Goal: Task Accomplishment & Management: Manage account settings

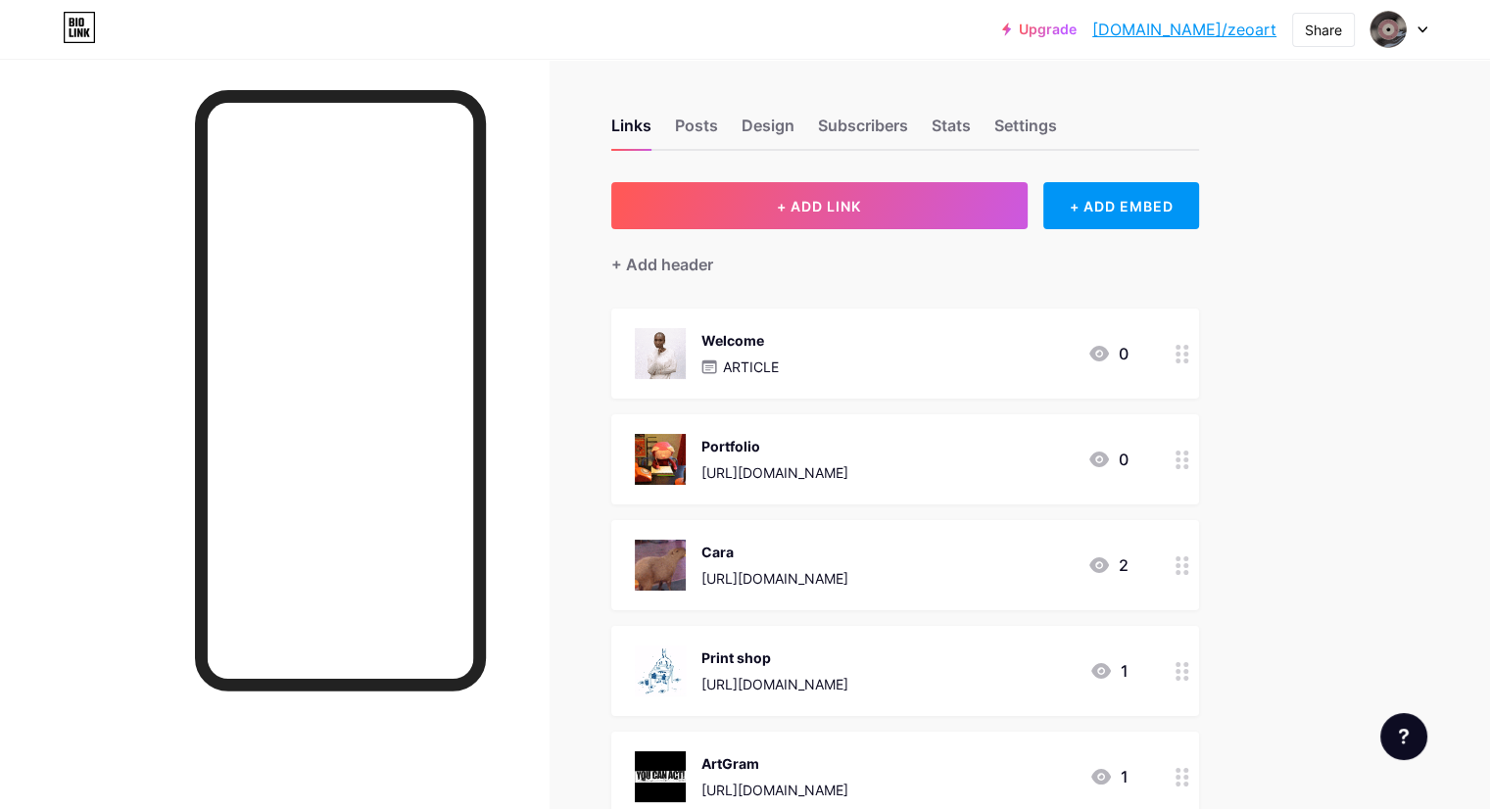
click at [1430, 24] on div "Upgrade [DOMAIN_NAME]/zeoart... [DOMAIN_NAME]/zeoart Share Switch accounts ZeoA…" at bounding box center [745, 29] width 1490 height 35
click at [1417, 27] on icon at bounding box center [1422, 29] width 10 height 7
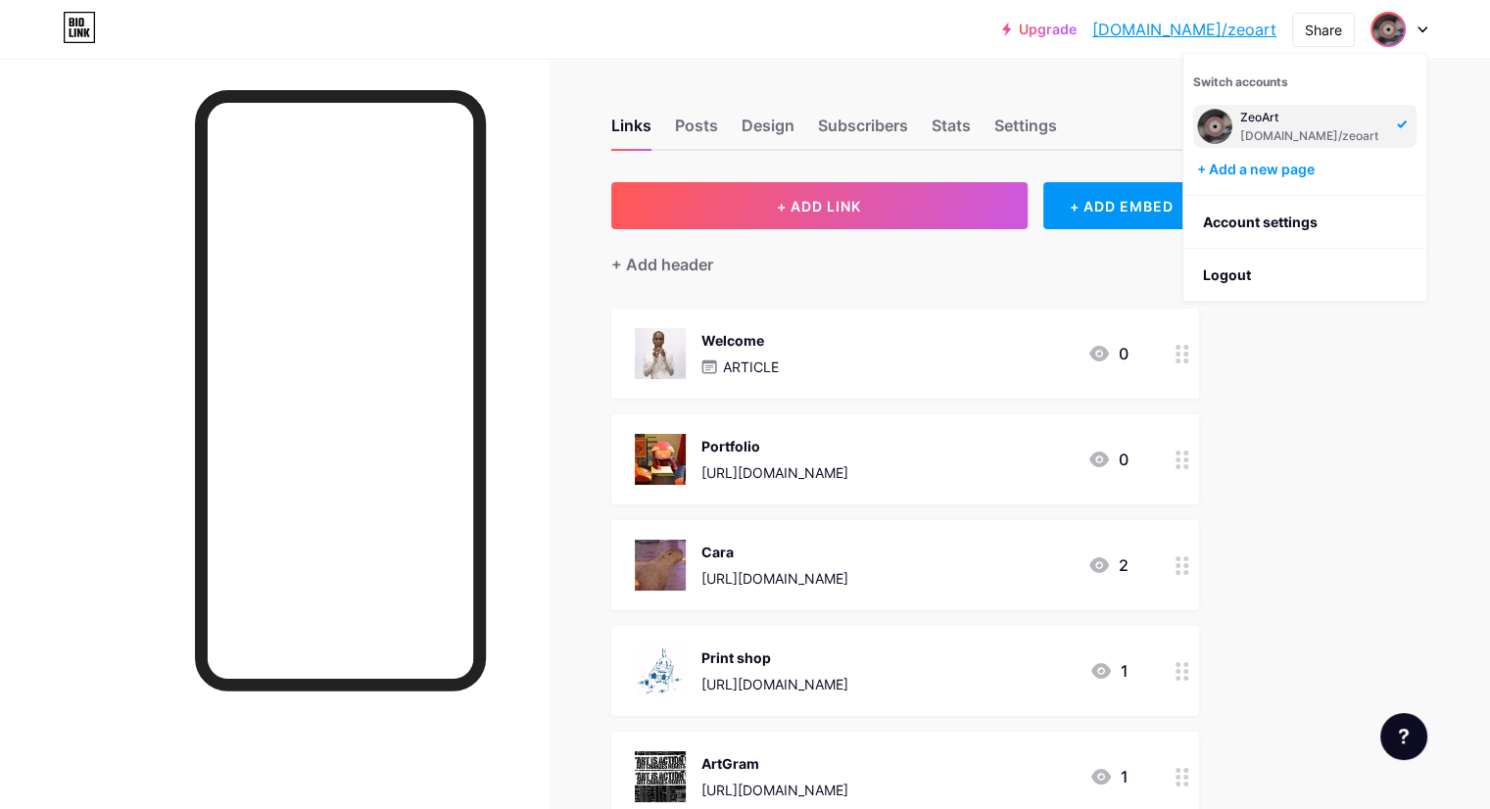
click at [1419, 301] on div "Switch accounts ZeoArt bio.link/zeoart + Add a new page Account settings Logout" at bounding box center [1304, 178] width 245 height 250
click at [1057, 124] on div "Settings" at bounding box center [1025, 131] width 63 height 35
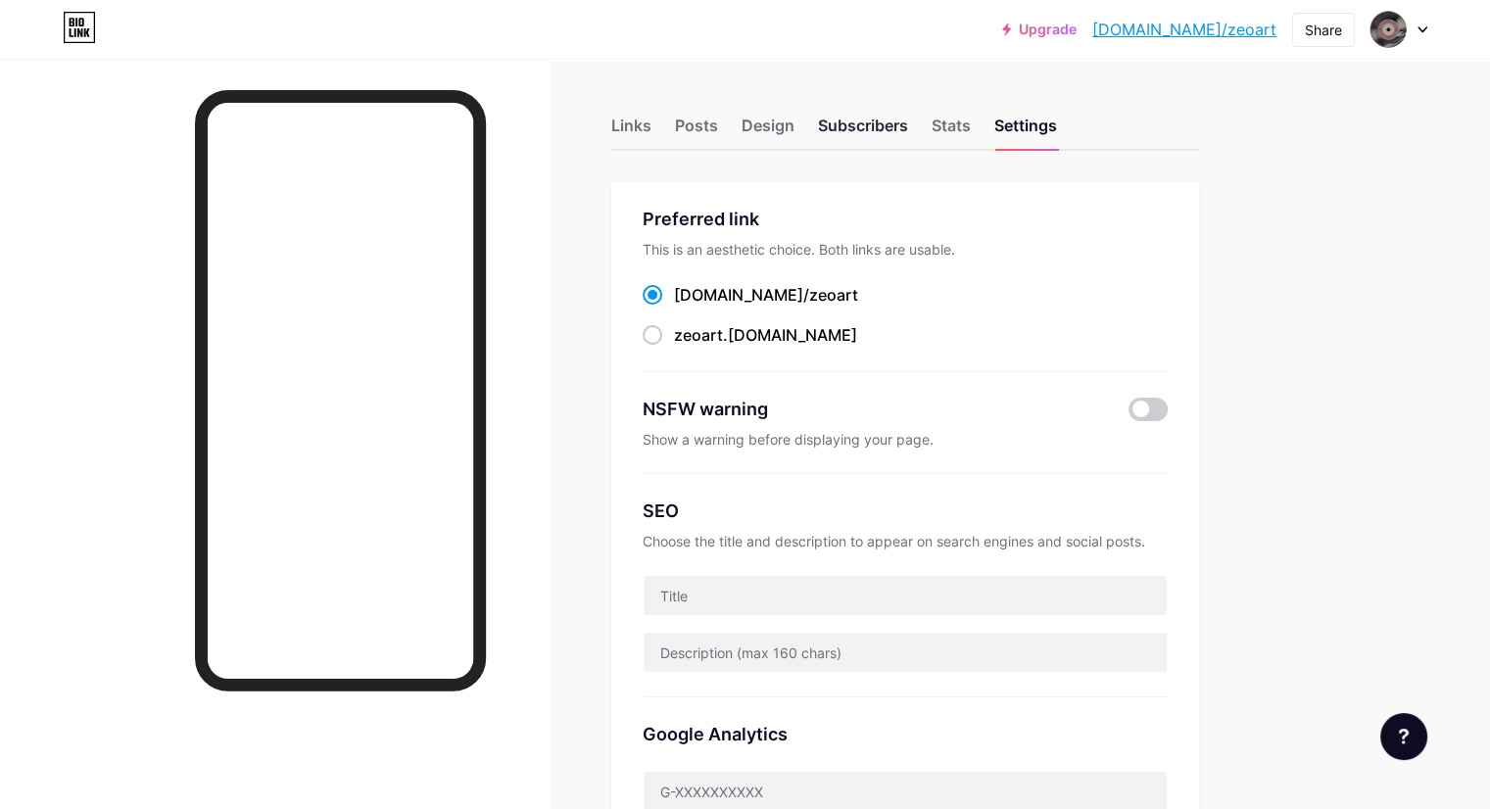
click at [908, 132] on div "Subscribers" at bounding box center [863, 131] width 90 height 35
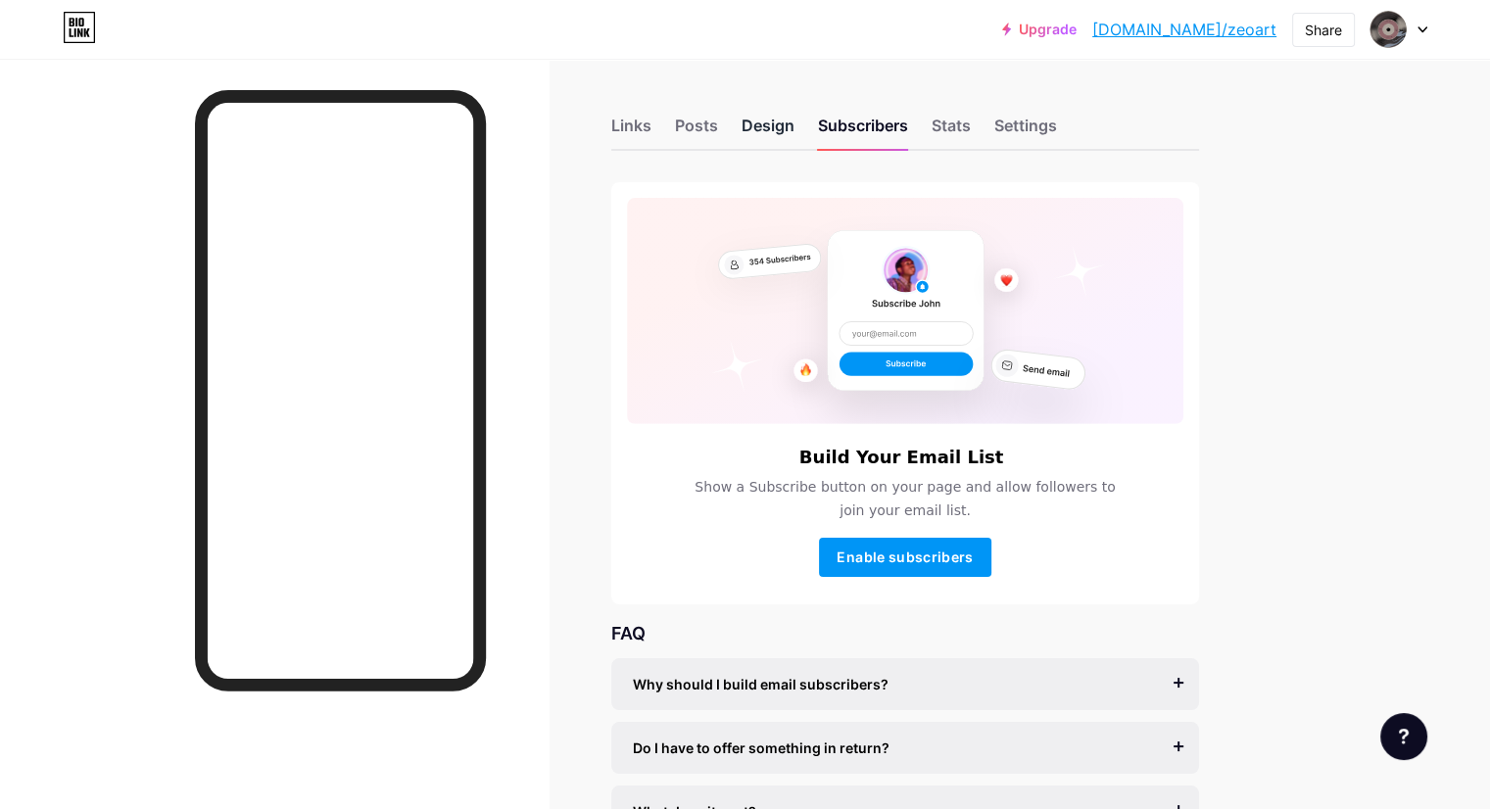
click at [794, 141] on div "Design" at bounding box center [768, 131] width 53 height 35
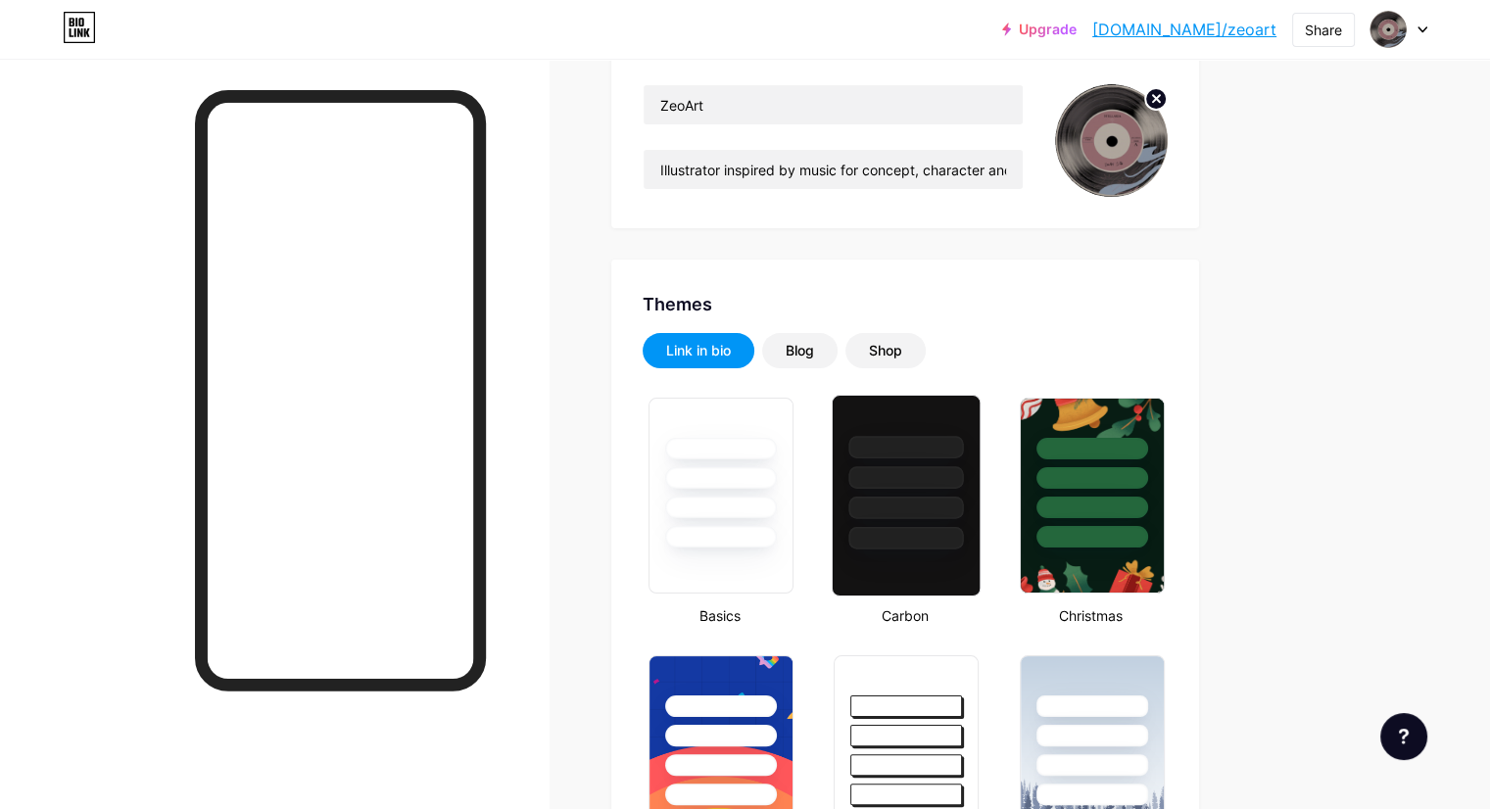
scroll to position [196, 0]
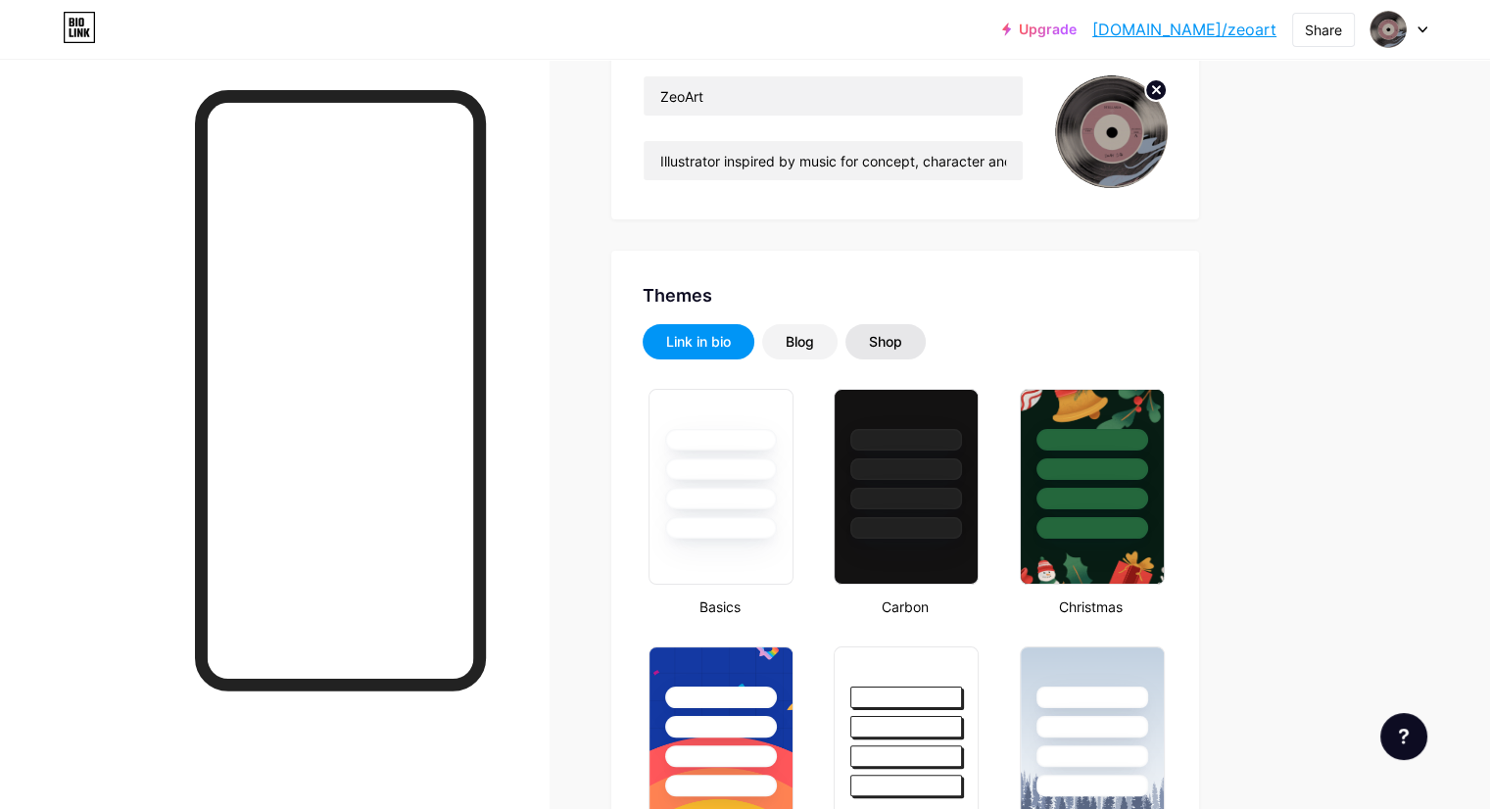
click at [902, 346] on div "Shop" at bounding box center [885, 342] width 33 height 20
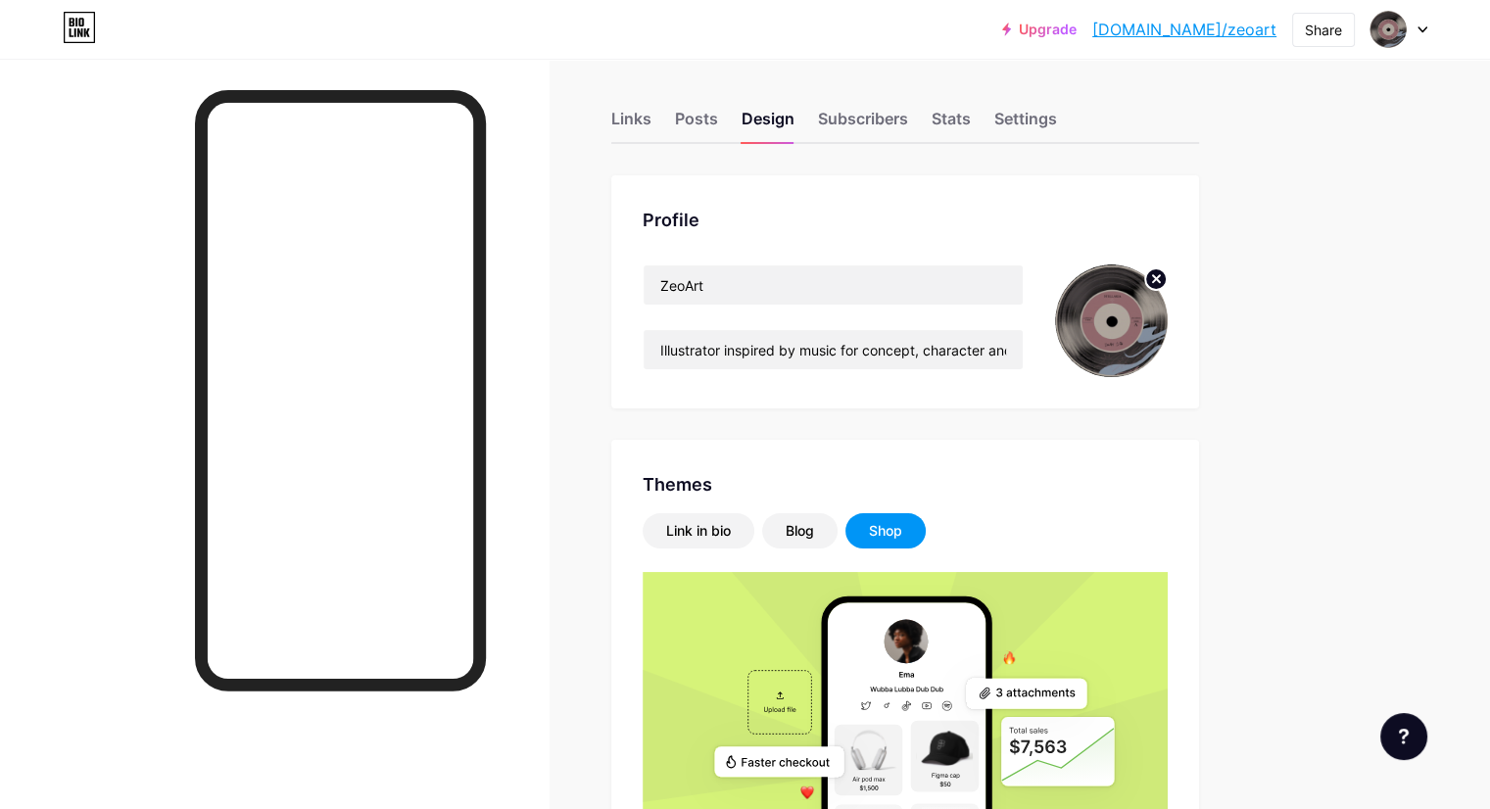
scroll to position [0, 0]
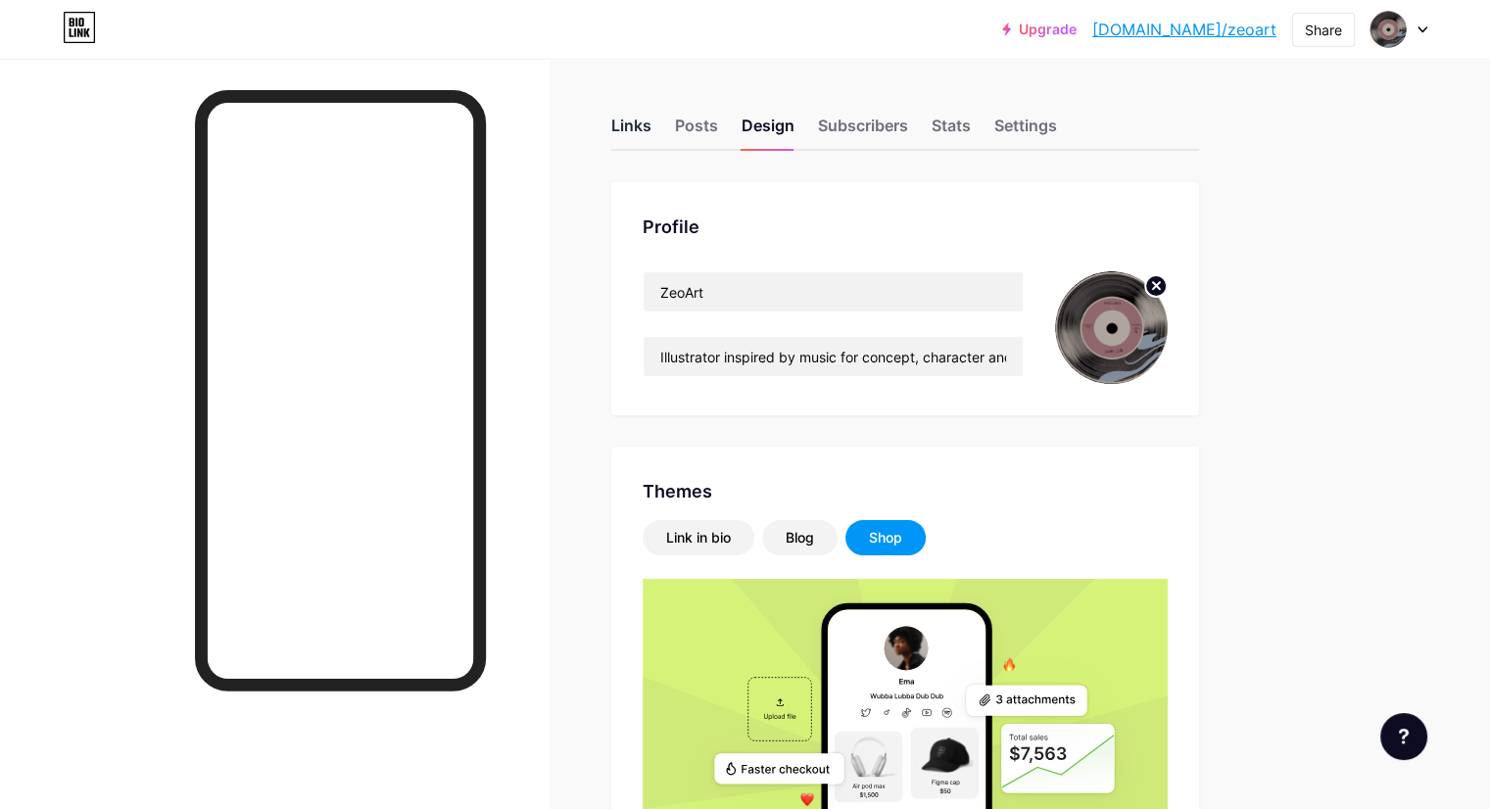
click at [651, 126] on div "Links" at bounding box center [631, 131] width 40 height 35
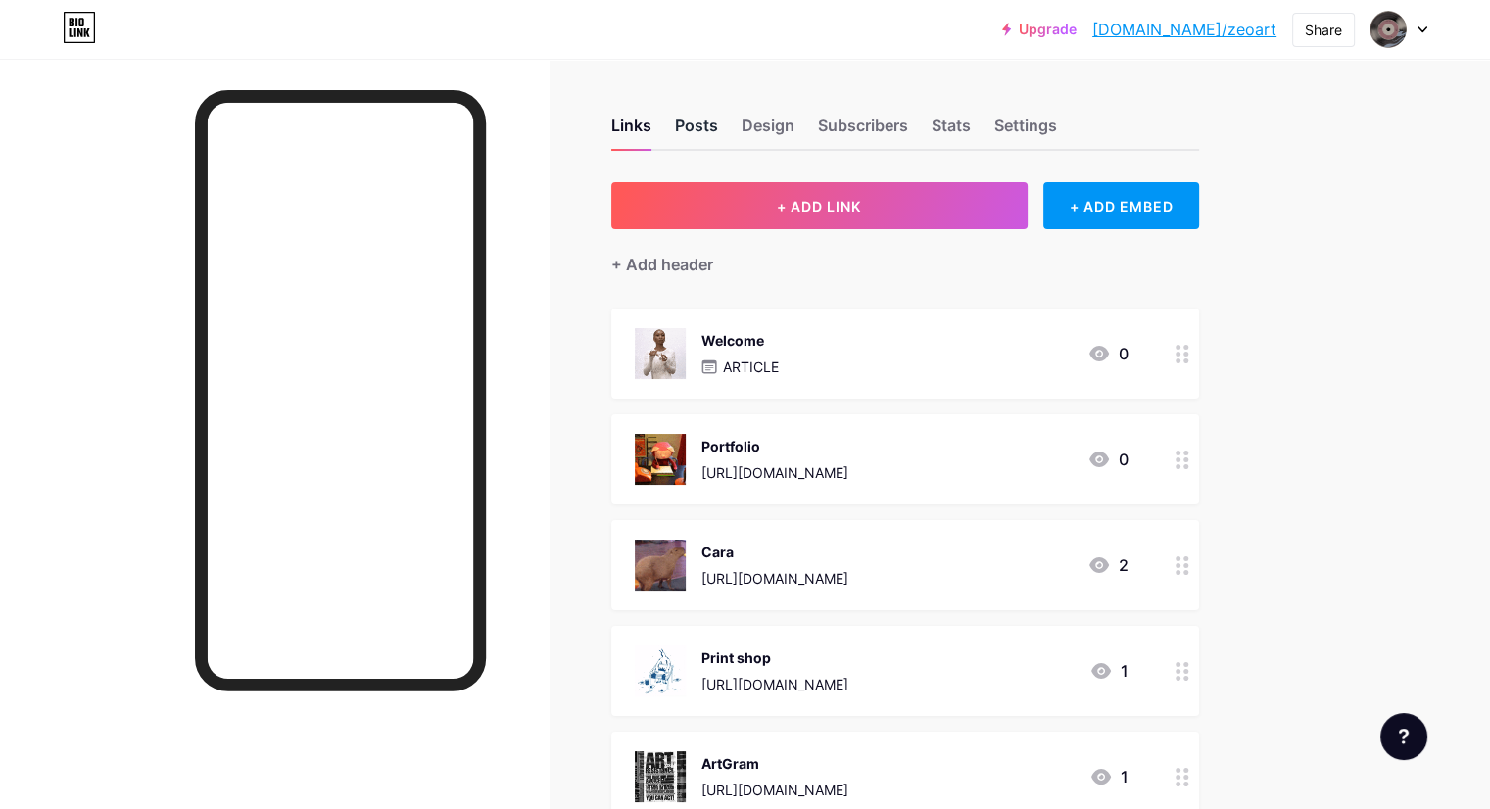
click at [718, 134] on div "Posts" at bounding box center [696, 131] width 43 height 35
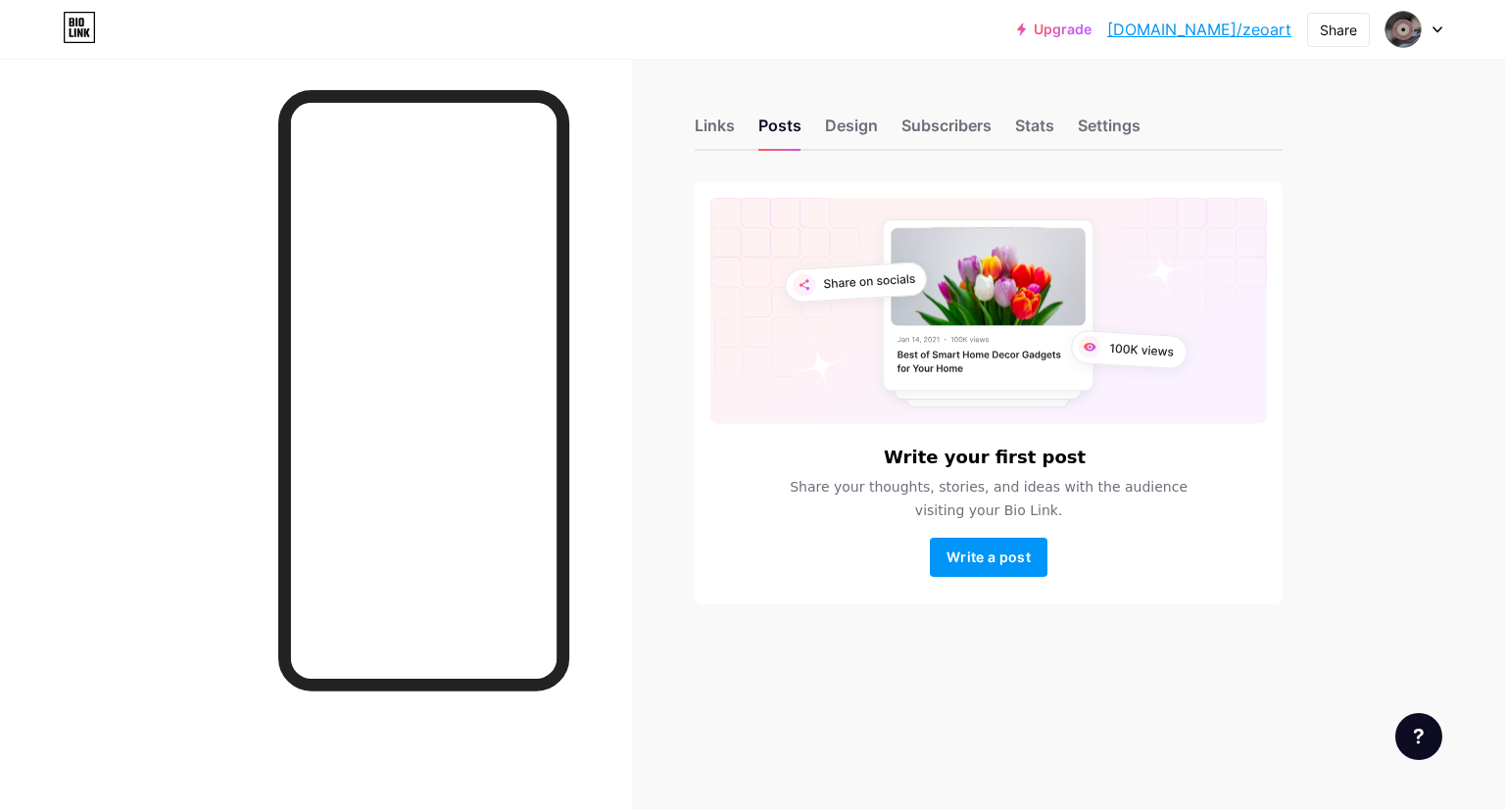
click at [822, 120] on div "Links Posts Design Subscribers Stats Settings" at bounding box center [989, 116] width 588 height 69
click at [850, 122] on div "Design" at bounding box center [851, 131] width 53 height 35
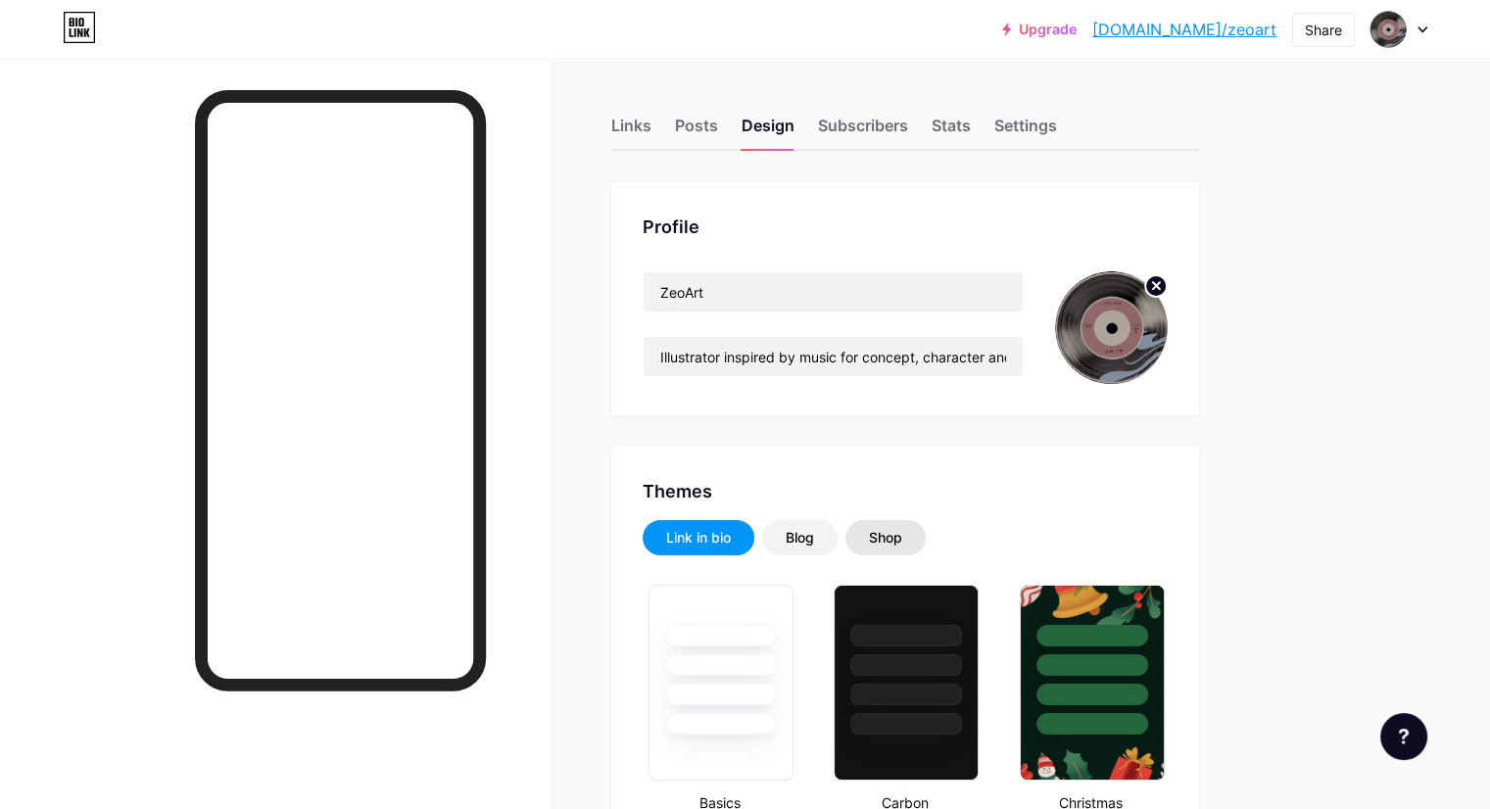
click at [902, 530] on div "Shop" at bounding box center [885, 538] width 33 height 20
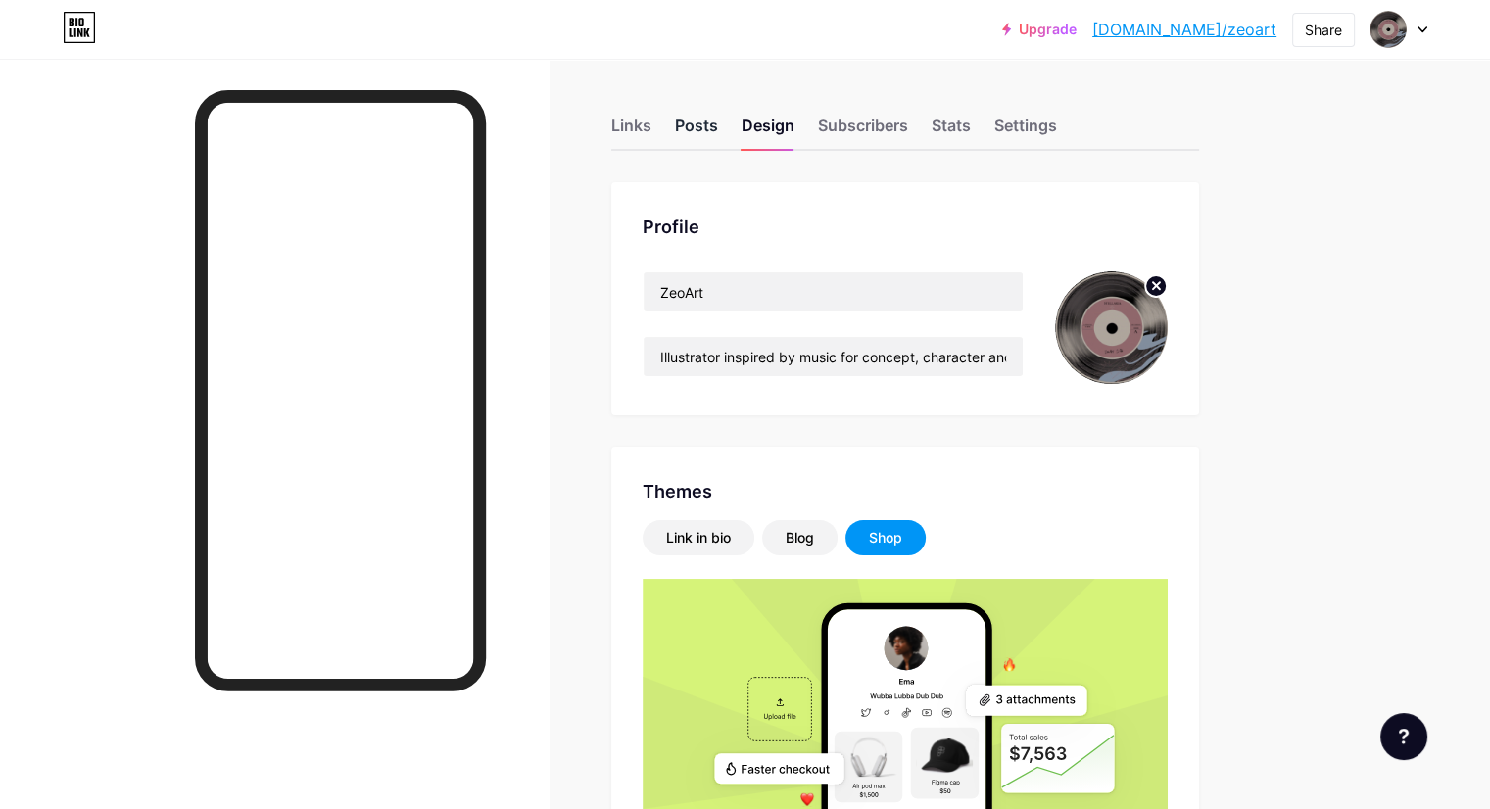
click at [718, 126] on div "Posts" at bounding box center [696, 131] width 43 height 35
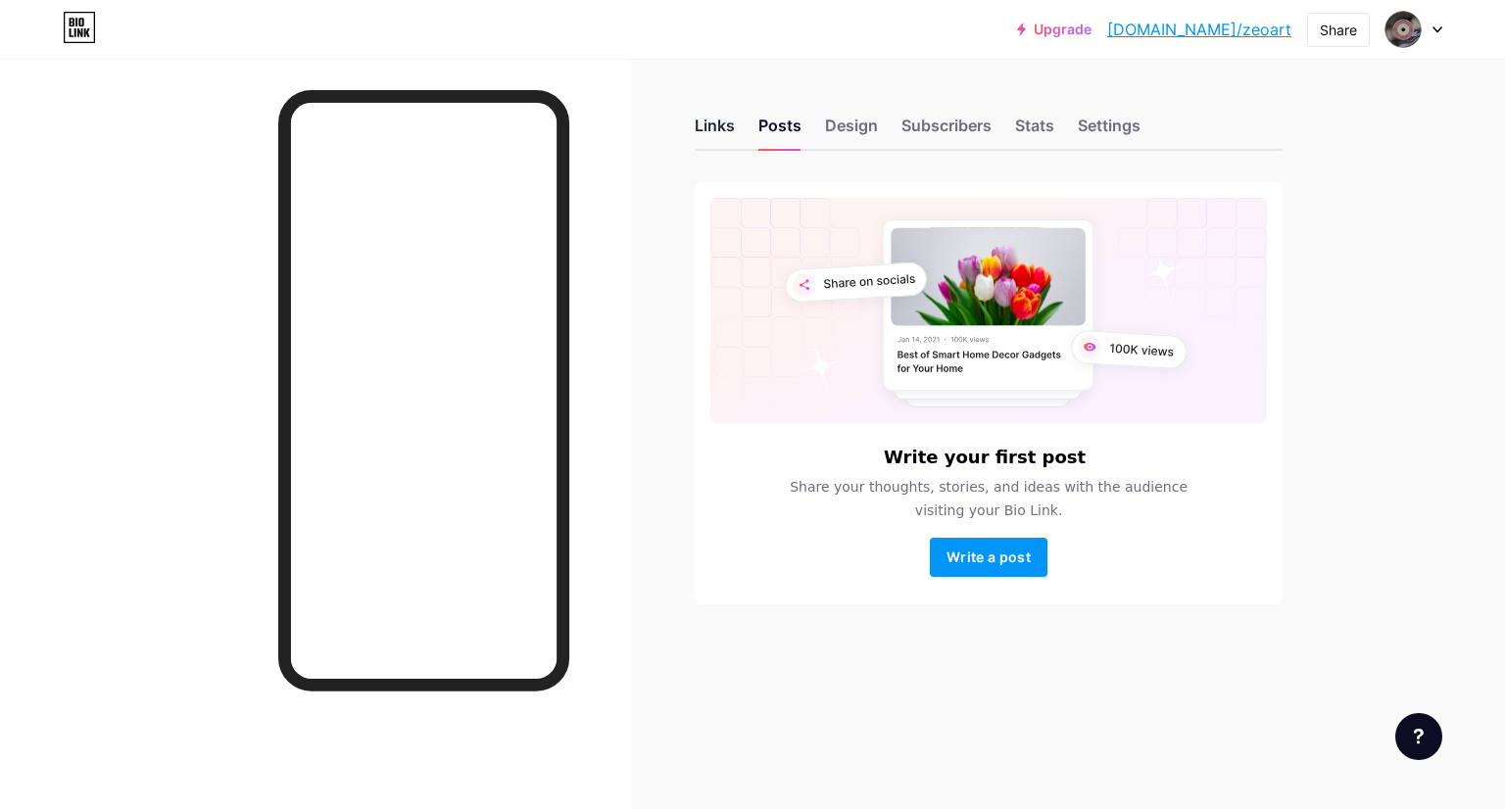
click at [717, 128] on div "Links" at bounding box center [715, 131] width 40 height 35
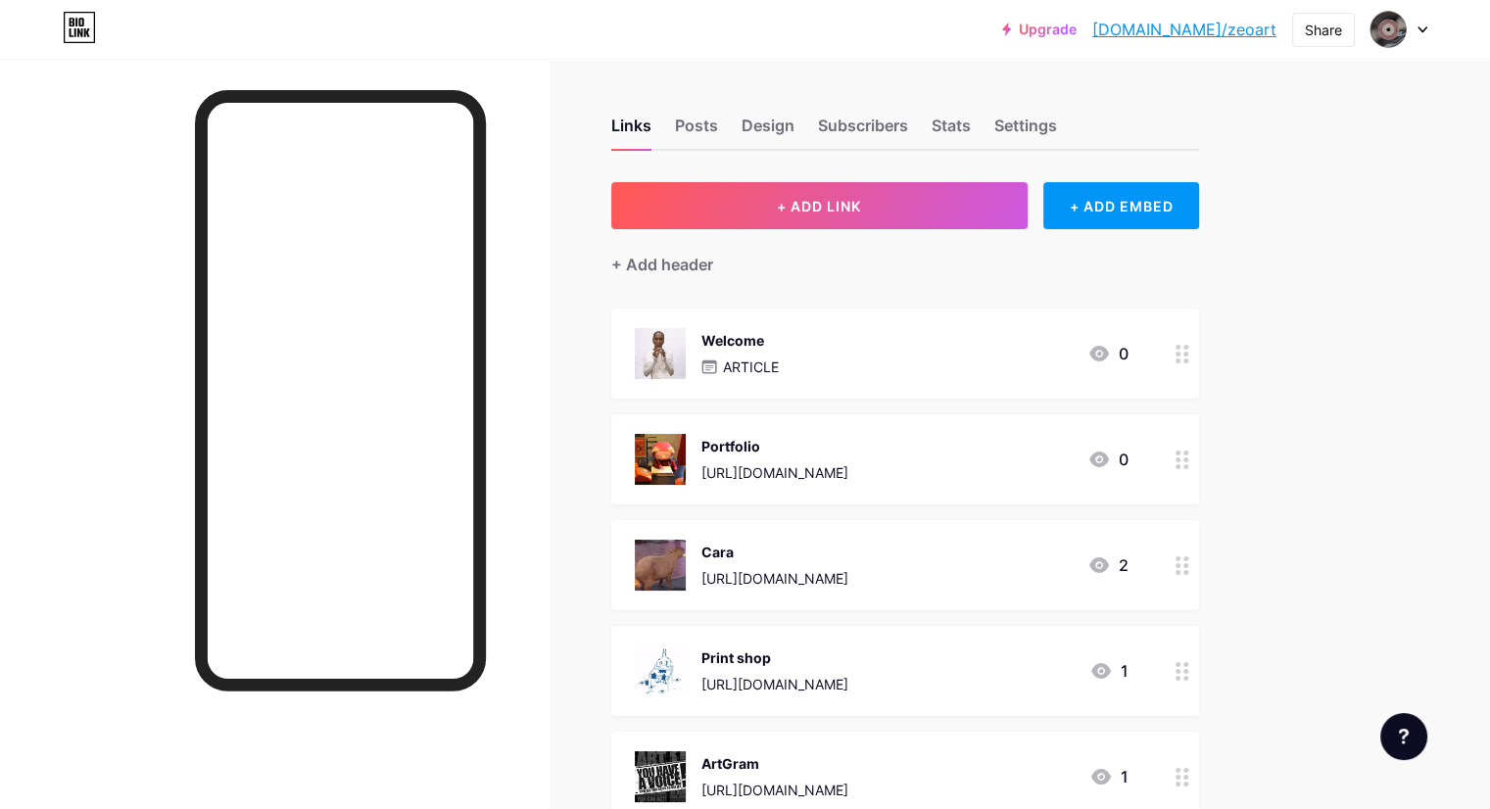
click at [1199, 342] on div at bounding box center [1182, 354] width 33 height 90
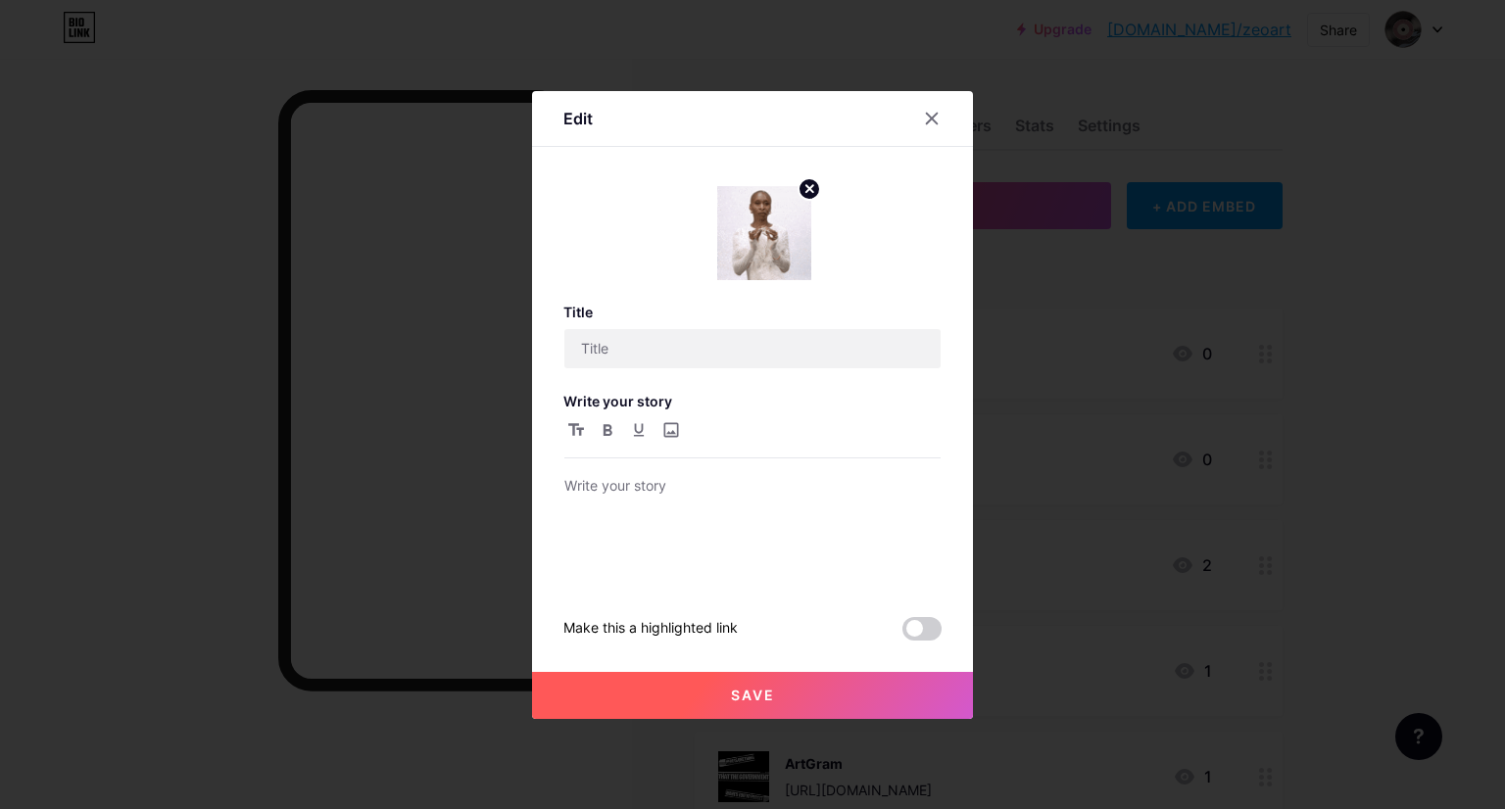
type input "Welcome"
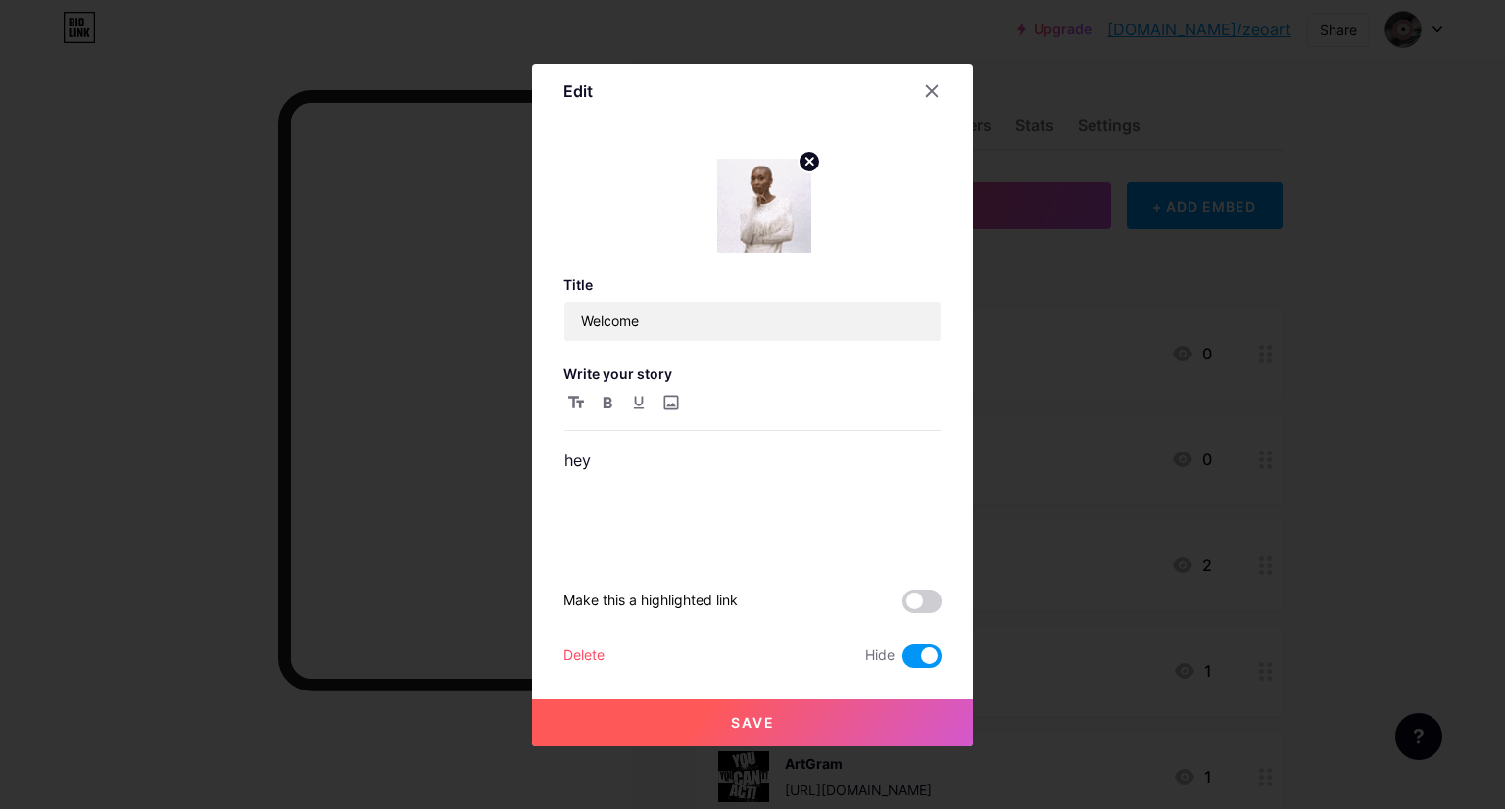
click at [928, 648] on span at bounding box center [921, 657] width 39 height 24
click at [902, 661] on input "checkbox" at bounding box center [902, 661] width 0 height 0
click at [874, 702] on button "Save" at bounding box center [752, 722] width 441 height 47
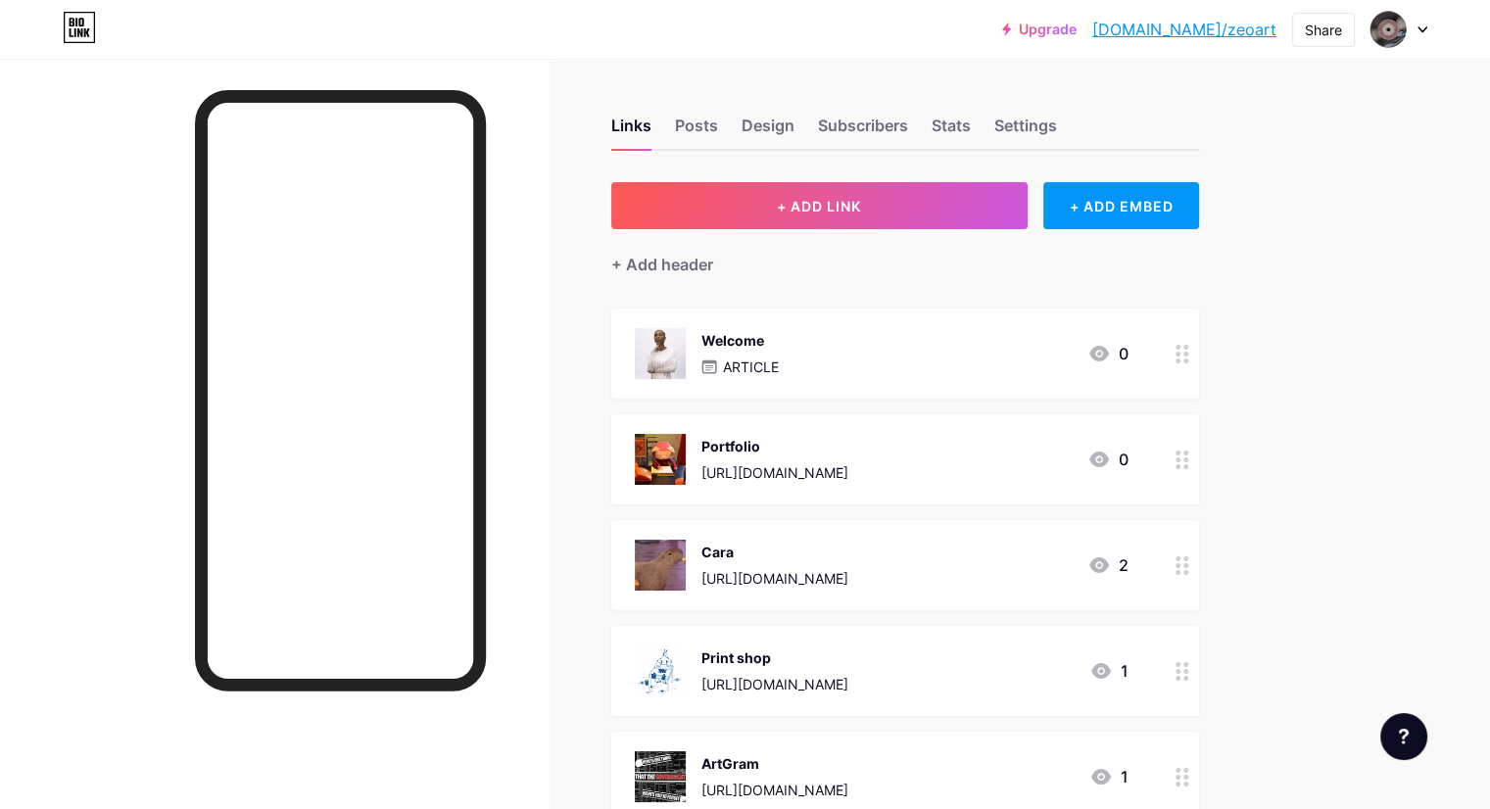
click at [1111, 358] on icon at bounding box center [1099, 354] width 24 height 24
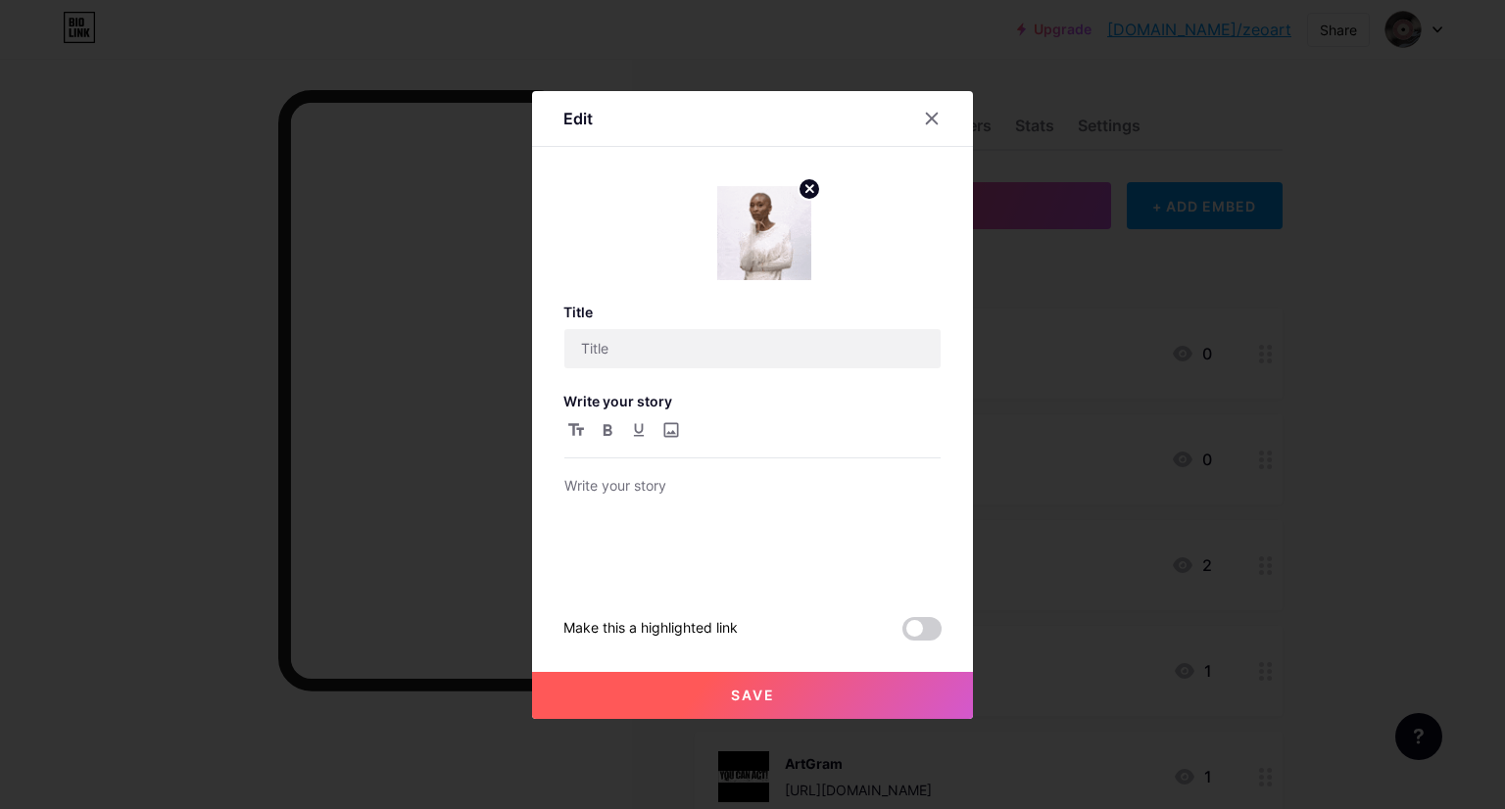
type input "Welcome"
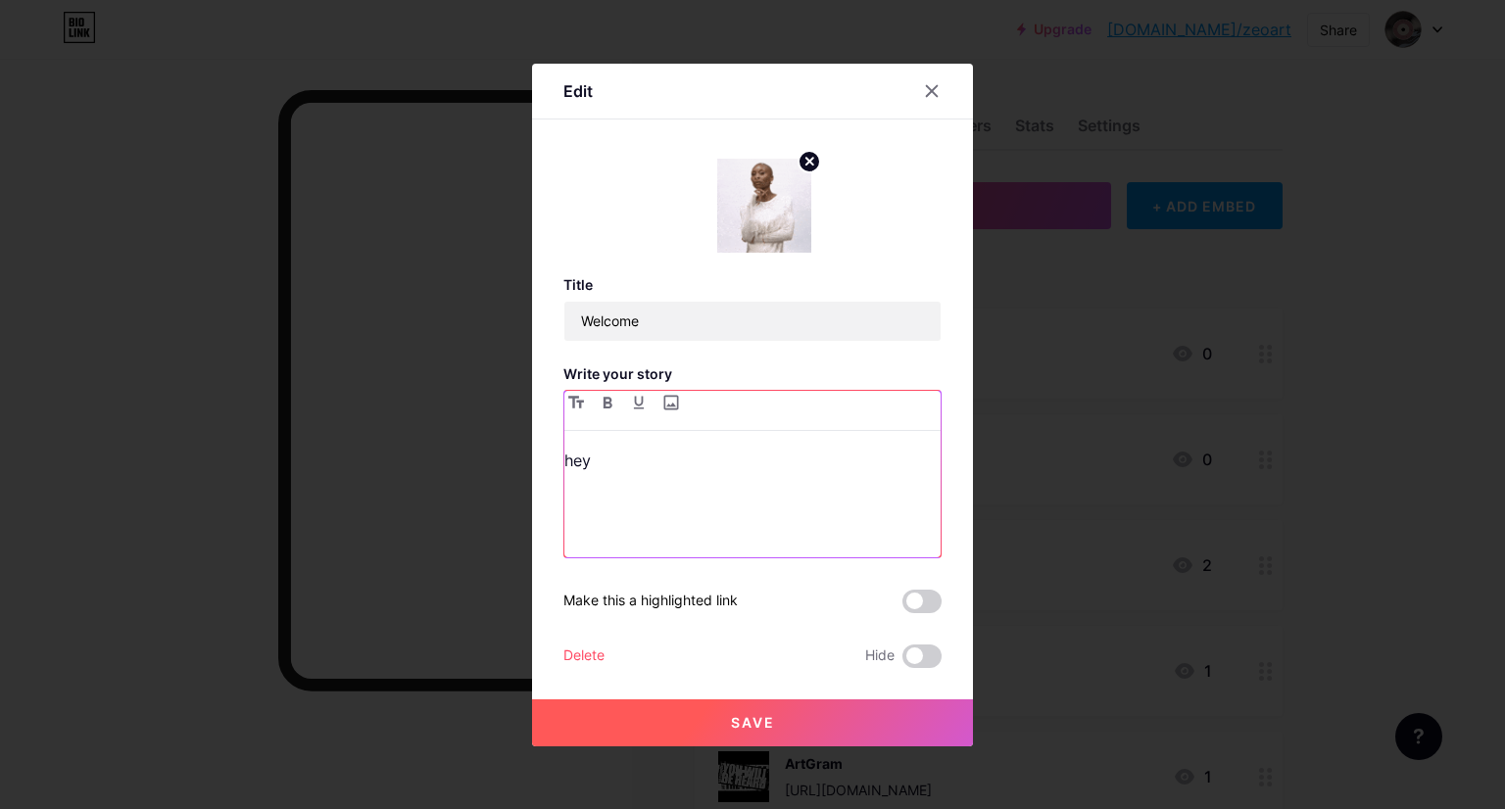
click at [650, 481] on div "hey" at bounding box center [752, 502] width 376 height 111
click at [713, 713] on button "Save" at bounding box center [752, 722] width 441 height 47
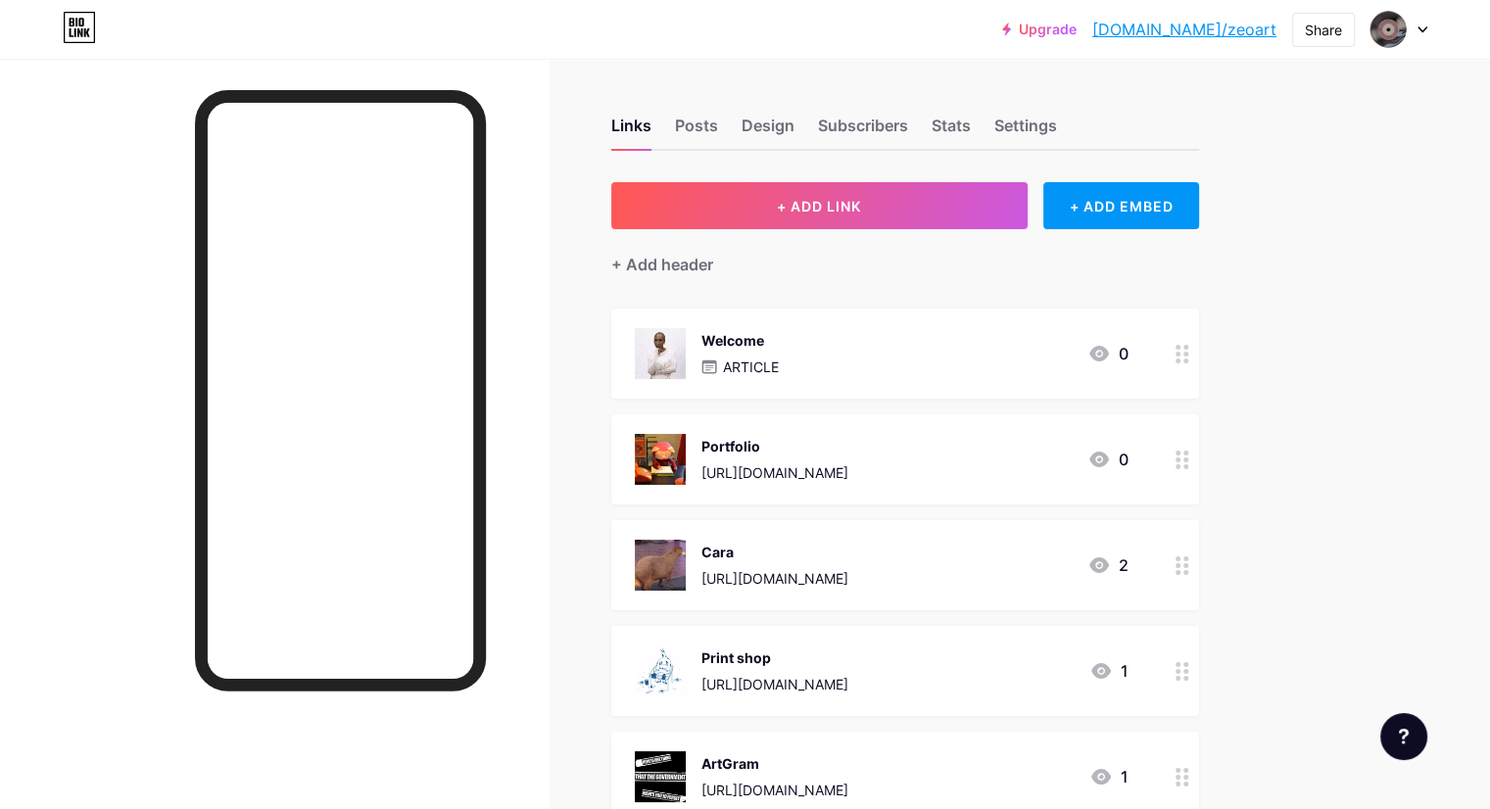
click at [1199, 343] on div at bounding box center [1182, 354] width 33 height 90
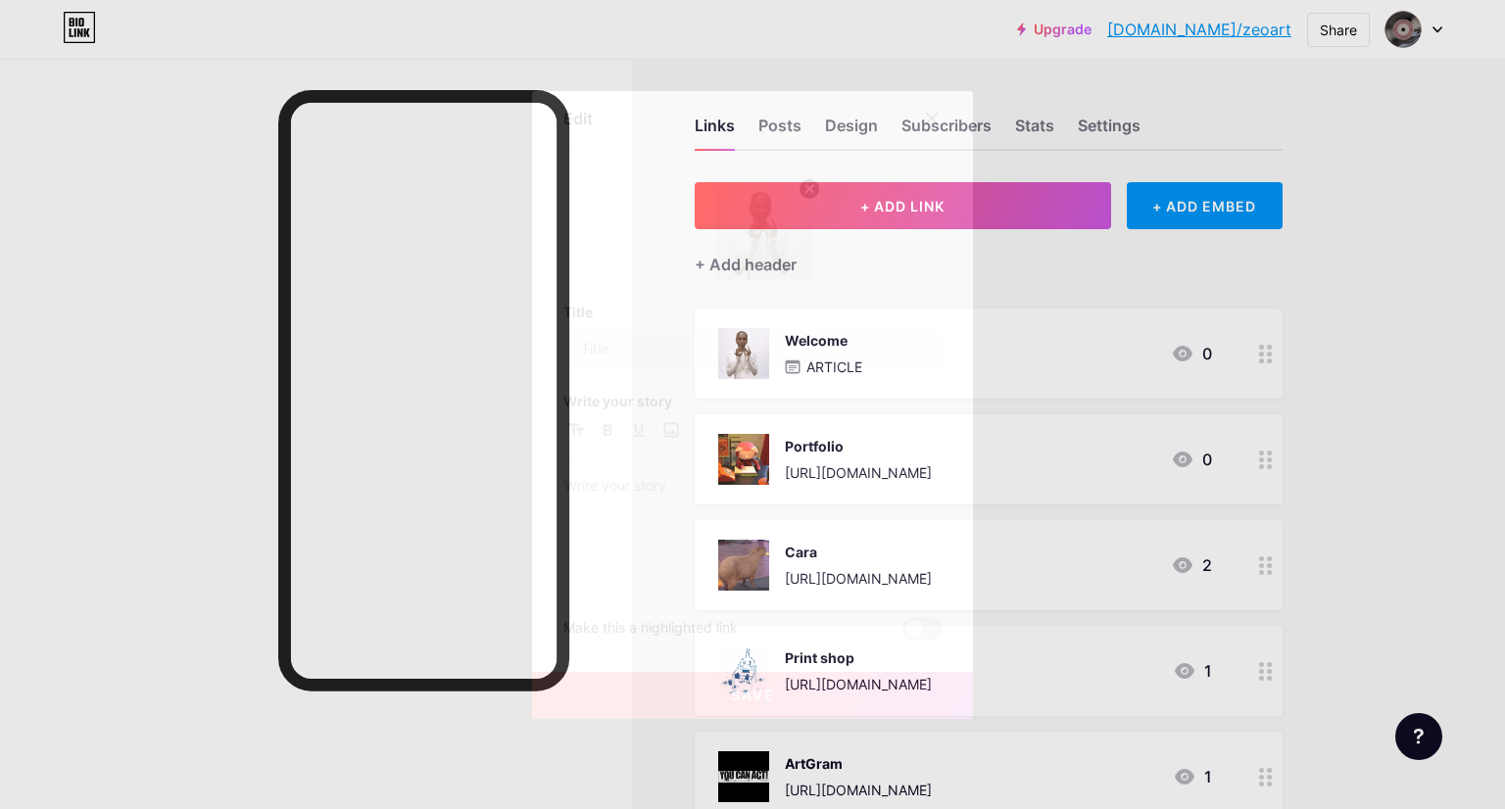
type input "Welcome"
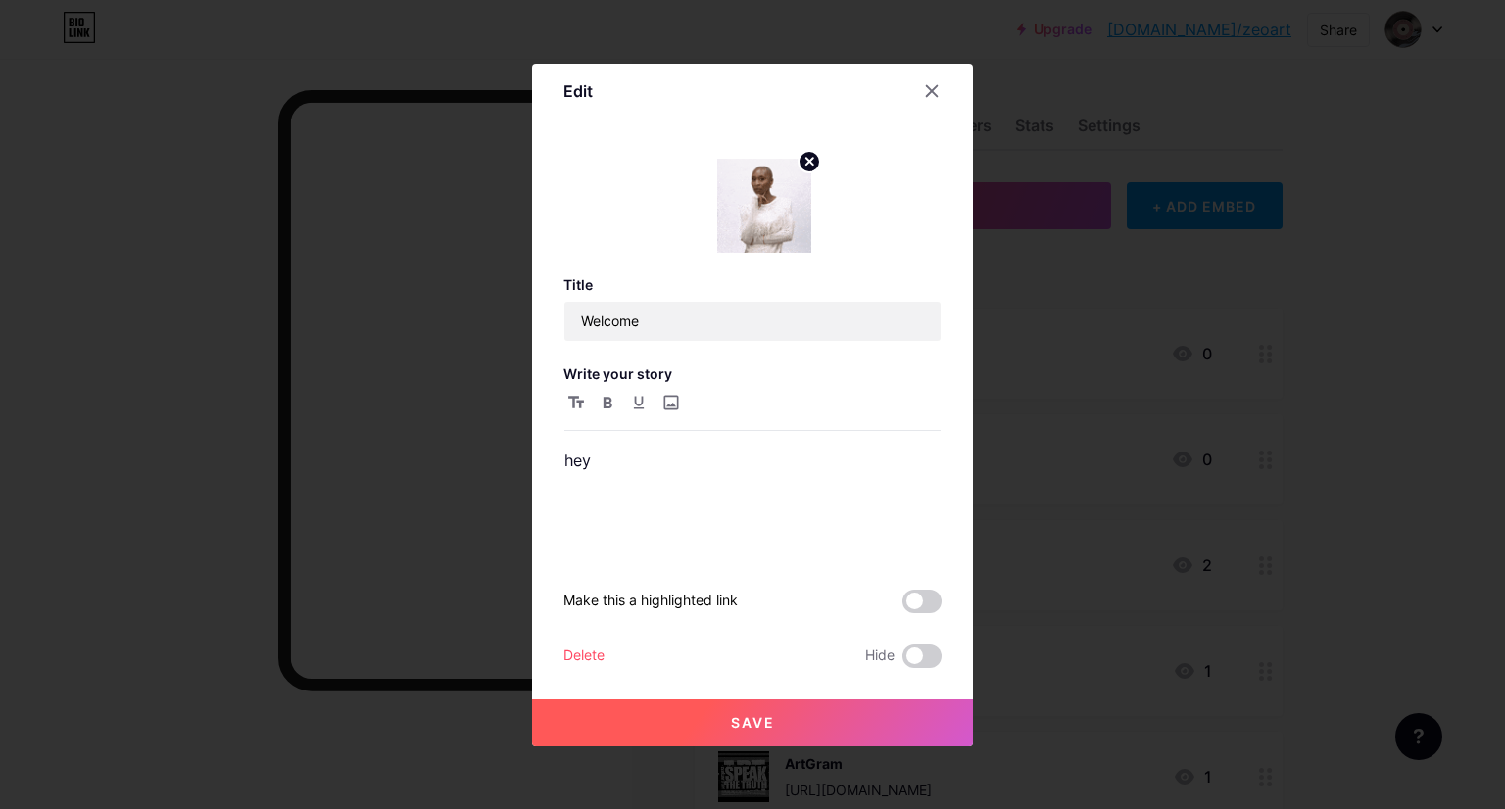
click at [598, 654] on div "Delete" at bounding box center [583, 657] width 41 height 24
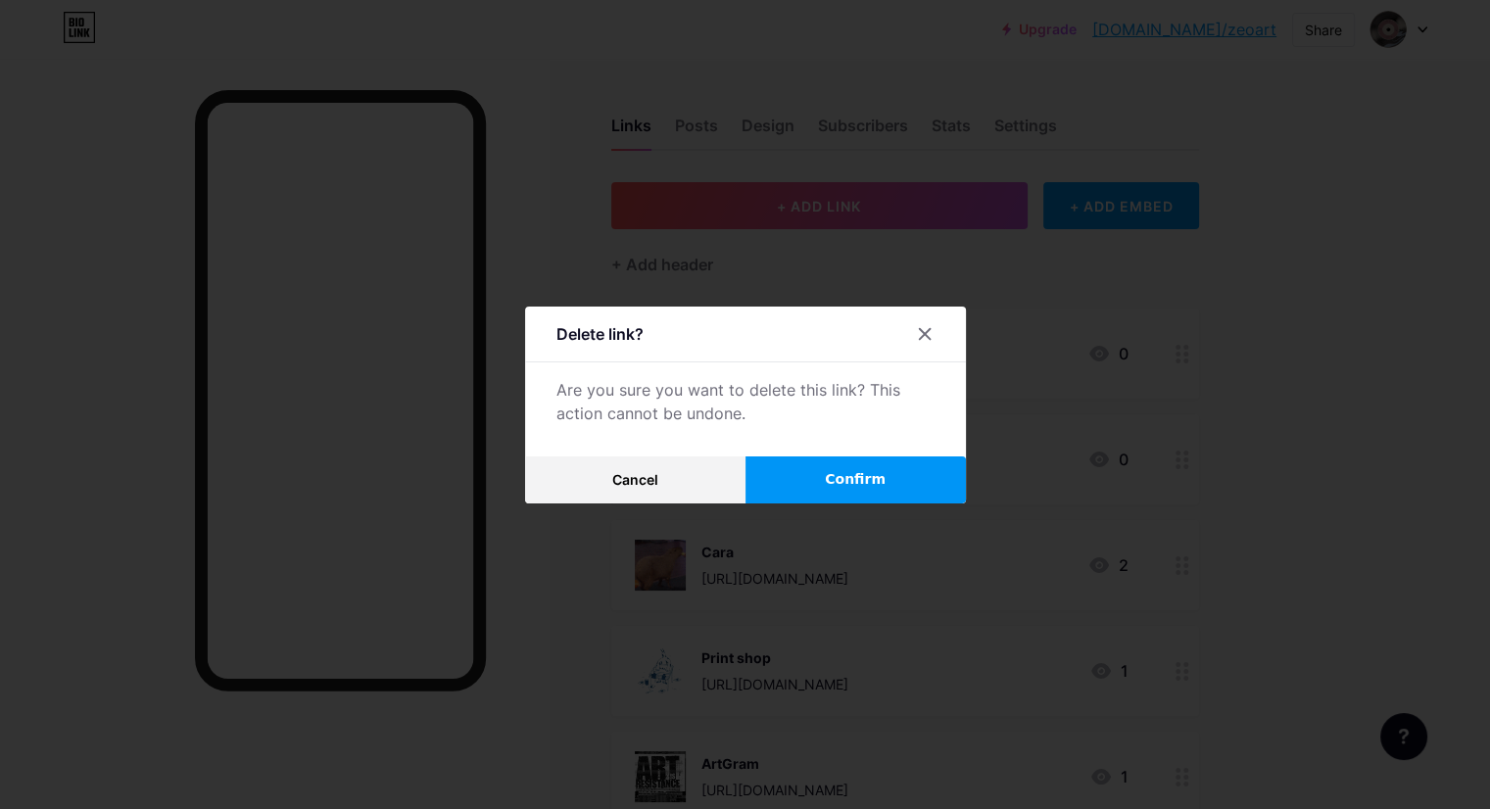
click at [837, 490] on button "Confirm" at bounding box center [855, 479] width 220 height 47
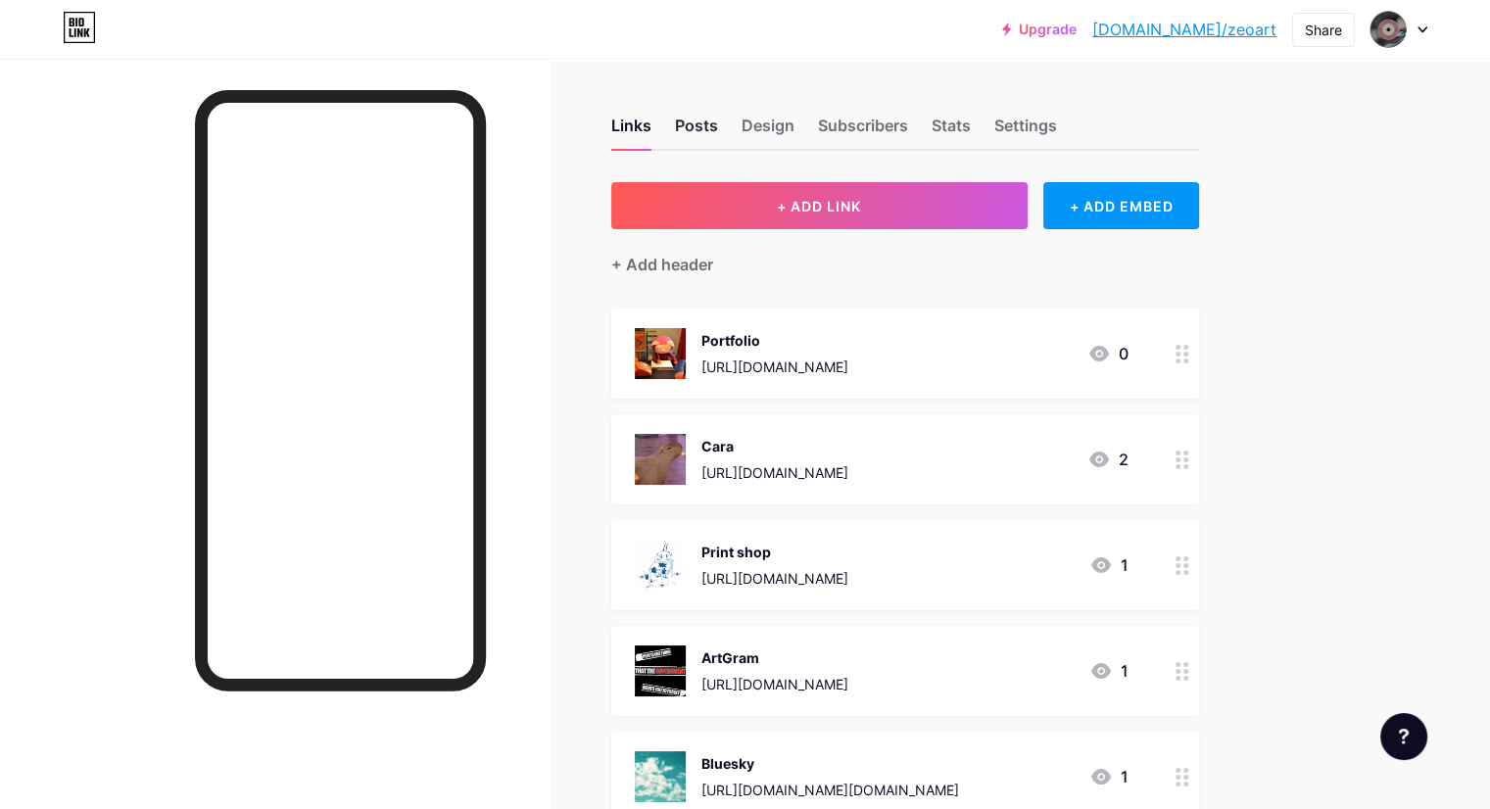
click at [718, 133] on div "Posts" at bounding box center [696, 131] width 43 height 35
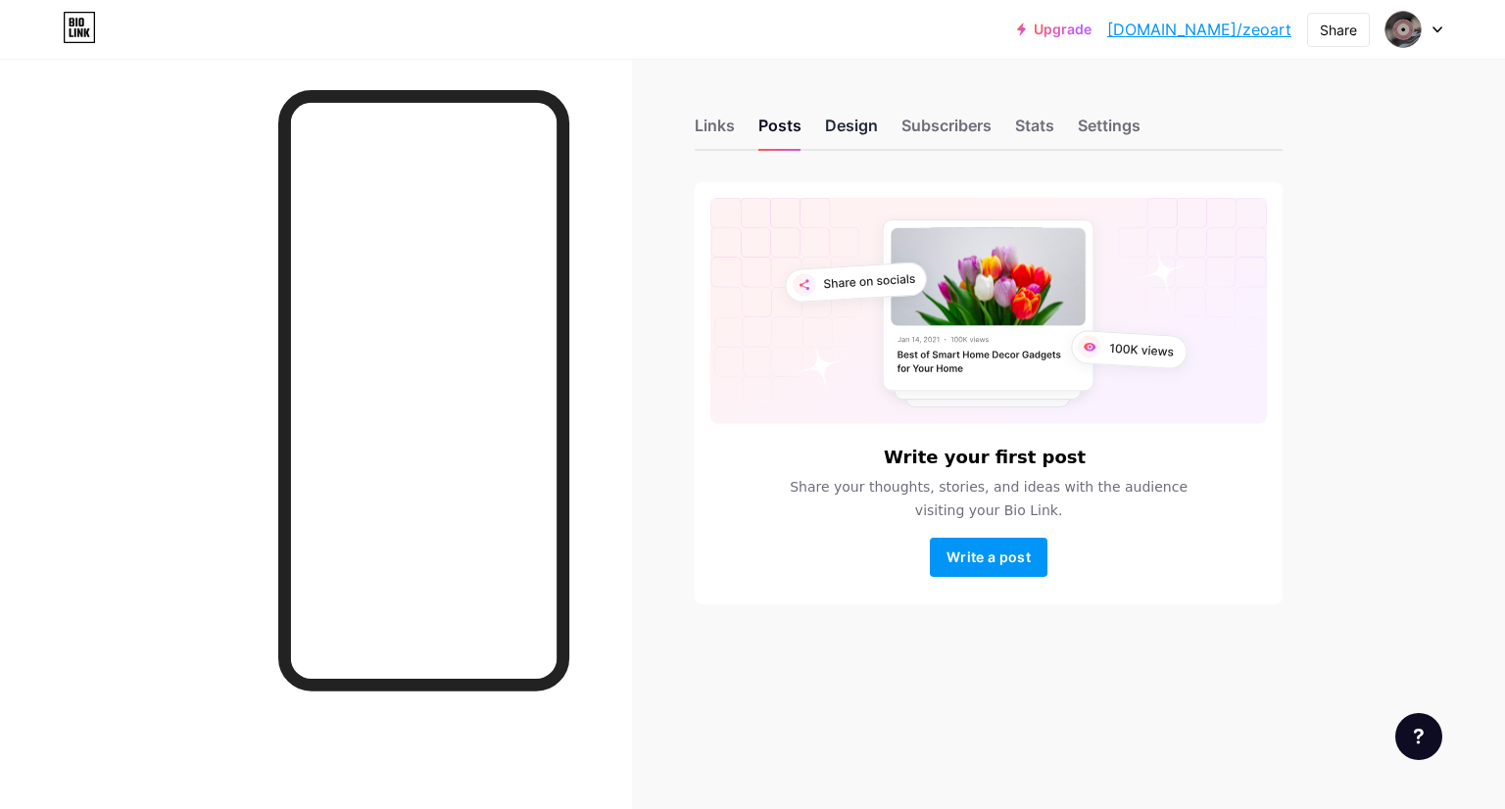
click at [860, 122] on div "Design" at bounding box center [851, 131] width 53 height 35
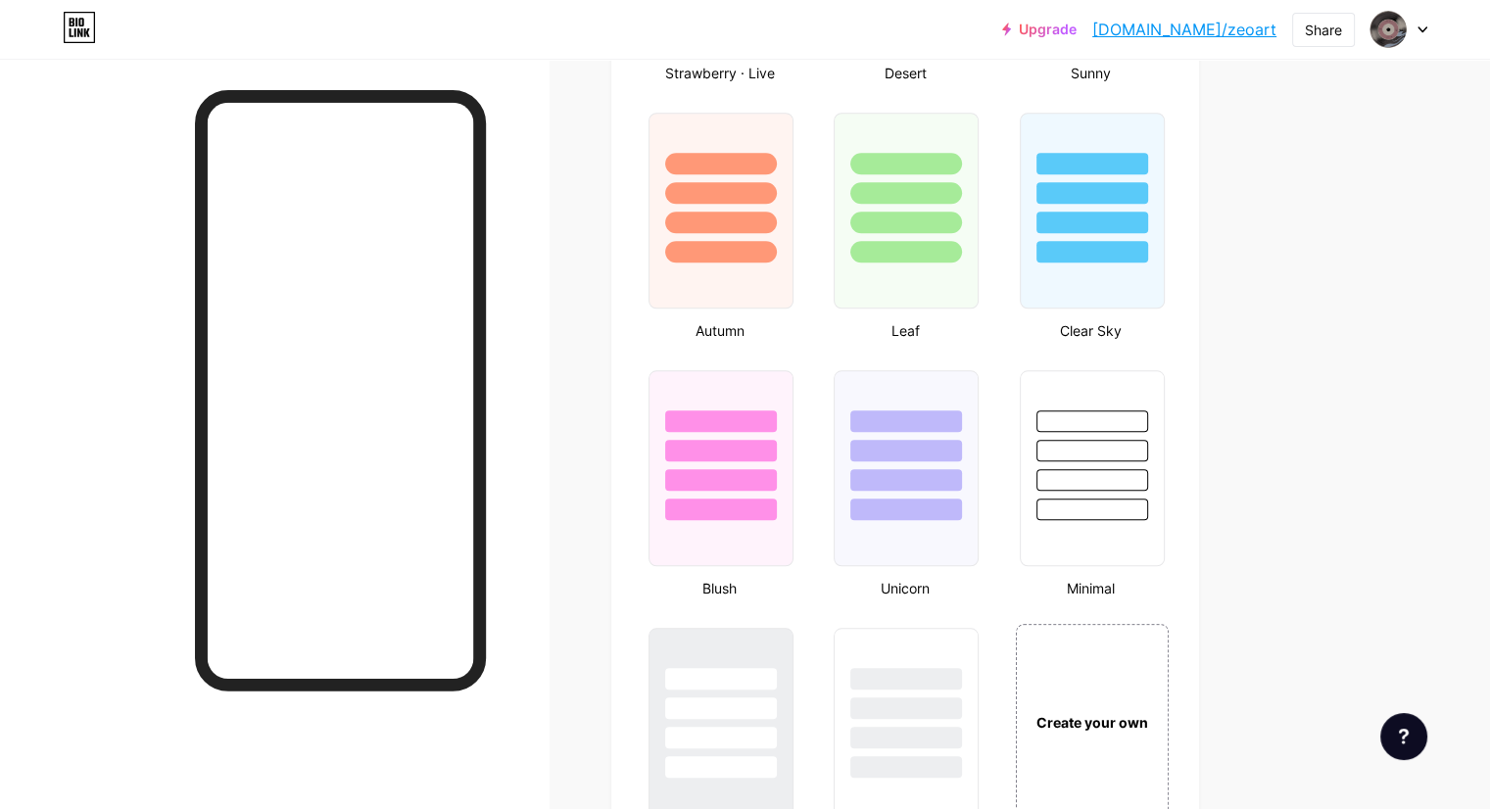
scroll to position [1763, 0]
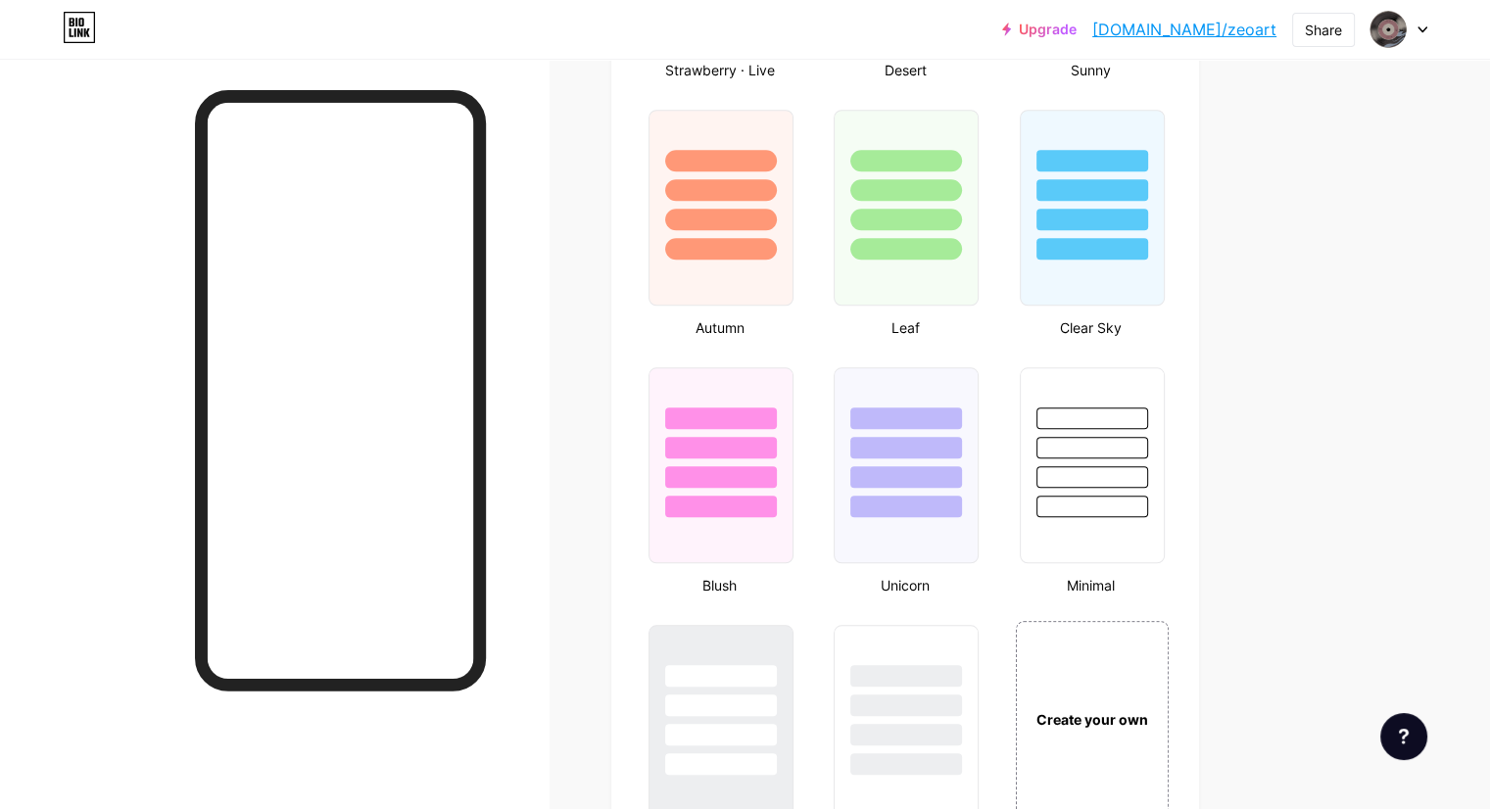
click at [1148, 466] on div at bounding box center [1092, 477] width 112 height 22
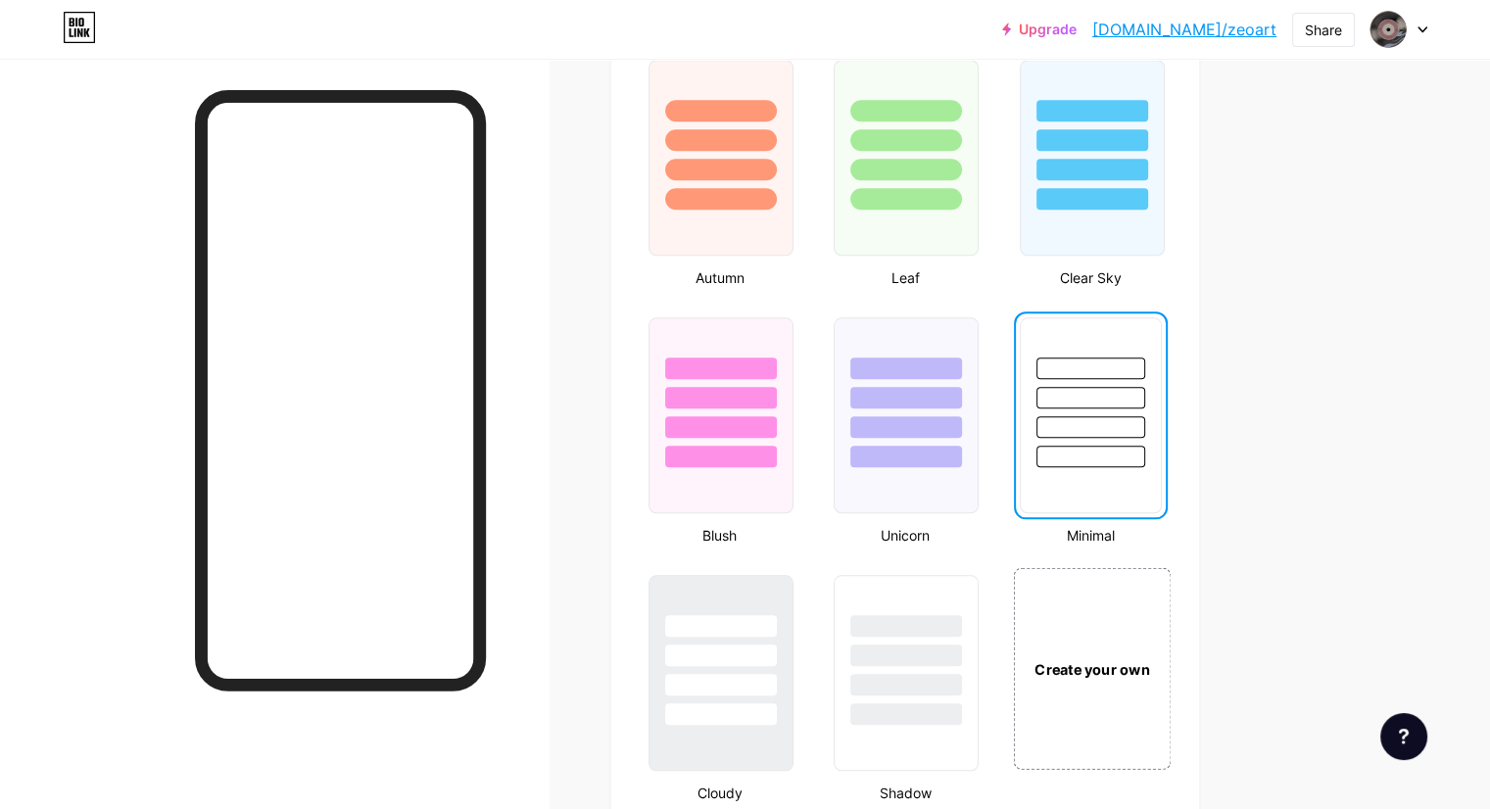
scroll to position [2057, 0]
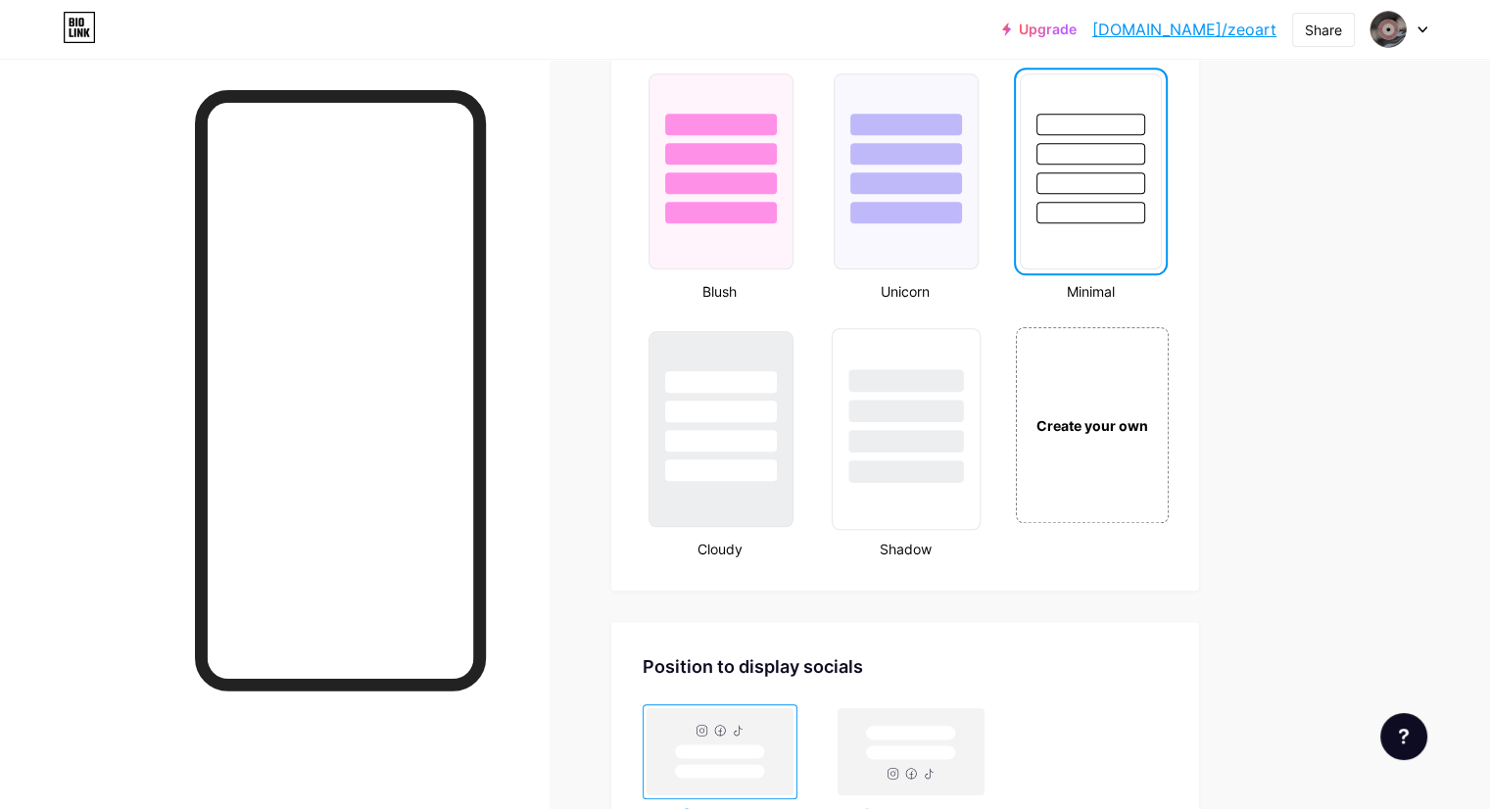
click at [980, 452] on div at bounding box center [906, 406] width 147 height 154
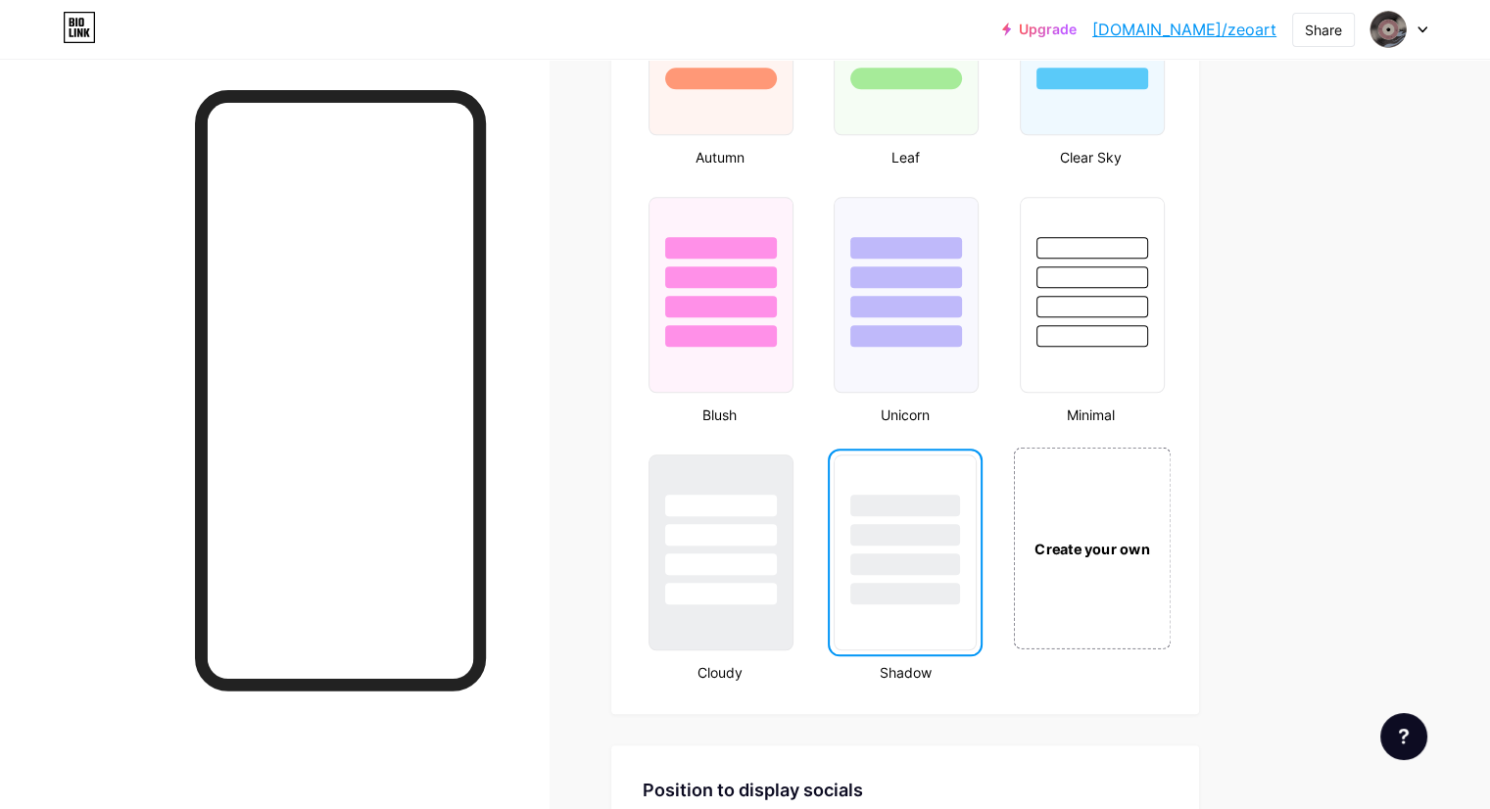
scroll to position [1959, 0]
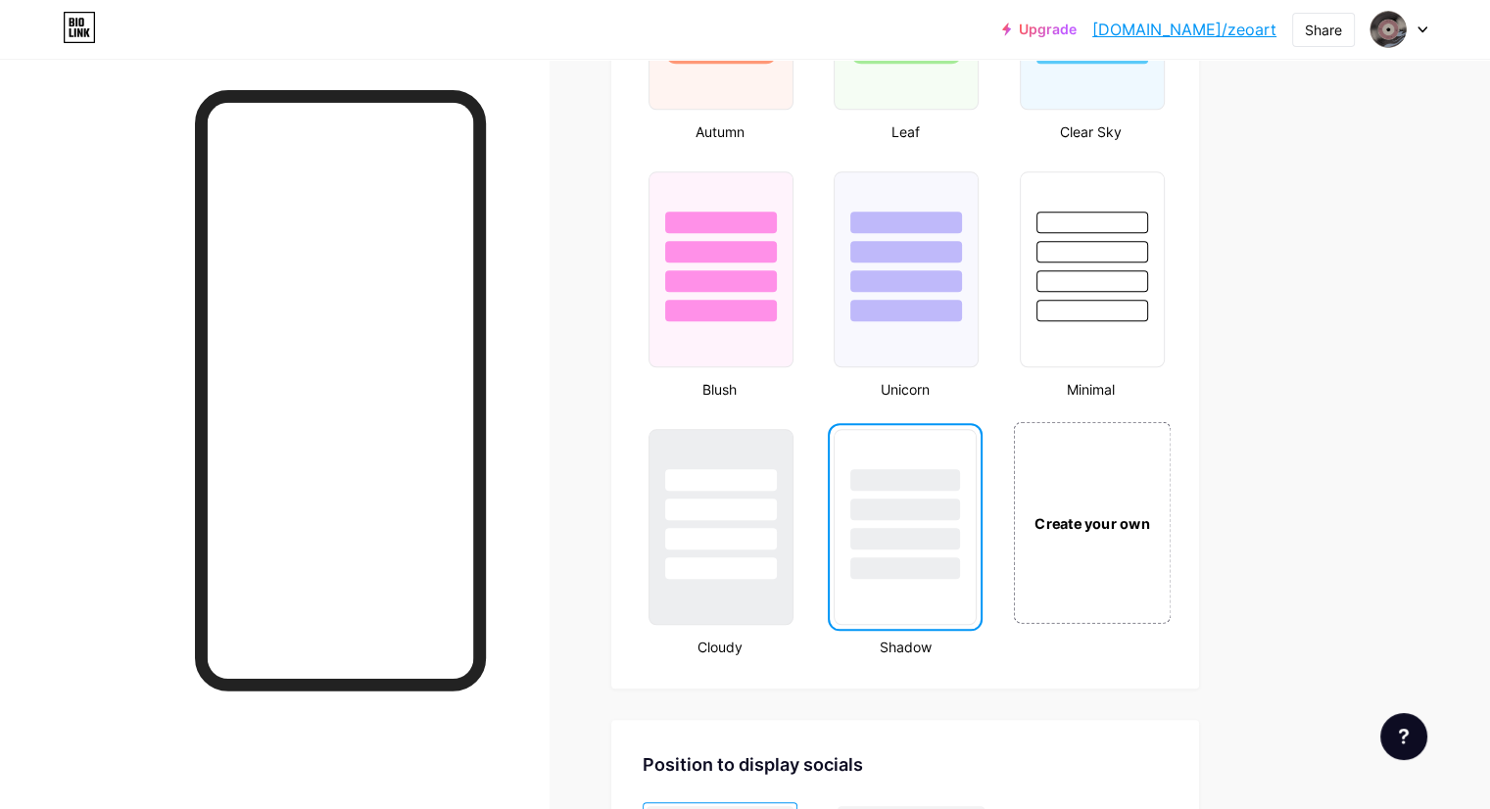
click at [1136, 577] on div "Create your own" at bounding box center [1092, 522] width 158 height 202
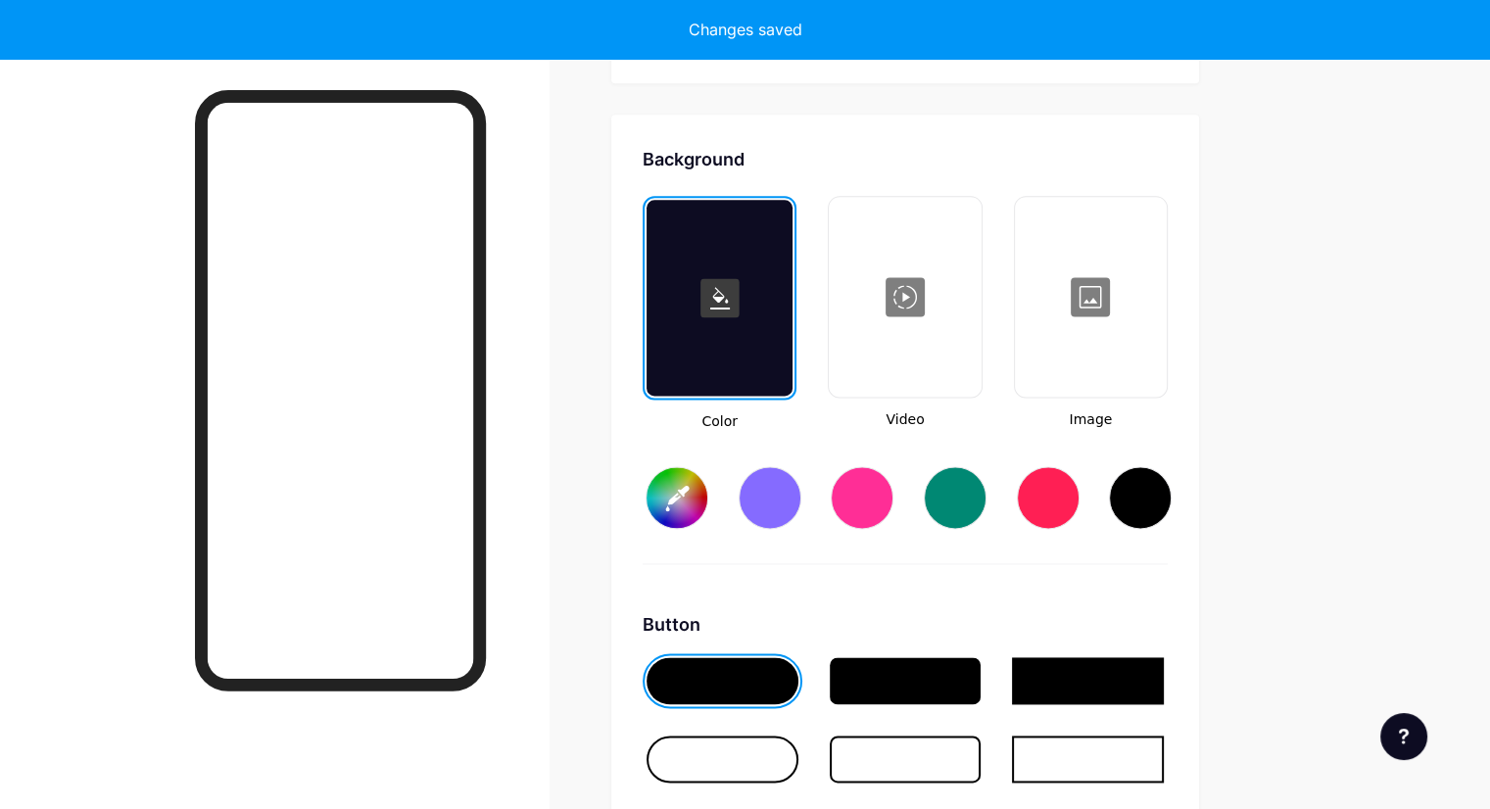
type input "#ffffff"
type input "#000000"
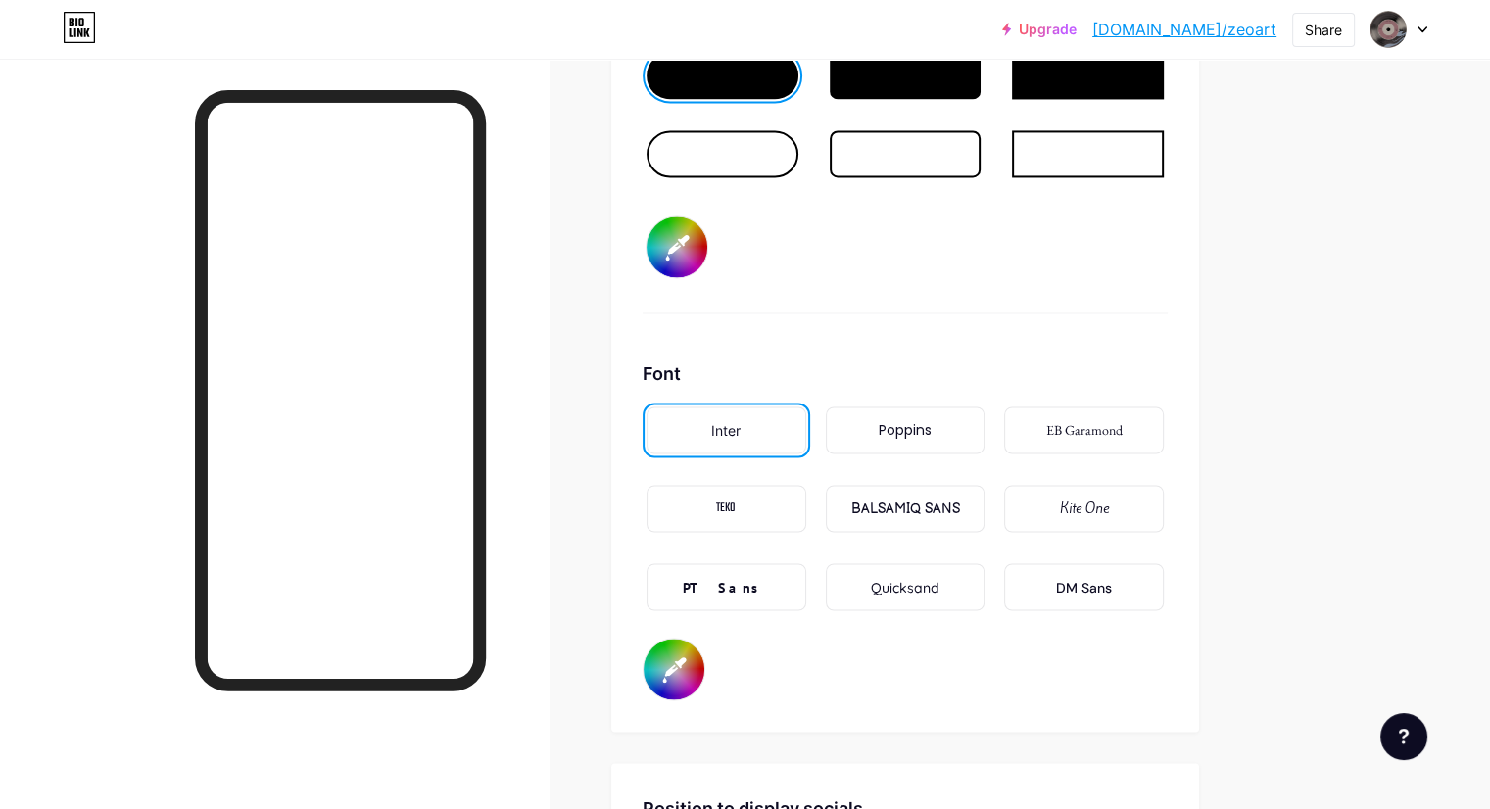
scroll to position [3182, 0]
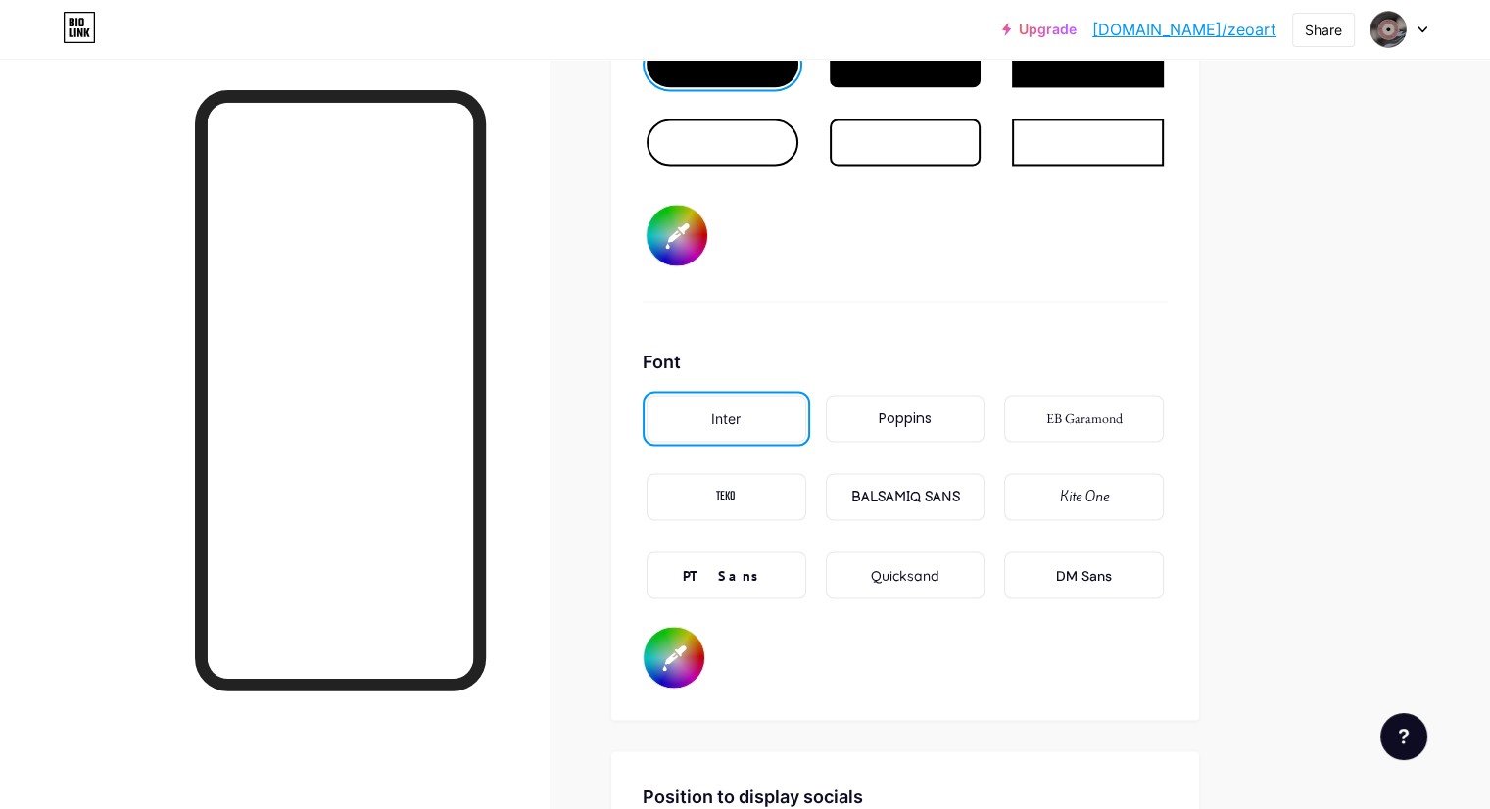
click at [1164, 395] on div "EB Garamond" at bounding box center [1084, 418] width 160 height 47
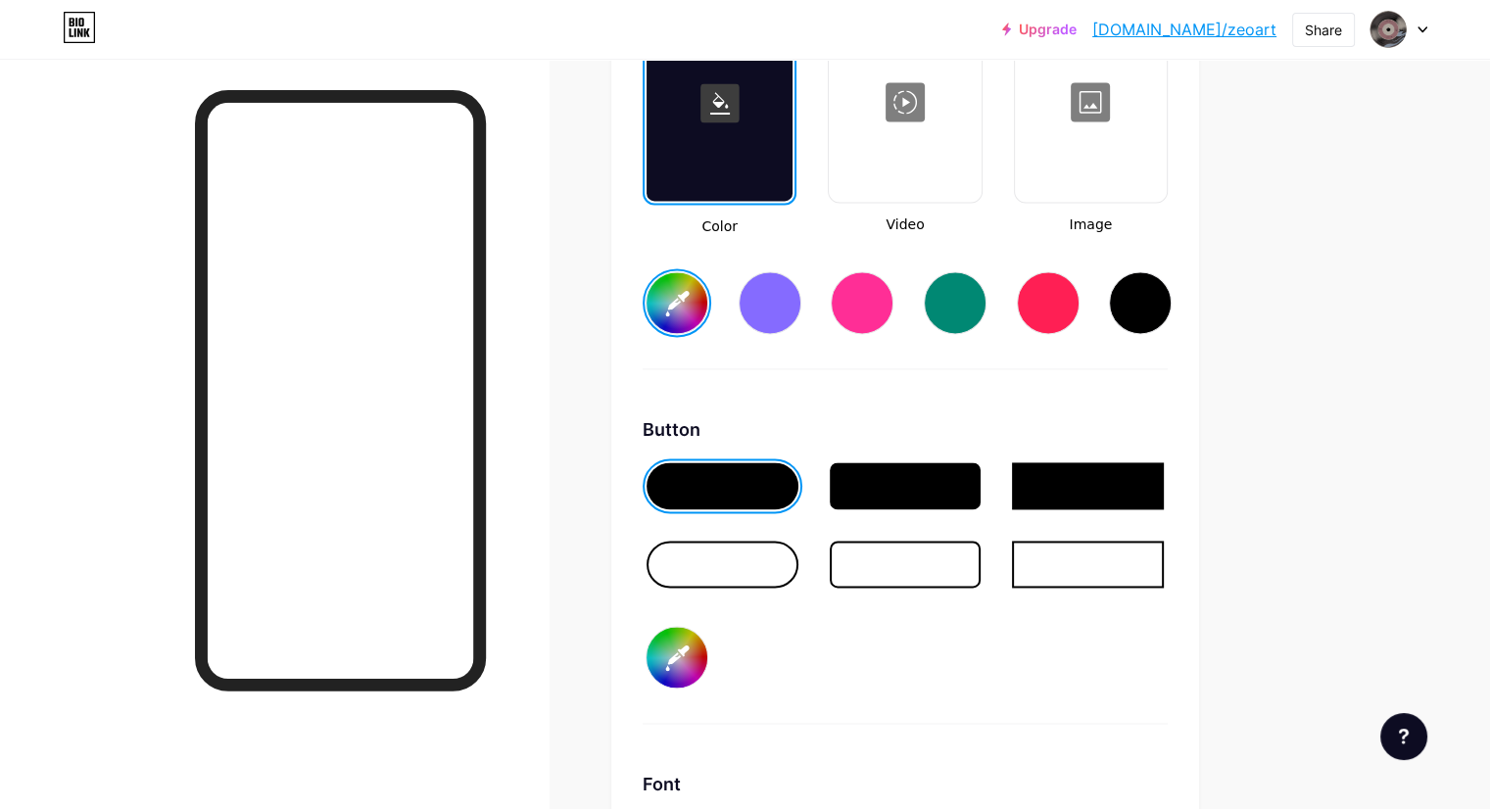
scroll to position [2692, 0]
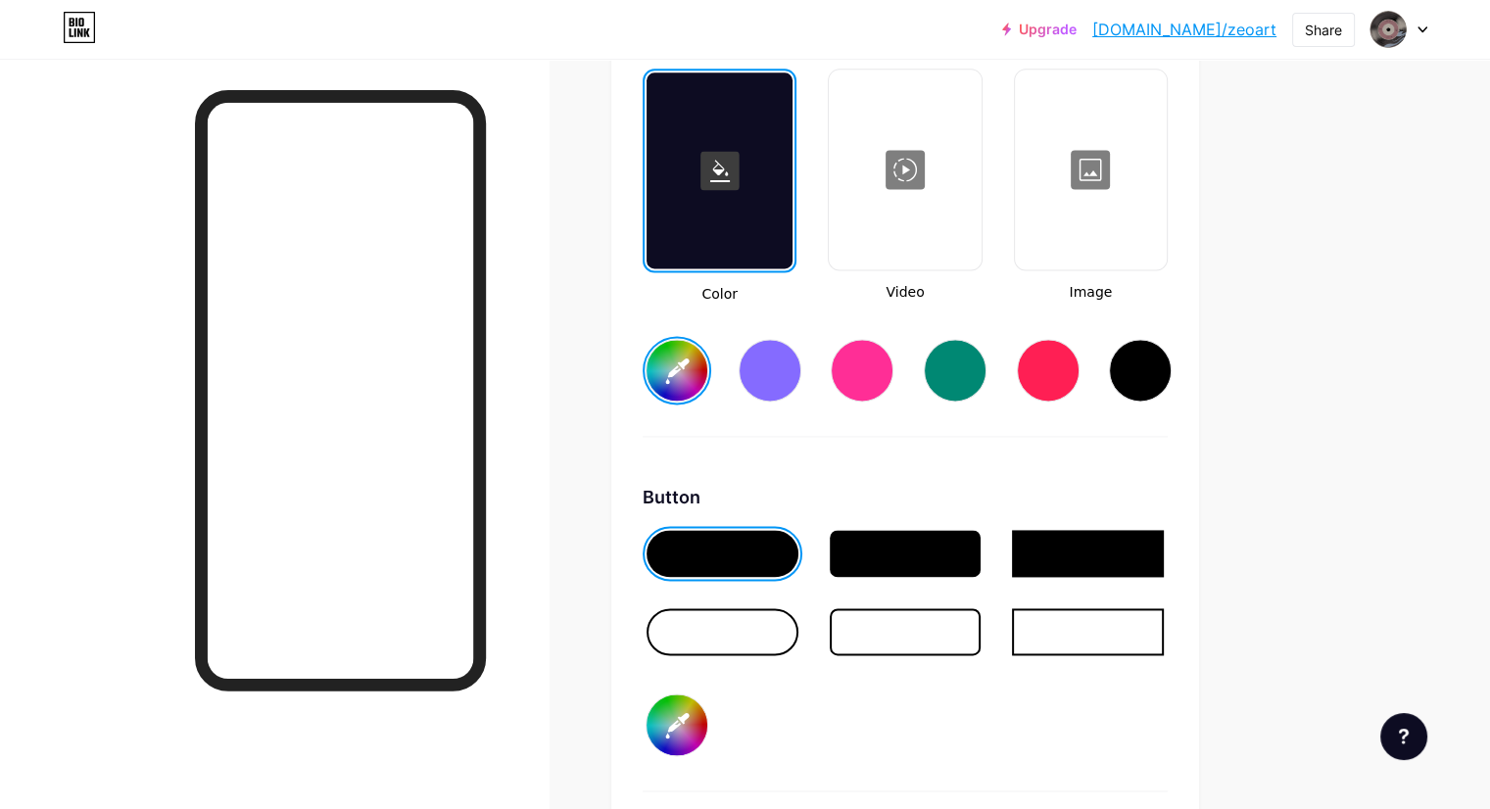
click at [982, 610] on div at bounding box center [906, 631] width 152 height 47
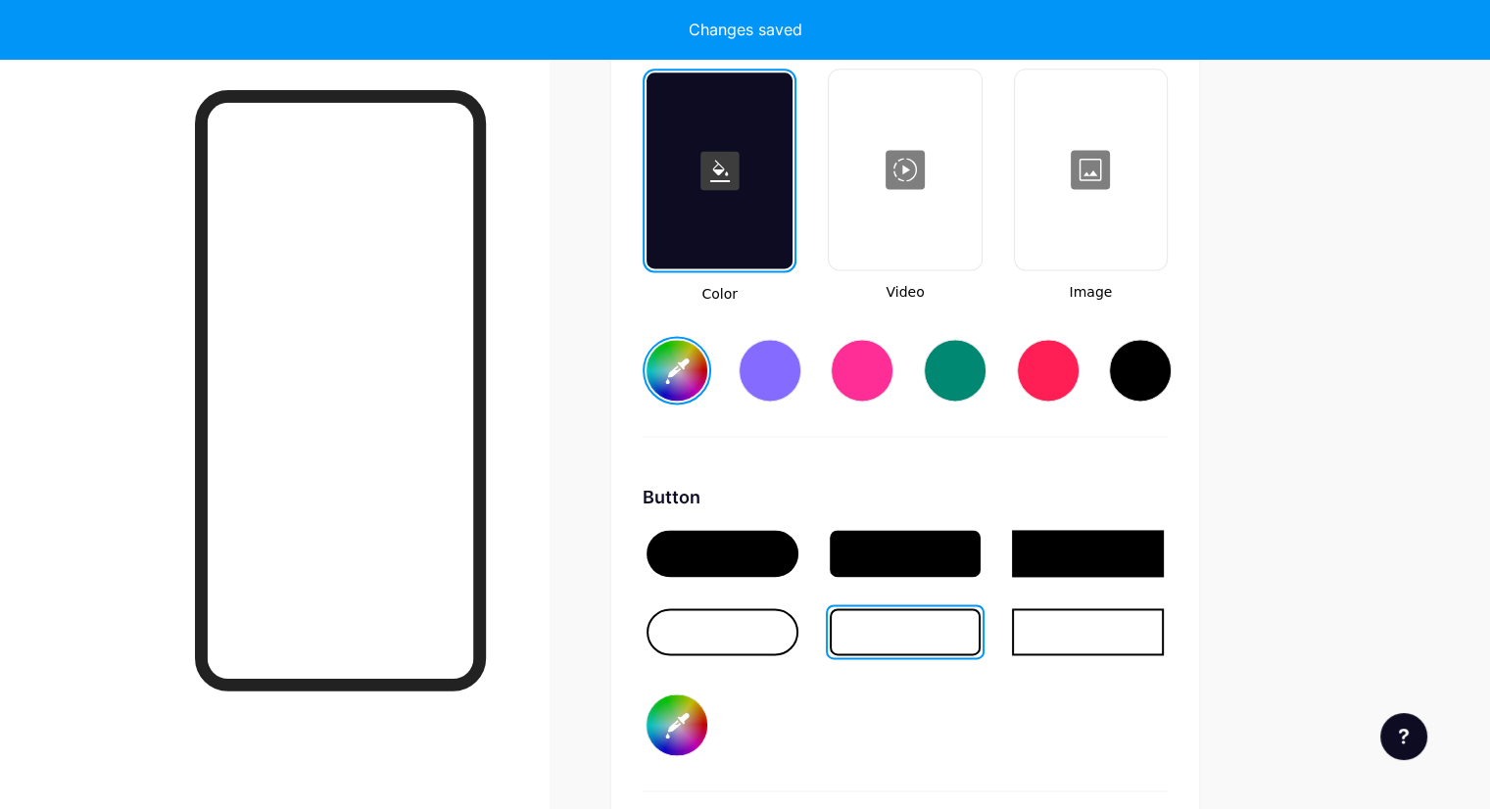
click at [947, 608] on div at bounding box center [906, 631] width 152 height 47
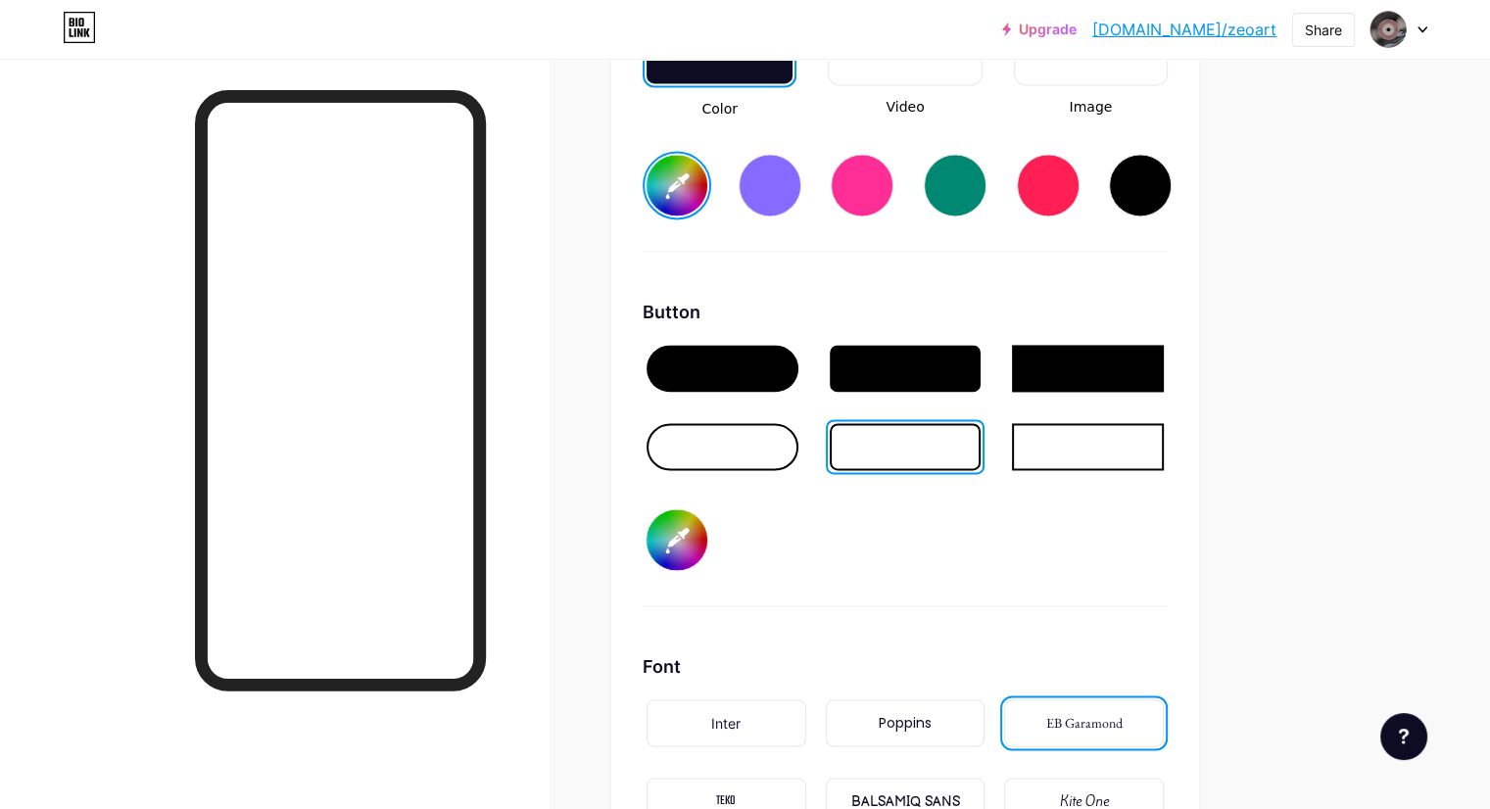
scroll to position [2888, 0]
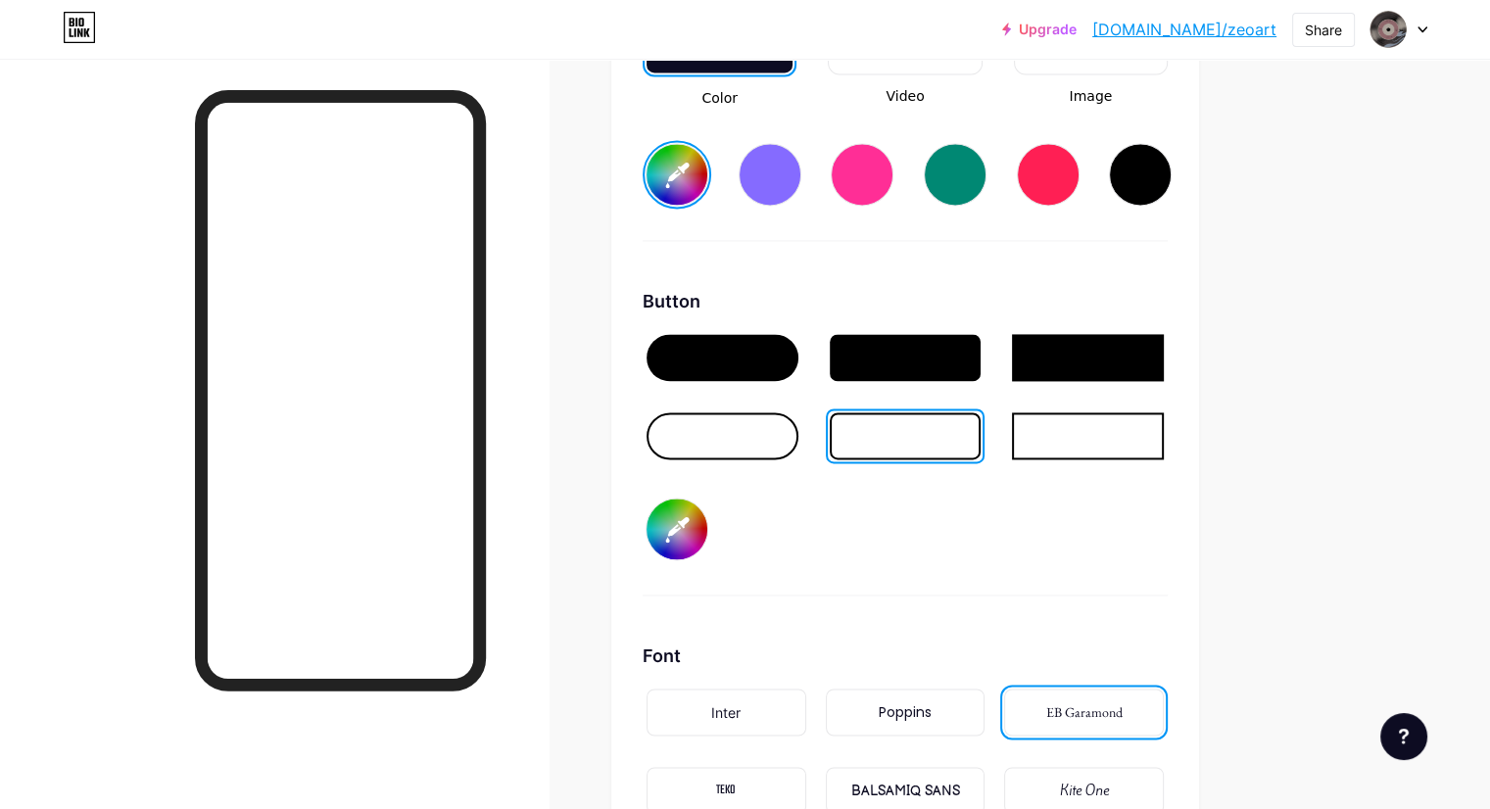
click at [707, 534] on input "#000000" at bounding box center [677, 529] width 61 height 61
type input "#ffffff"
type input "#c62a2a"
type input "#ffffff"
type input "#c72929"
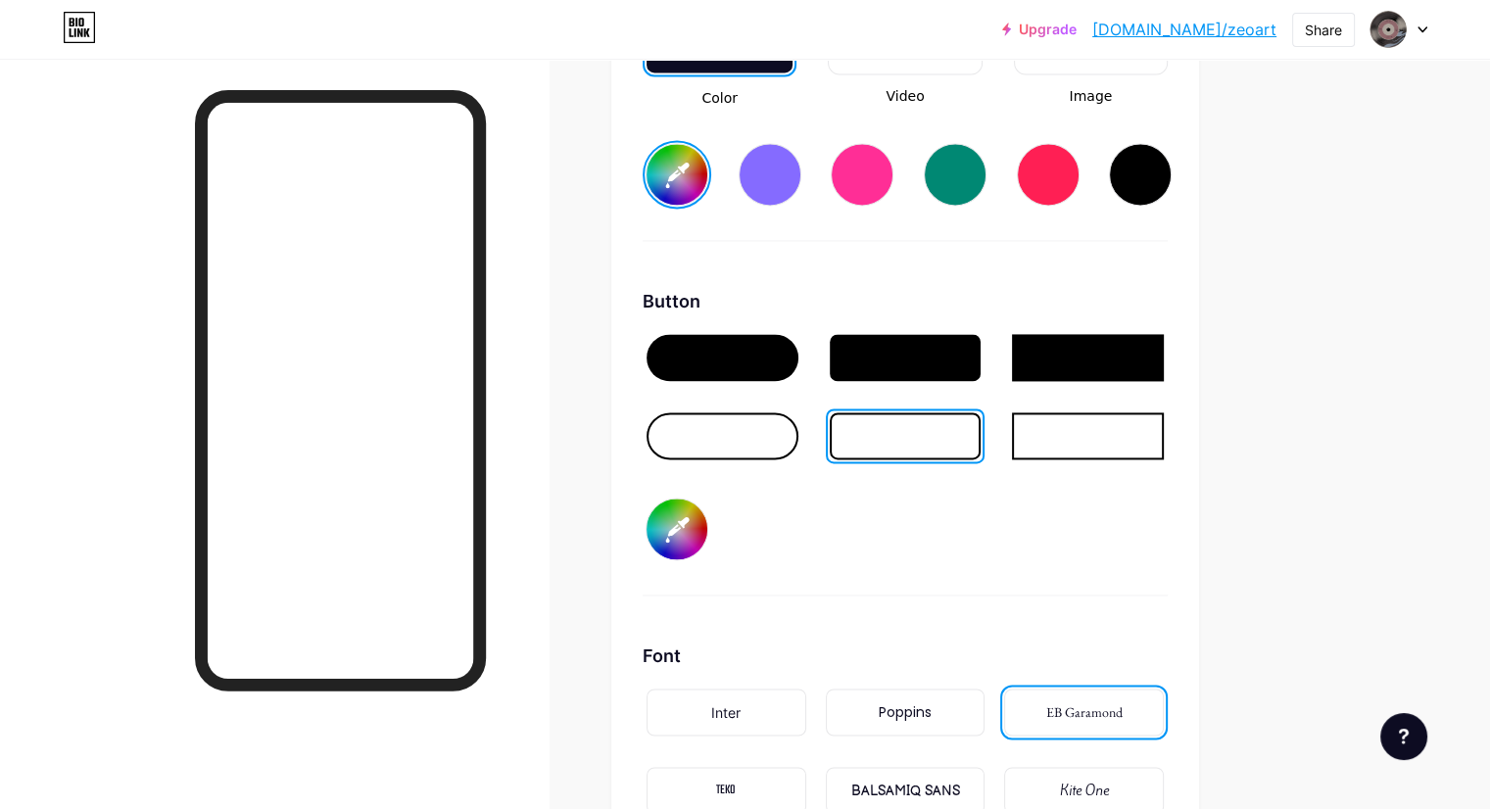
type input "#ffffff"
type input "#c82828"
type input "#ffffff"
type input "#cc2828"
type input "#ffffff"
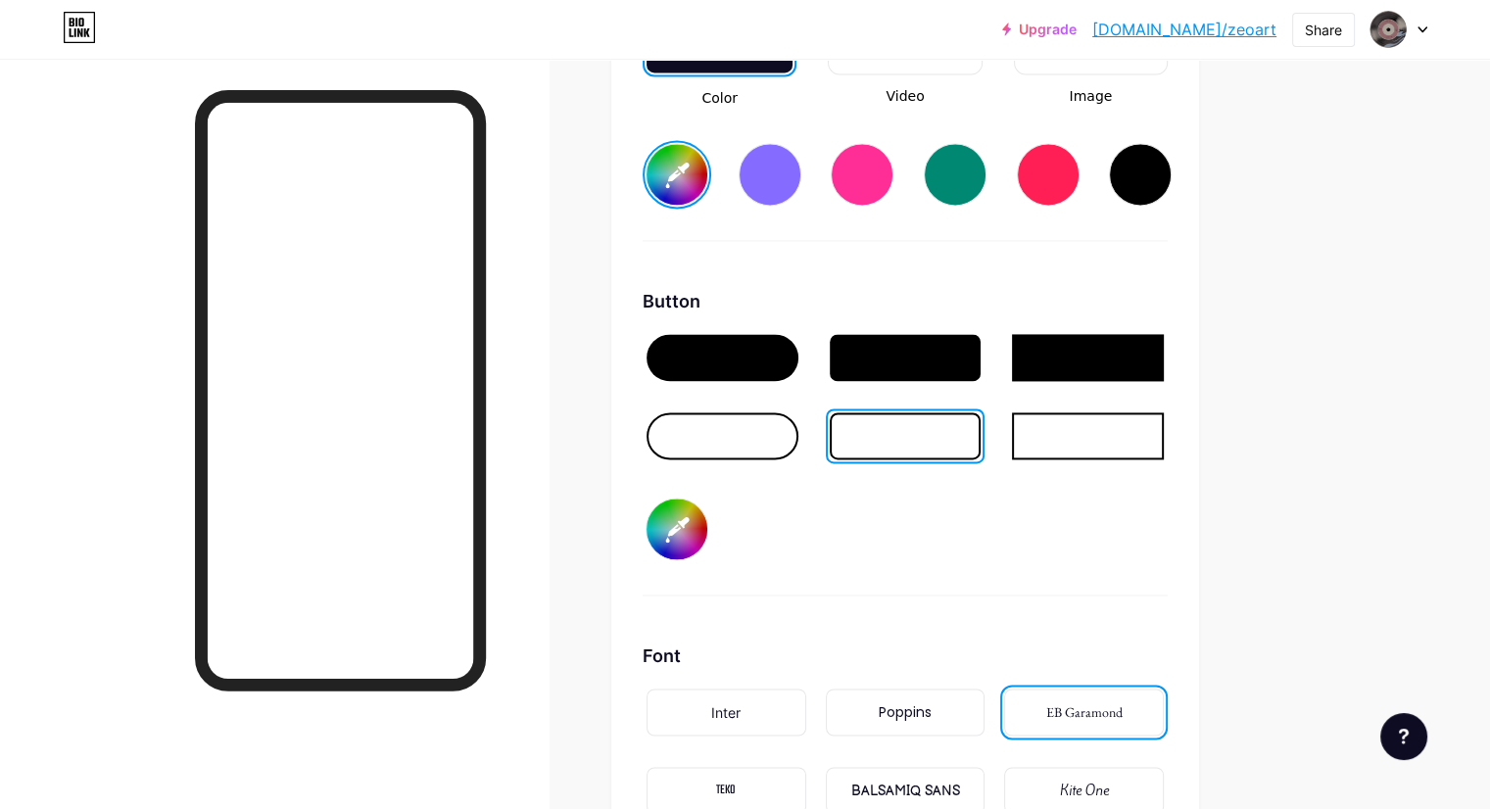
type input "#ce2727"
type input "#ffffff"
type input "#d32727"
type input "#ffffff"
type input "#d42525"
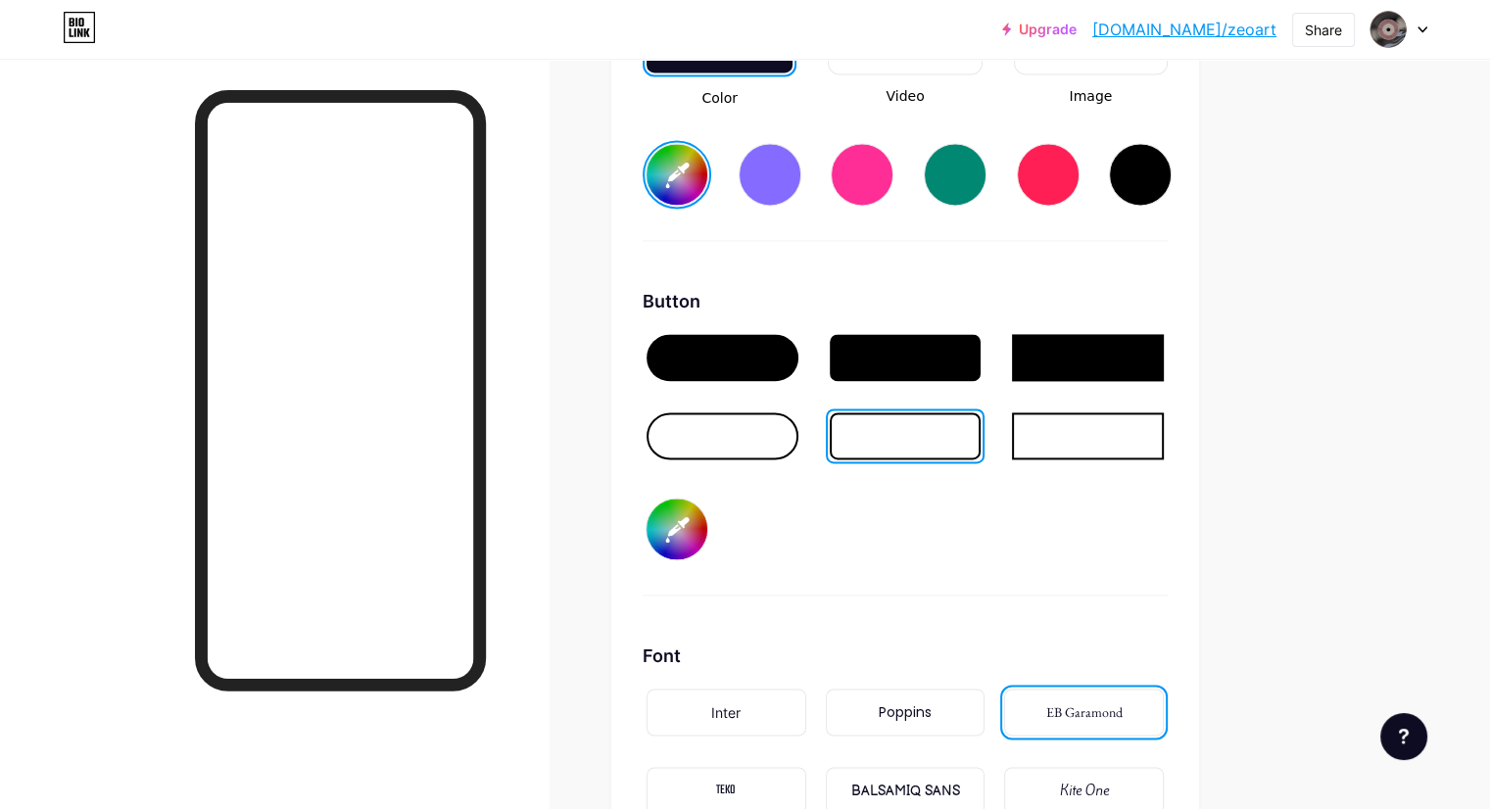
type input "#ffffff"
type input "#d62424"
type input "#ffffff"
type input "#da2525"
type input "#ffffff"
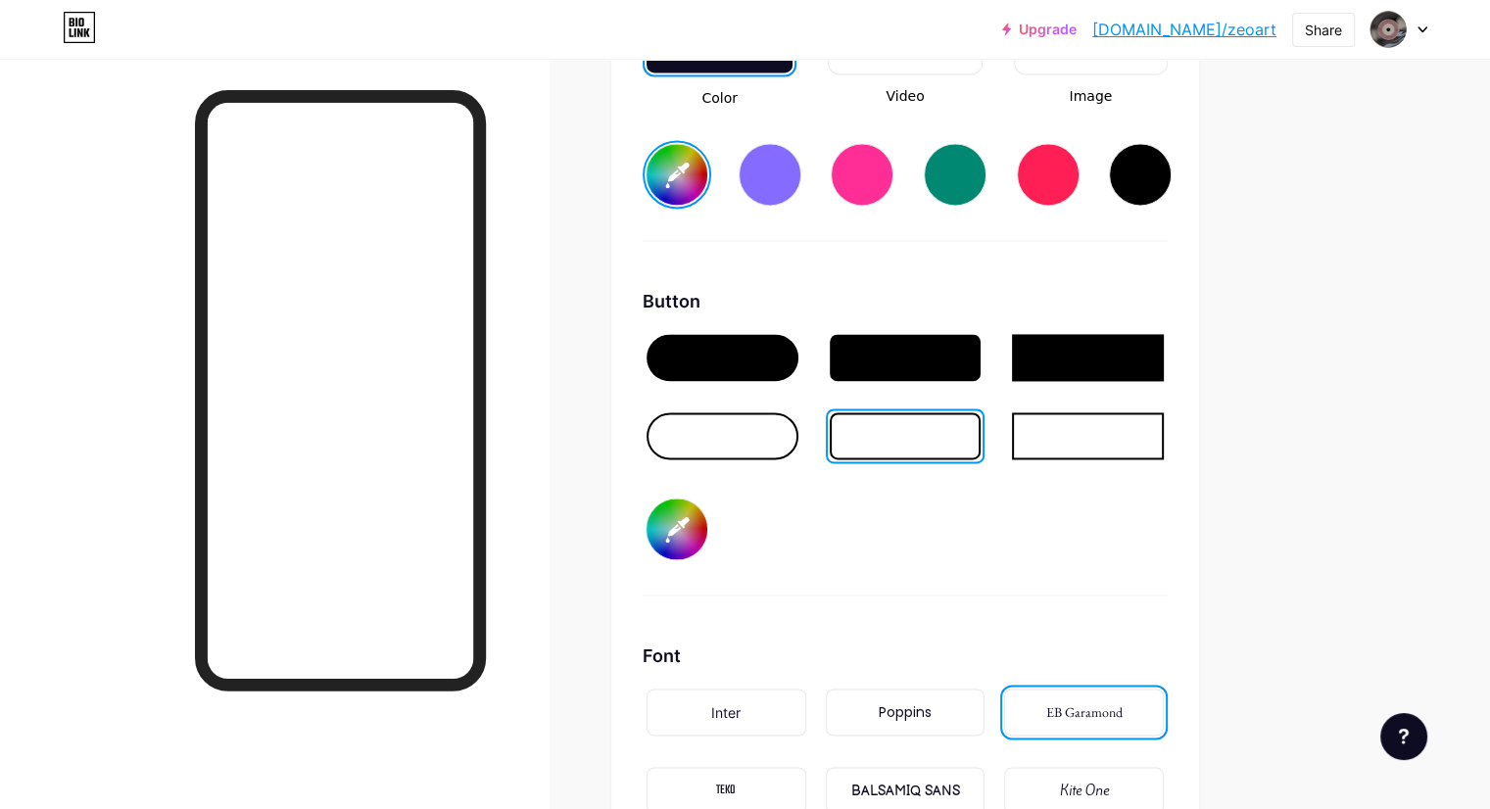
type input "#dd2727"
type input "#ffffff"
type input "#df2626"
type input "#ffffff"
type input "#de2121"
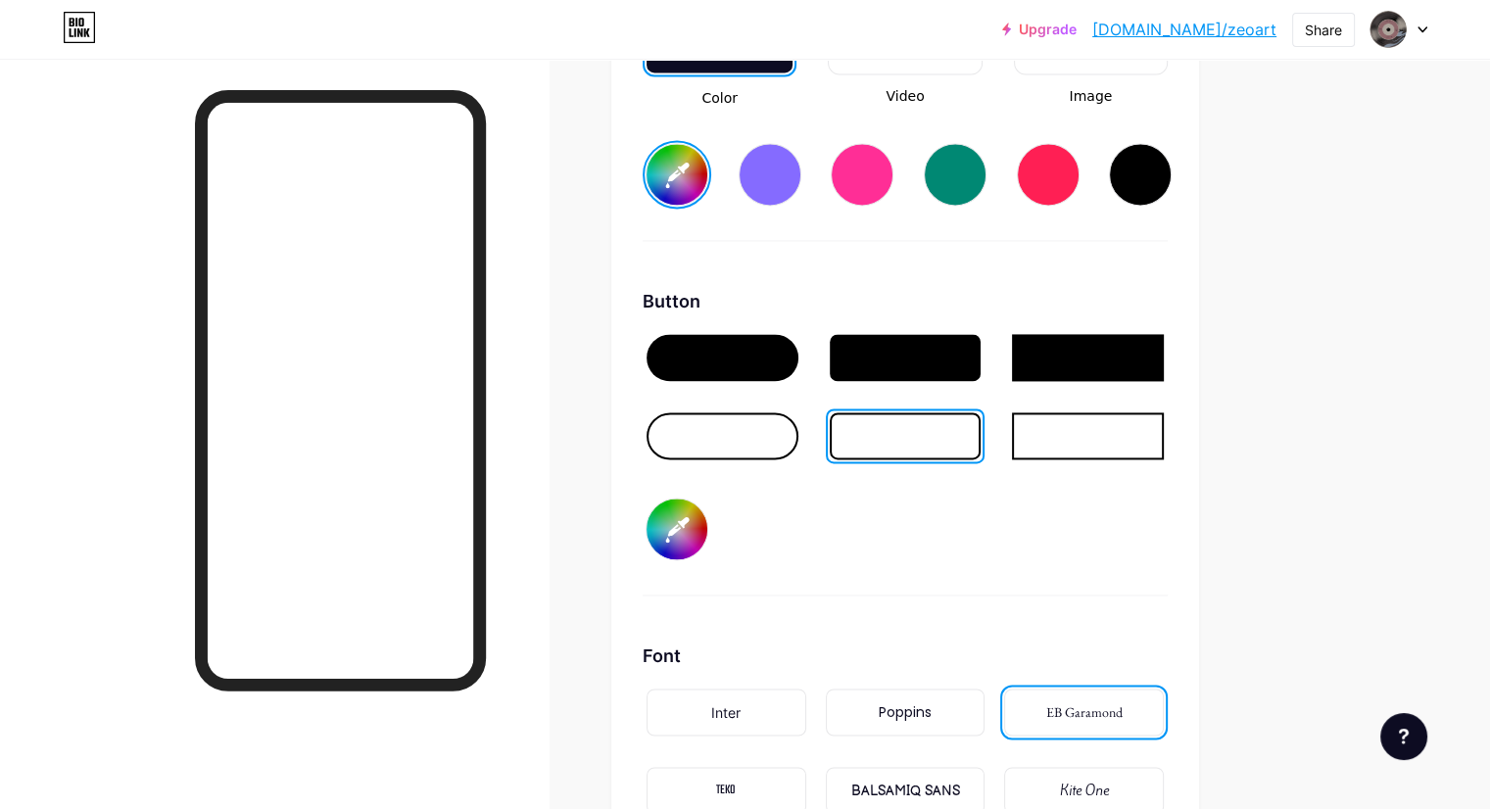
type input "#ffffff"
type input "#e12323"
type input "#ffffff"
type input "#e22222"
type input "#ffffff"
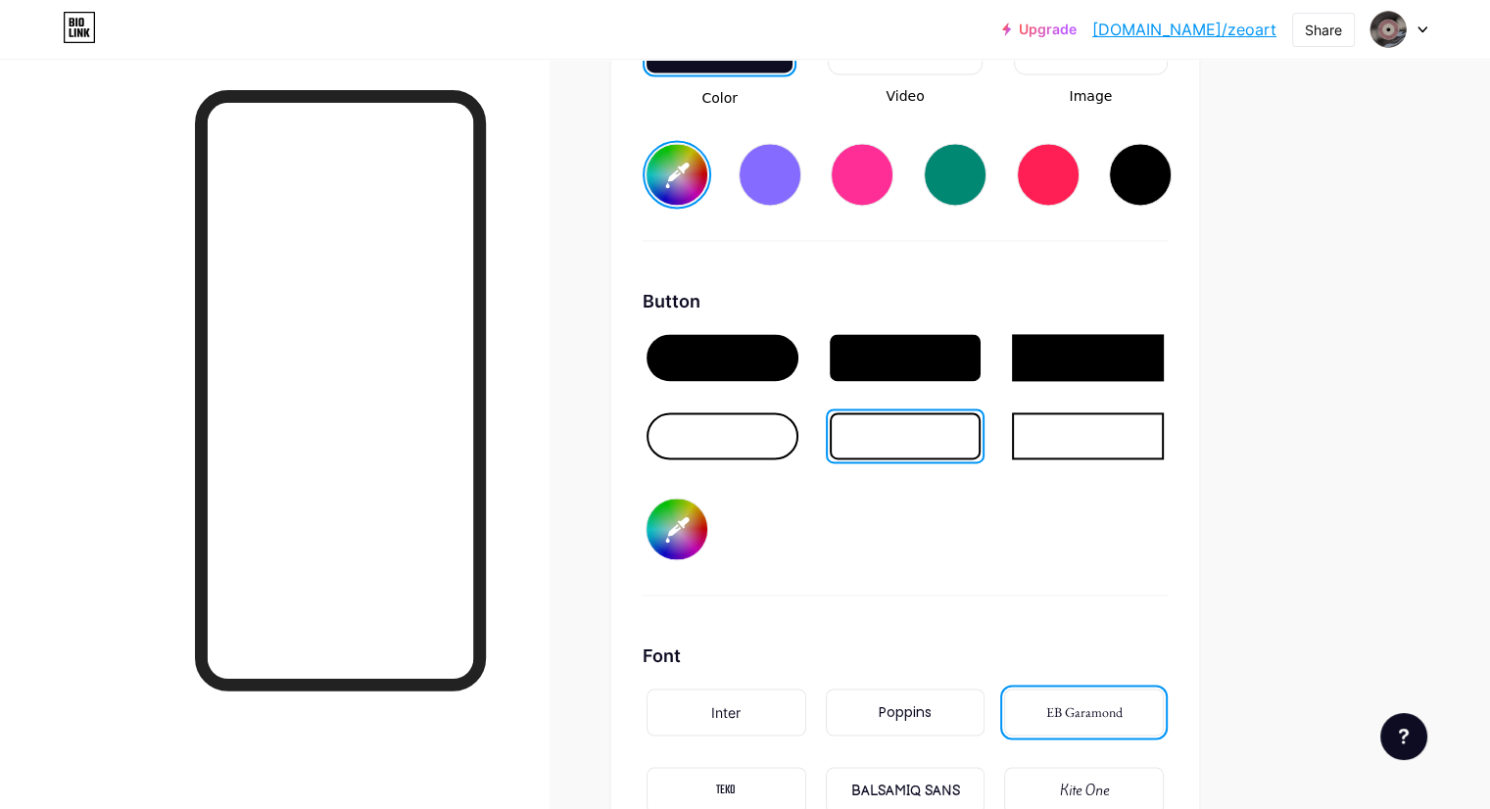
type input "#e72323"
type input "#ffffff"
type input "#e61e1e"
type input "#ffffff"
type input "#e82121"
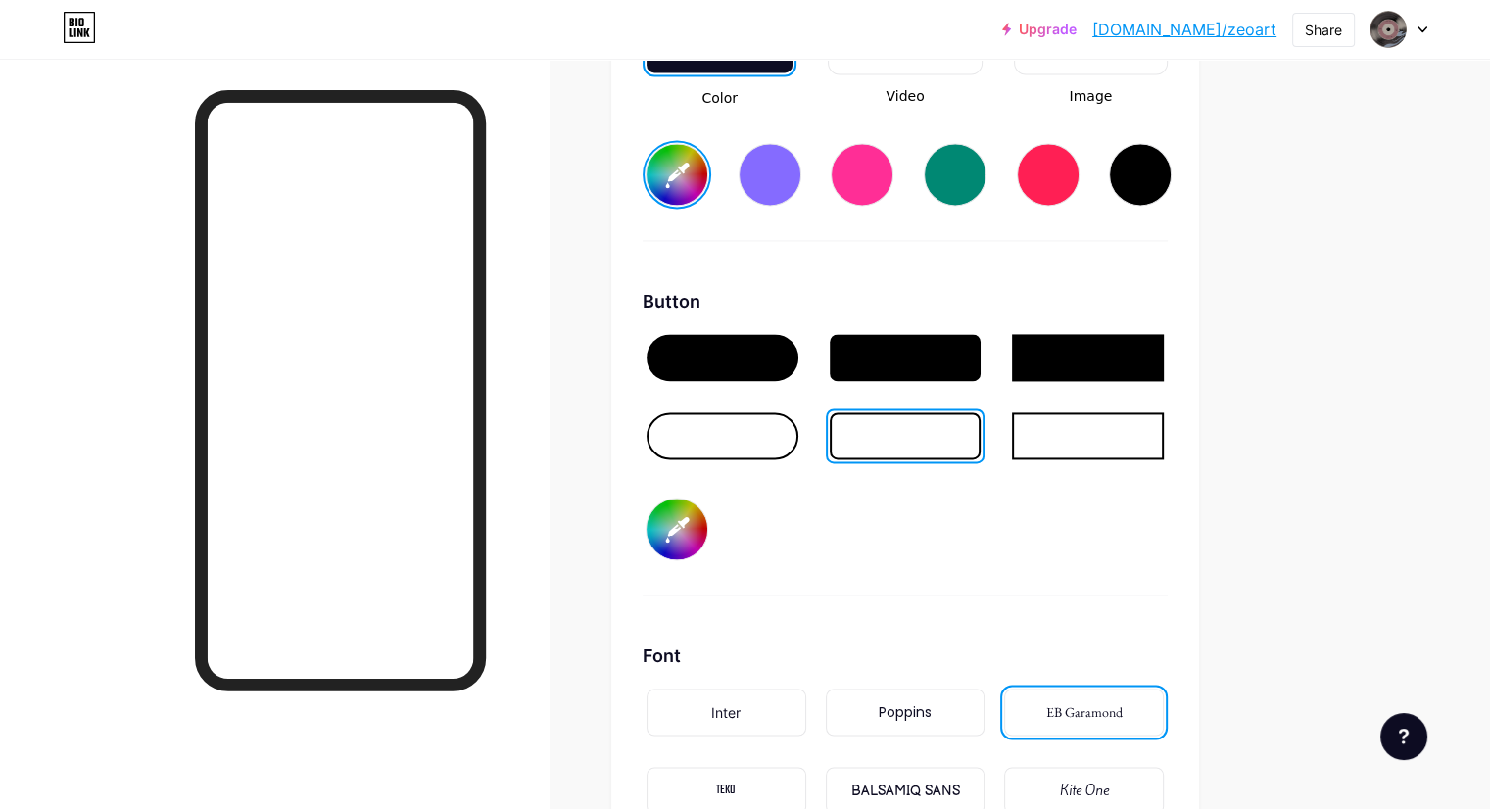
type input "#ffffff"
type input "#ea1f1f"
type input "#ffffff"
type input "#e91c1c"
type input "#ffffff"
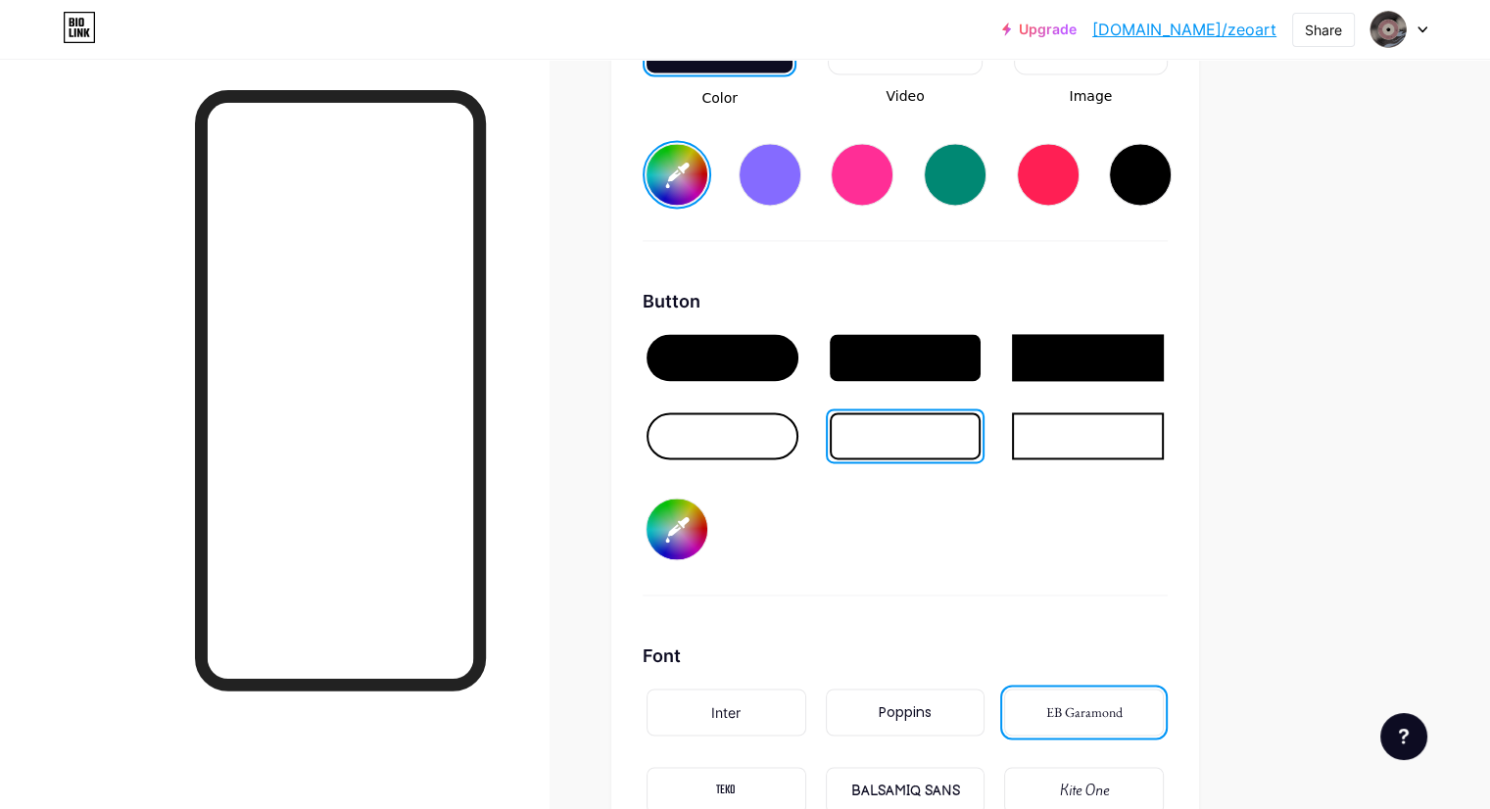
type input "#ed1d1d"
type input "#ffffff"
type input "#ee1b1b"
type input "#ffffff"
type input "#ee1717"
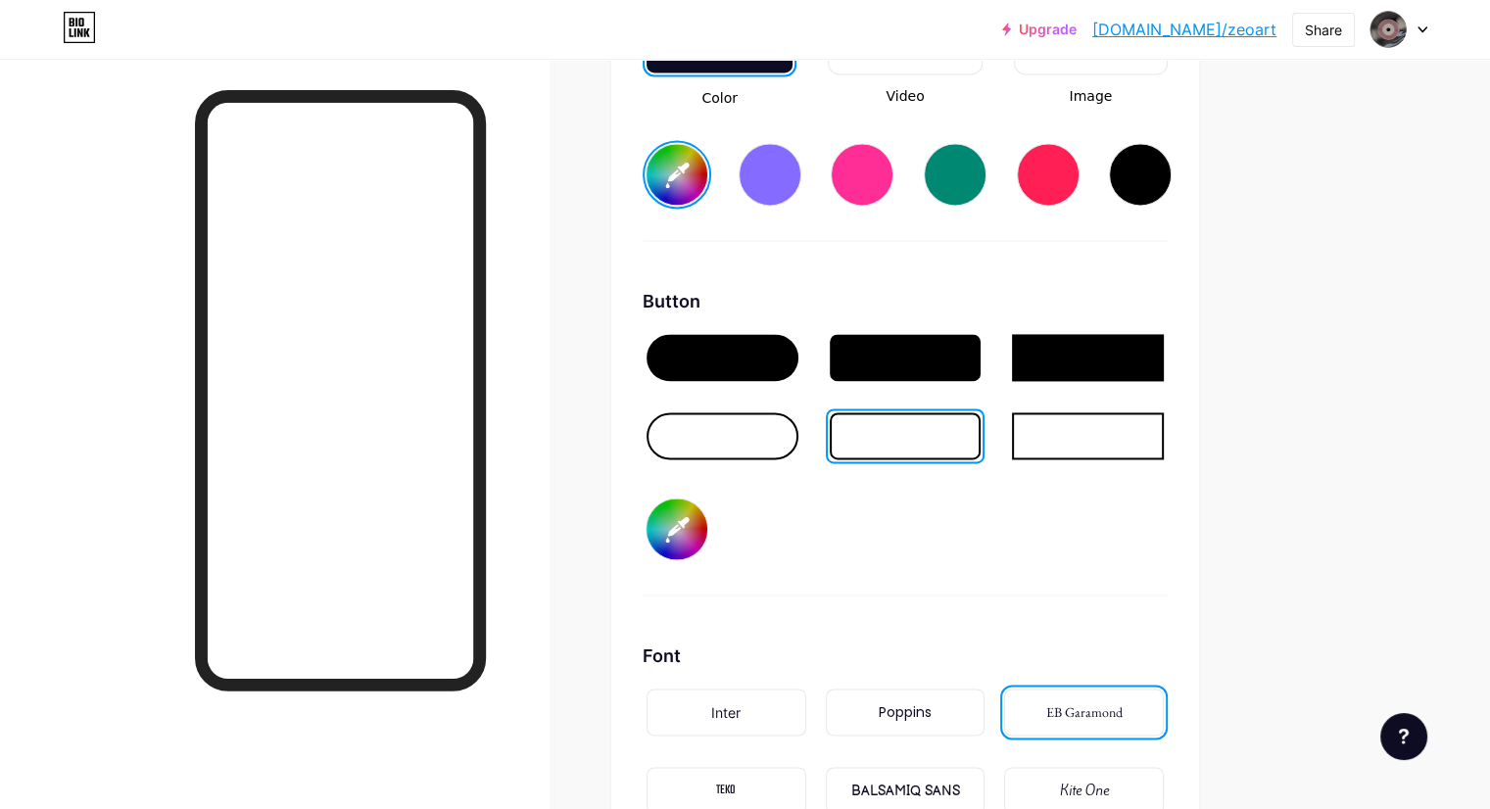
type input "#ffffff"
type input "#ee1111"
type input "#ffffff"
type input "#ed0c0c"
type input "#ffffff"
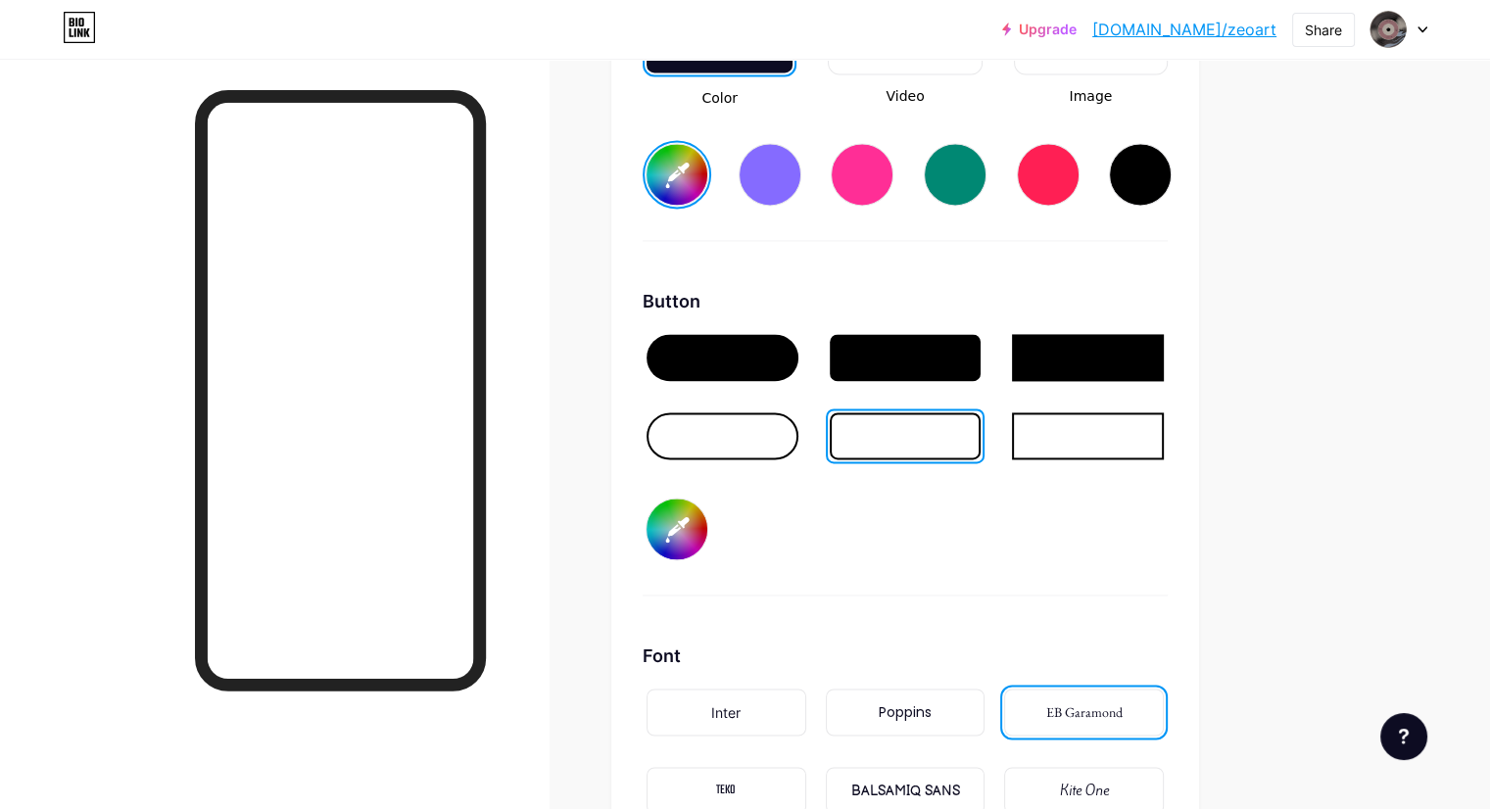
type input "#ef0b0b"
type input "#ffffff"
type input "#ec0909"
type input "#ffffff"
type input "#ed0707"
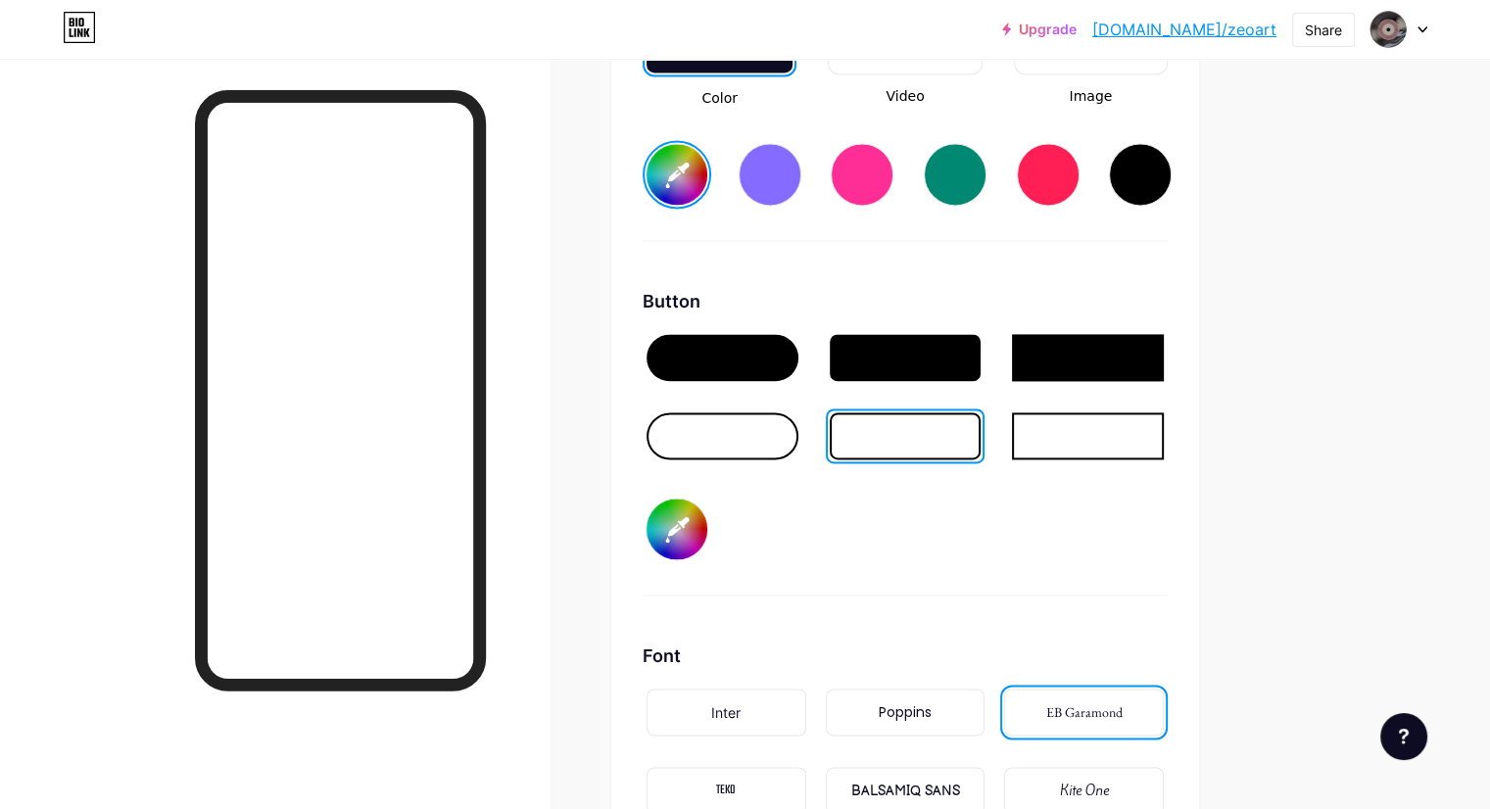
type input "#ffffff"
type input "#ed0202"
type input "#ffffff"
type input "#ef0101"
type input "#ffffff"
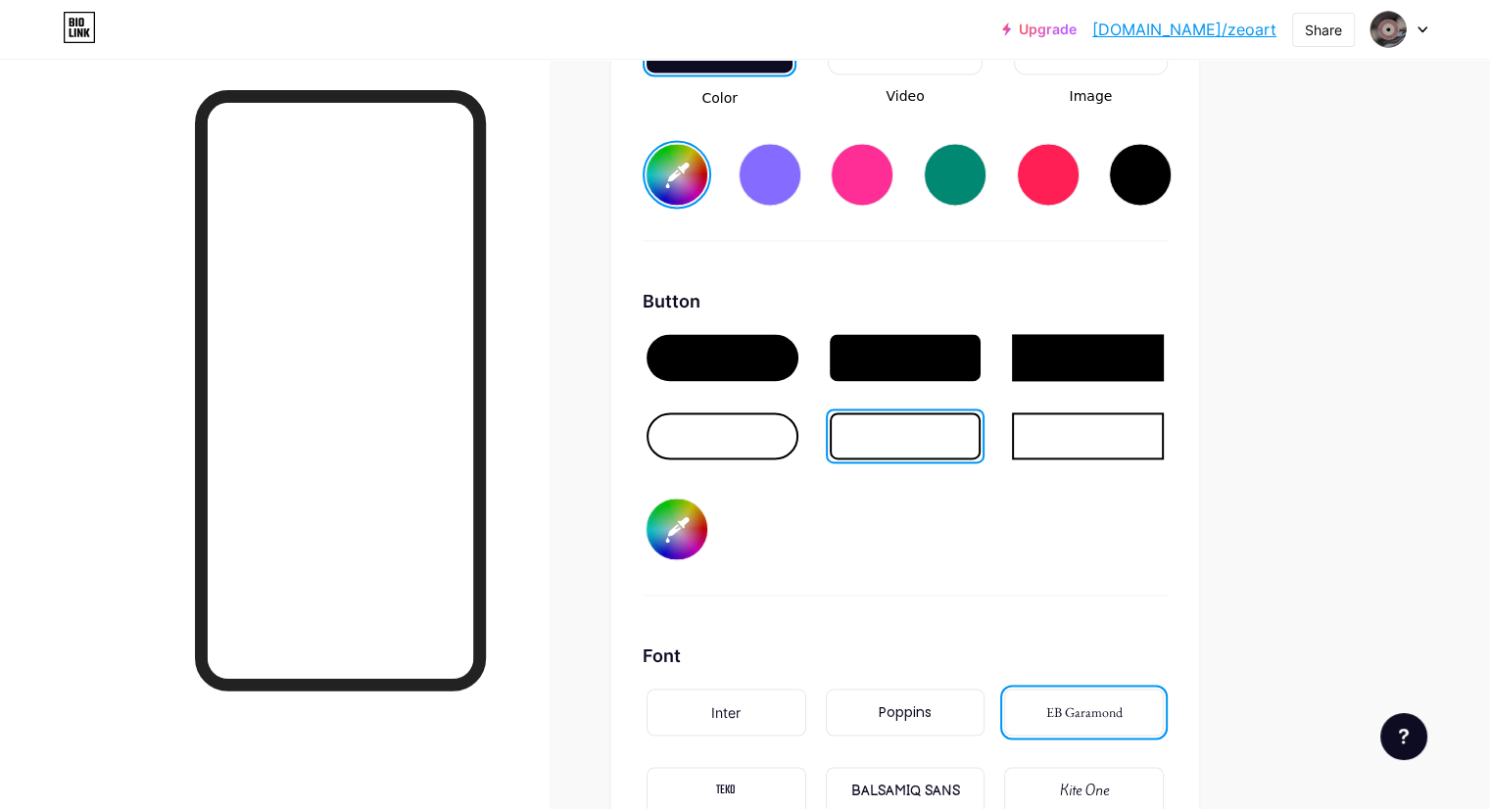
type input "#f00000"
type input "#ffffff"
type input "#f50000"
type input "#ffffff"
type input "#fa0000"
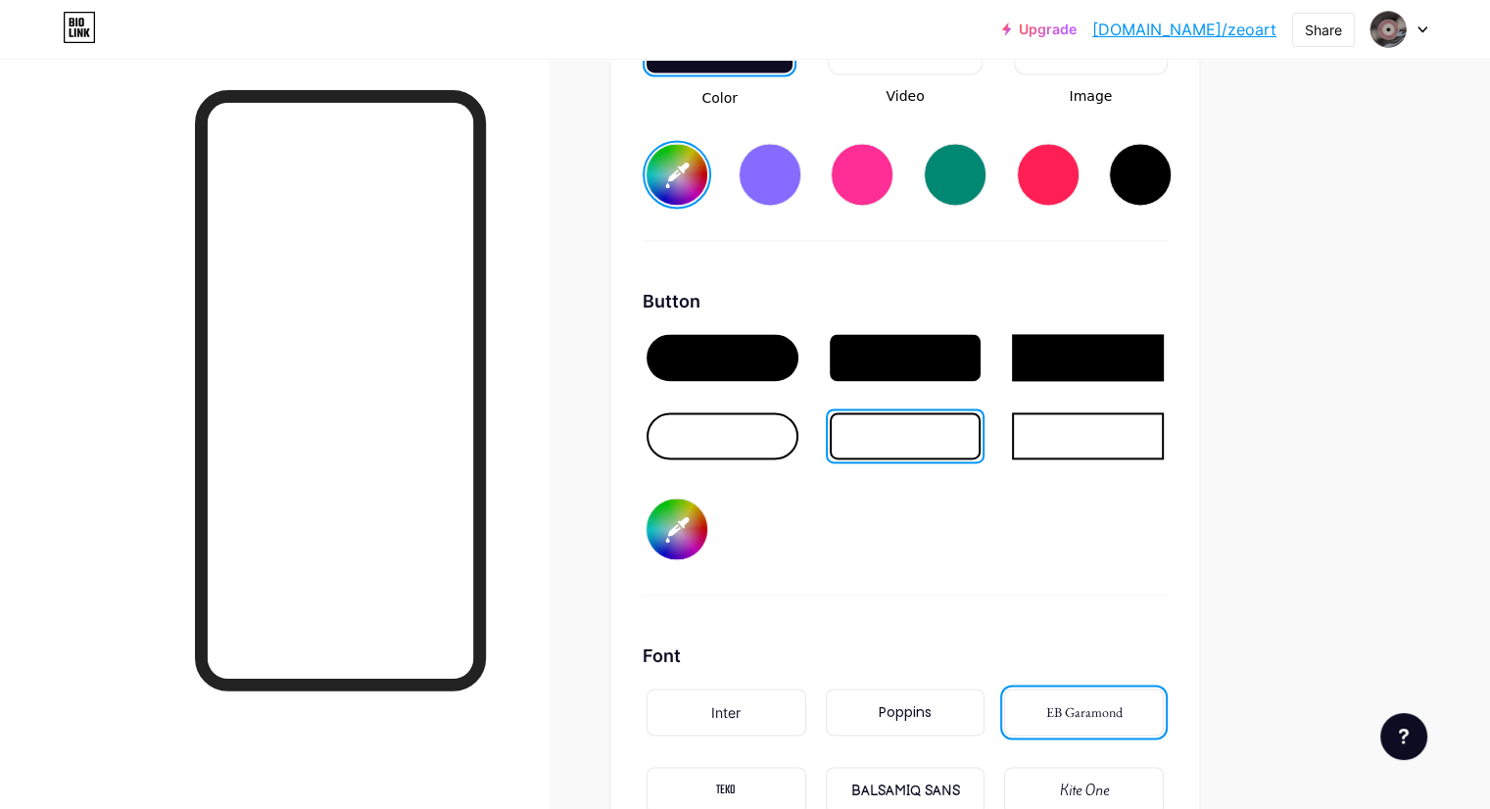
type input "#ffffff"
type input "#ff0000"
type input "#ffffff"
type input "#c71a1a"
type input "#ffffff"
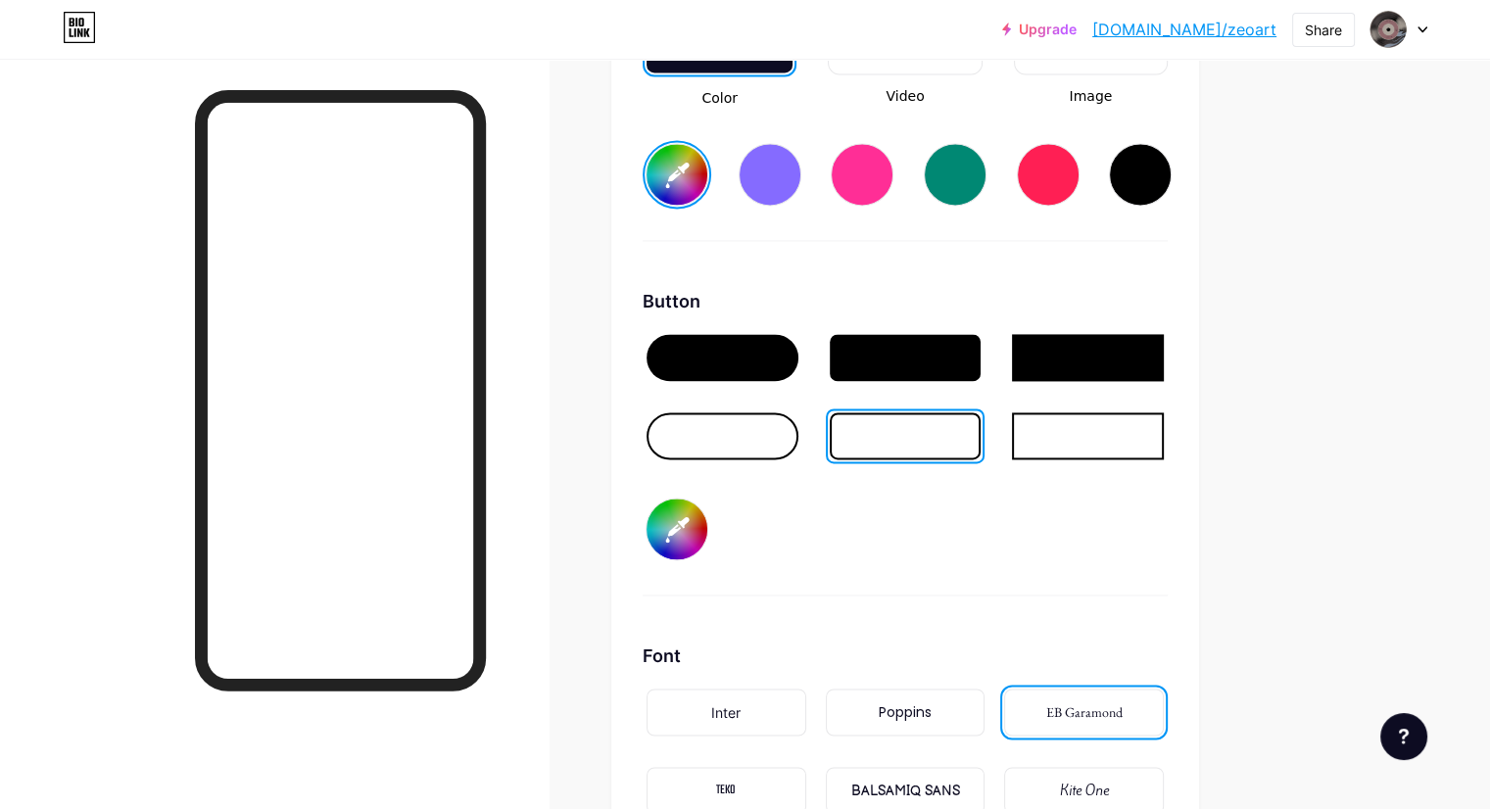
type input "#c41717"
type input "#ffffff"
type input "#c11515"
type input "#ffffff"
type input "#c21414"
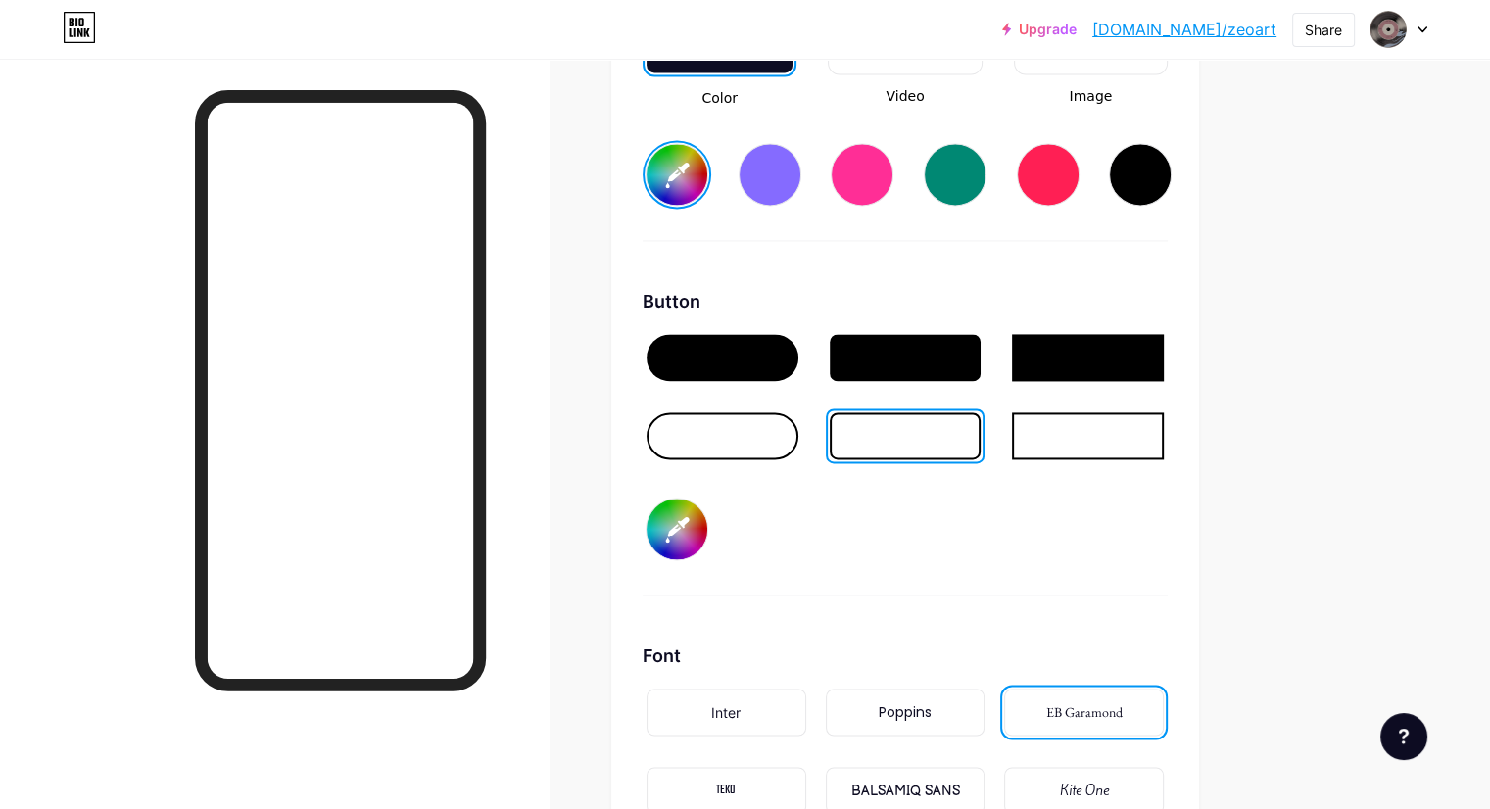
type input "#ffffff"
type input "#bb1111"
type input "#ffffff"
type input "#bc1010"
type input "#ffffff"
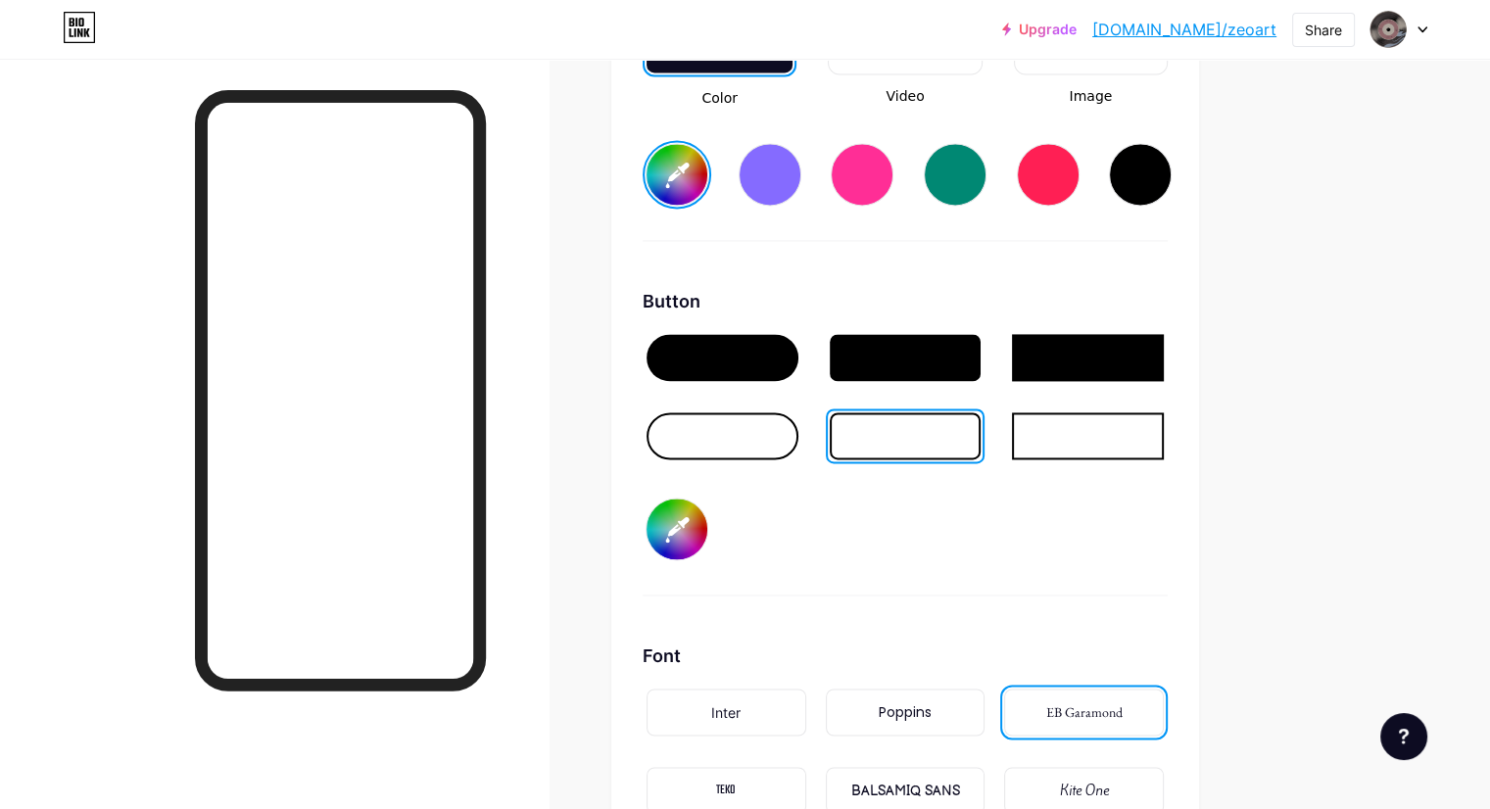
type input "#b80f0f"
type input "#ffffff"
type input "#b50d0d"
type input "#ffffff"
type input "#b60c0c"
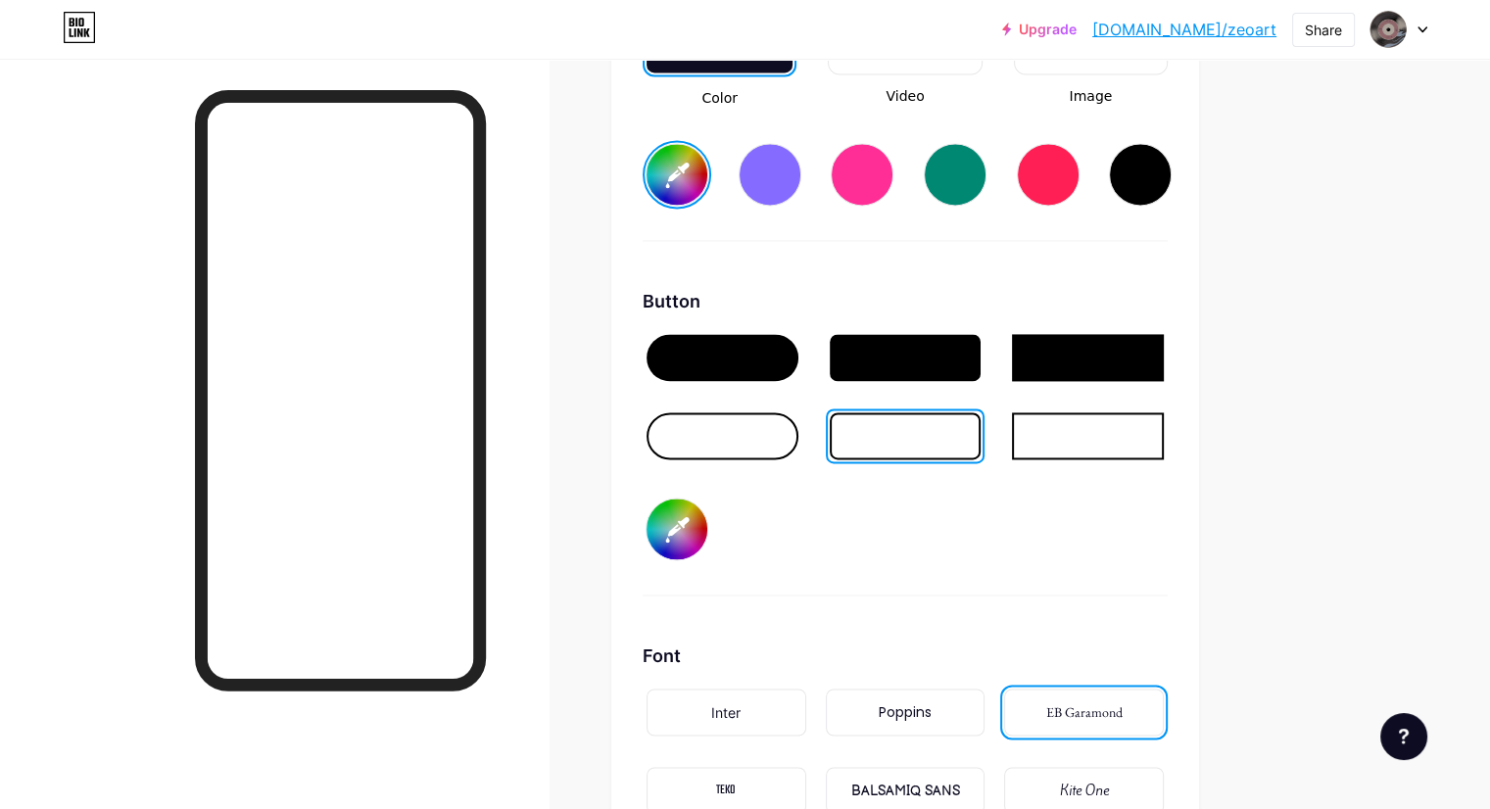
type input "#ffffff"
type input "#b00c0c"
type input "#ffffff"
type input "#b10b0b"
type input "#ffffff"
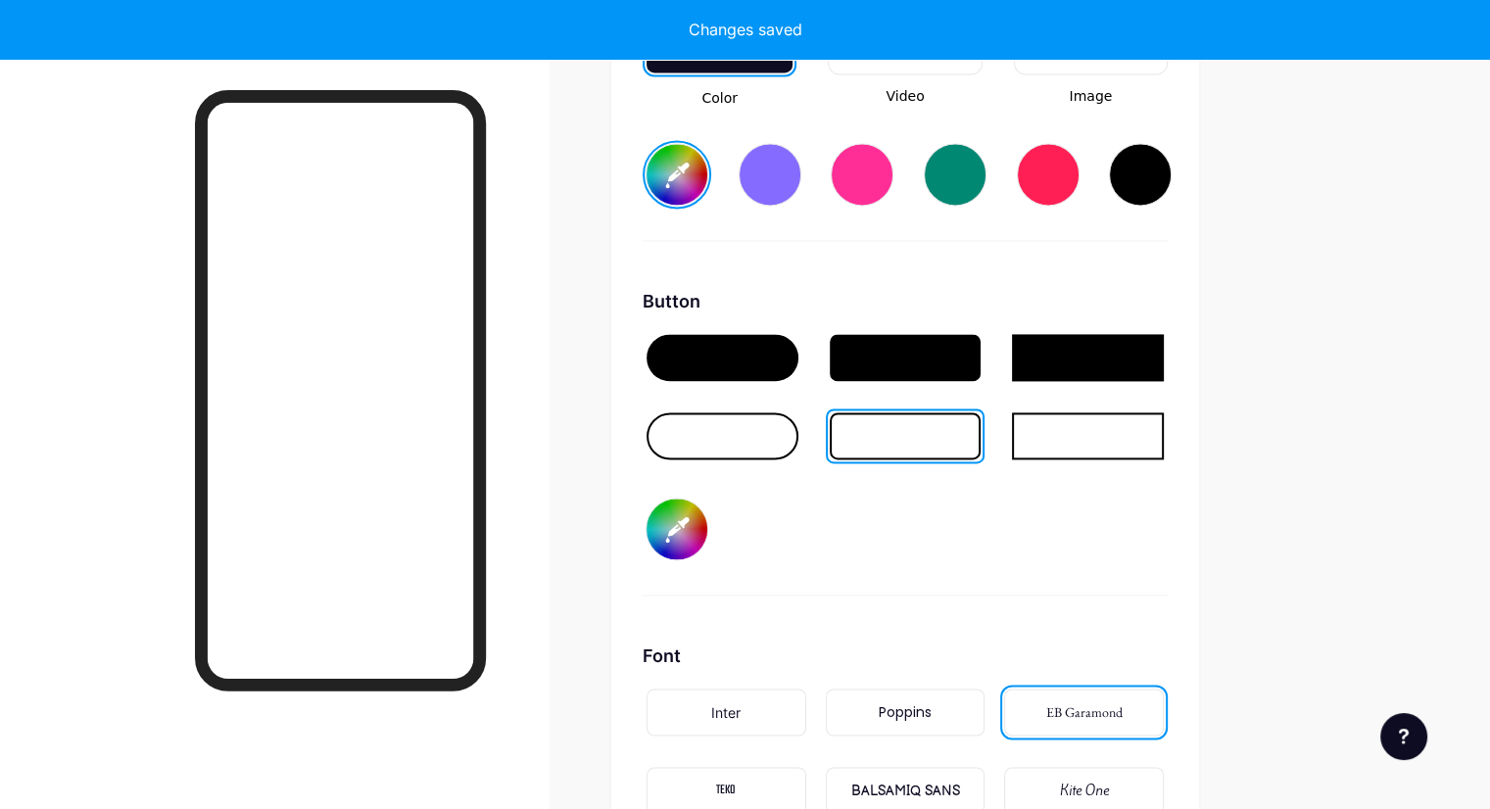
type input "#b10b0b"
click at [1126, 550] on div "Button #b10b0b" at bounding box center [905, 442] width 525 height 308
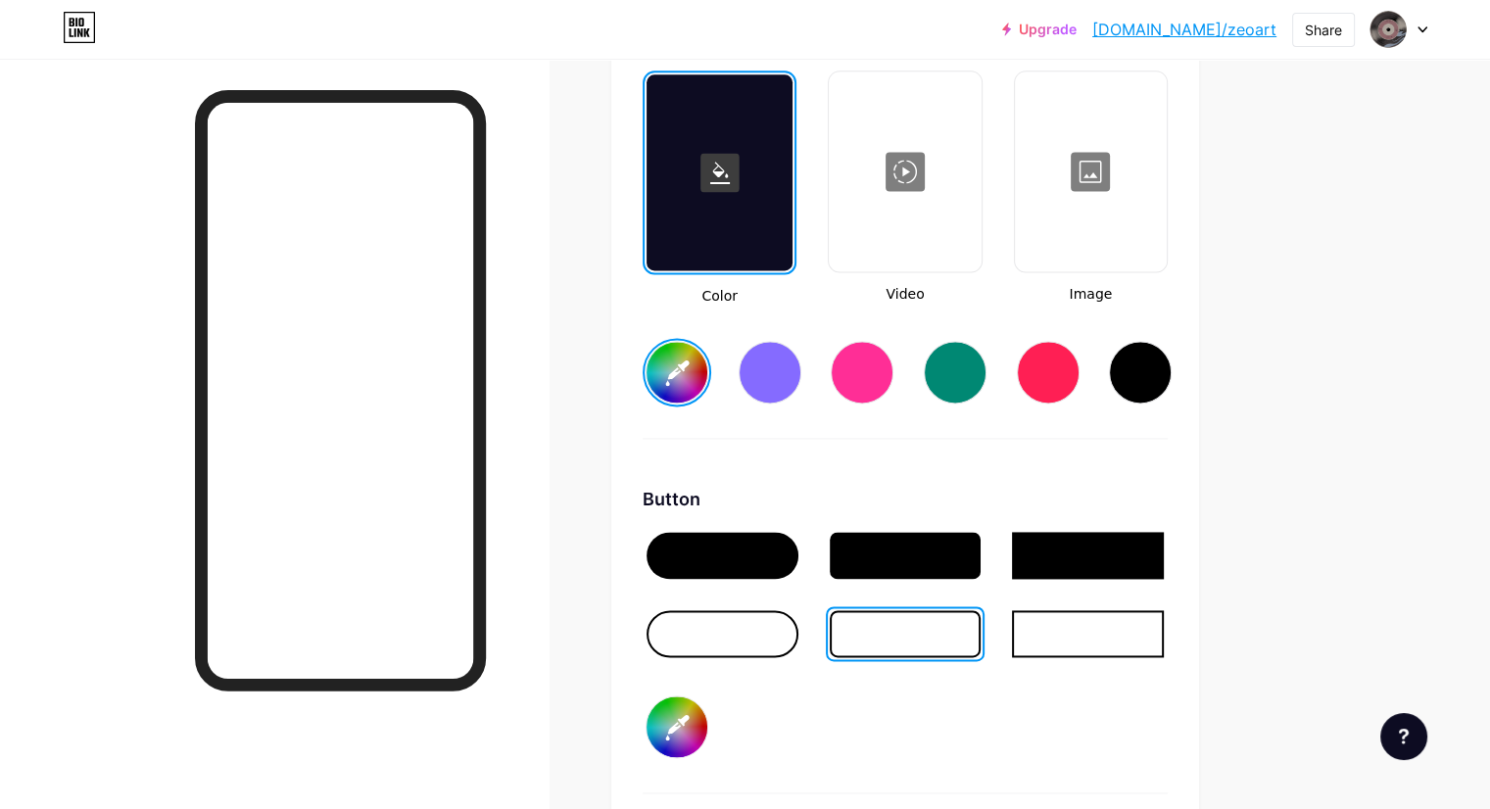
scroll to position [2790, 0]
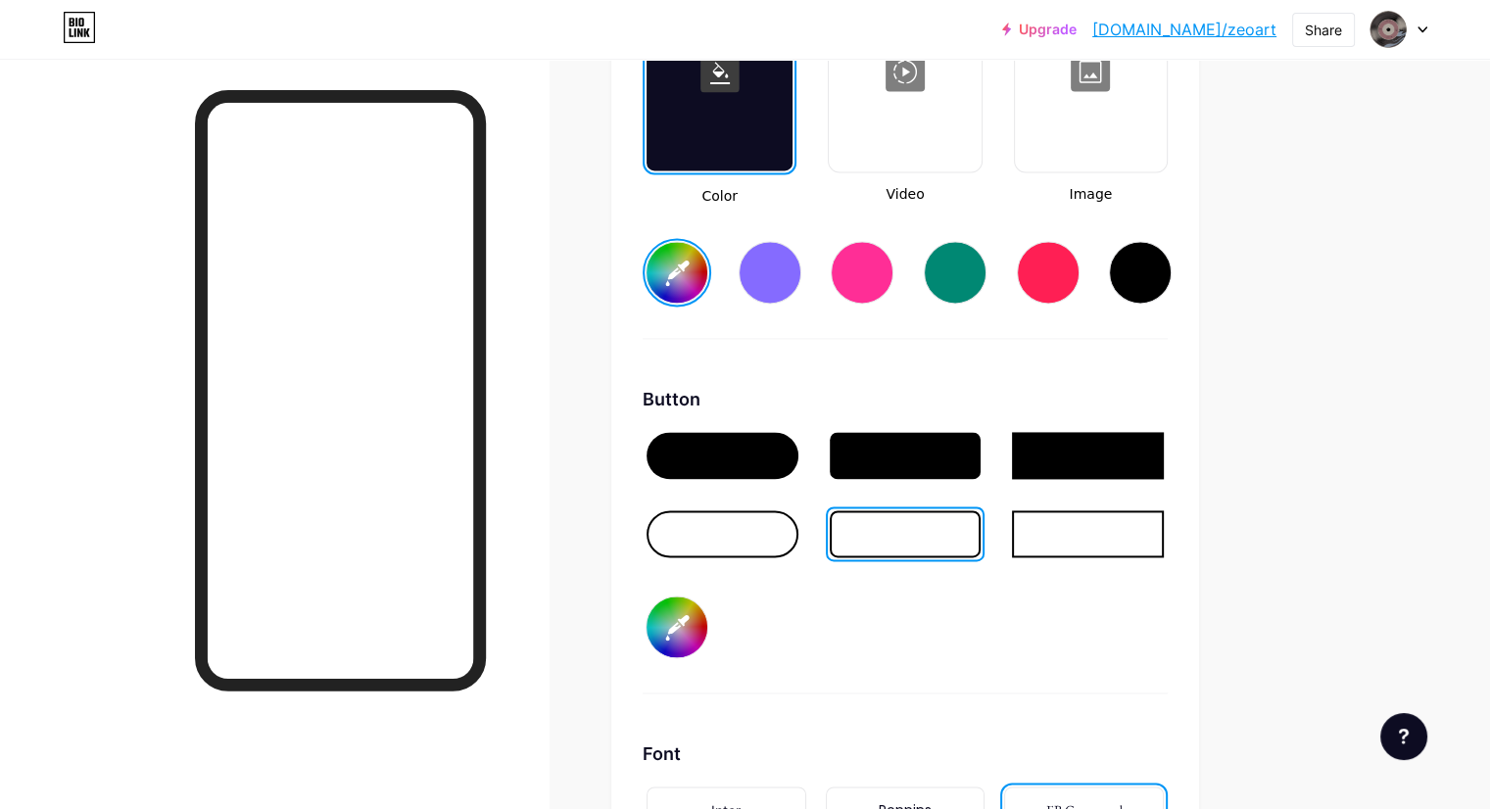
click at [707, 611] on input "#b10b0b" at bounding box center [677, 627] width 61 height 61
click at [1168, 590] on div "Button #b10b0b" at bounding box center [905, 540] width 525 height 308
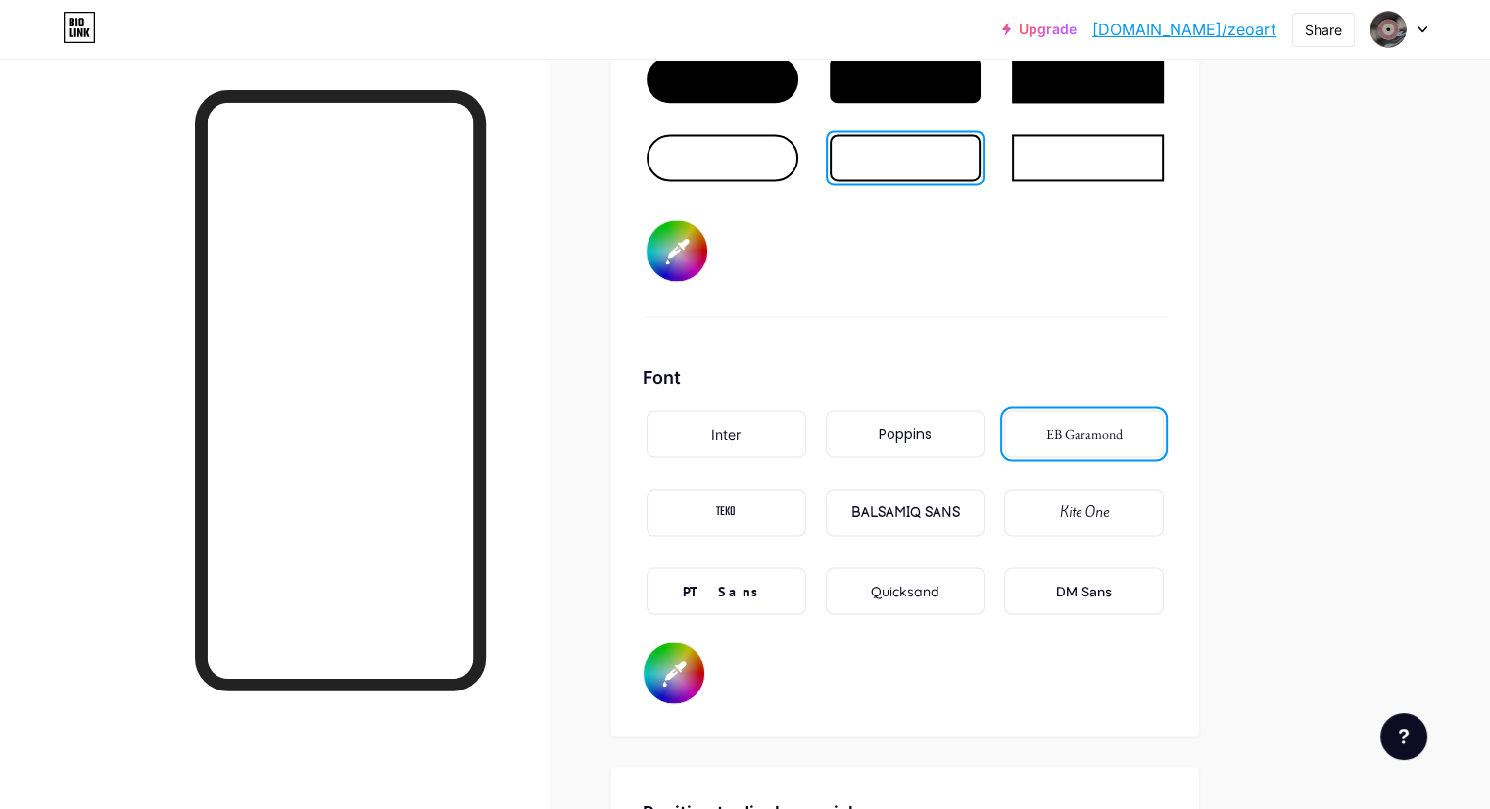
scroll to position [3182, 0]
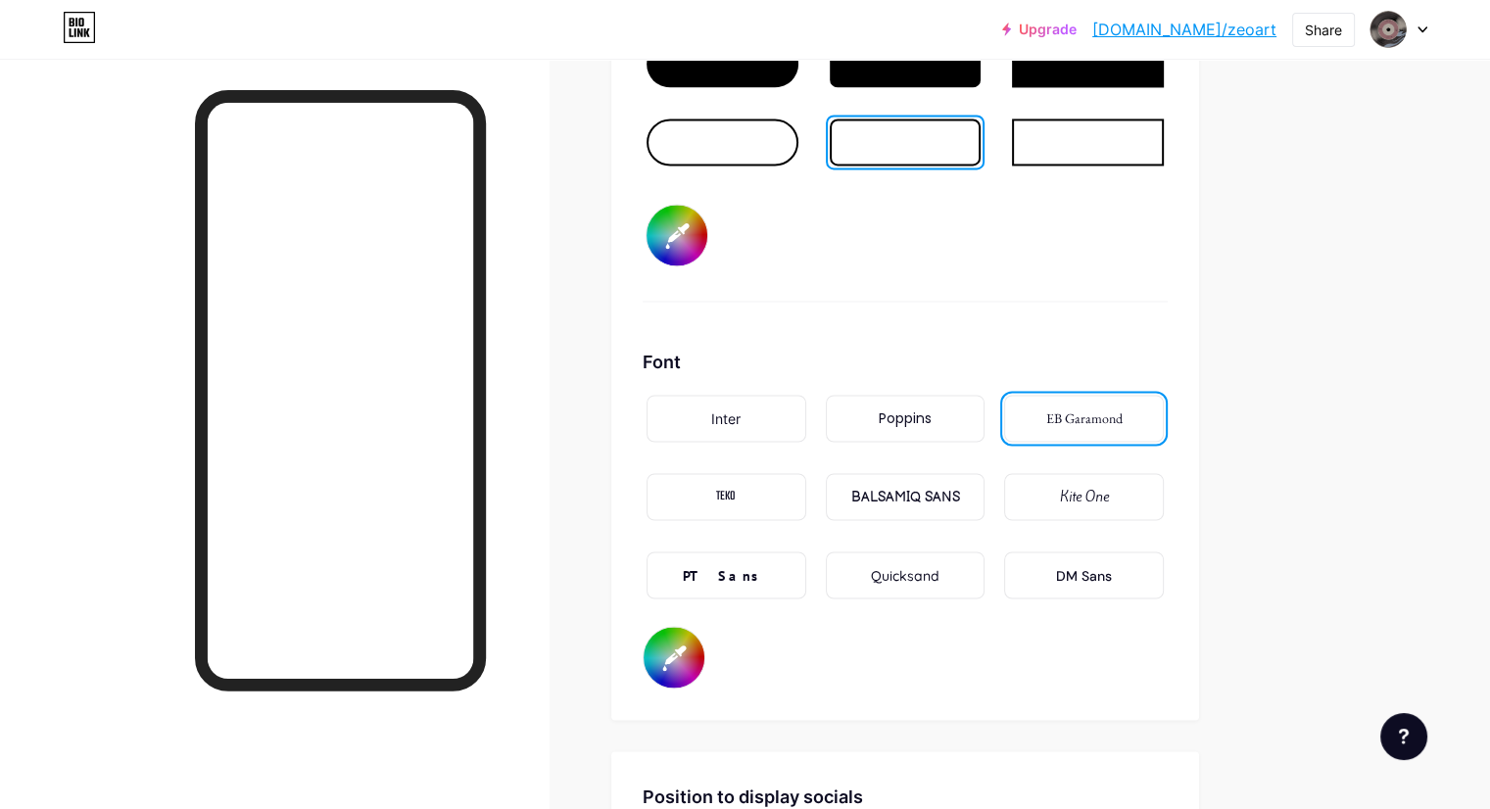
click at [1123, 414] on div "EB Garamond" at bounding box center [1084, 418] width 76 height 21
click at [707, 225] on input "#b10b0b" at bounding box center [677, 235] width 61 height 61
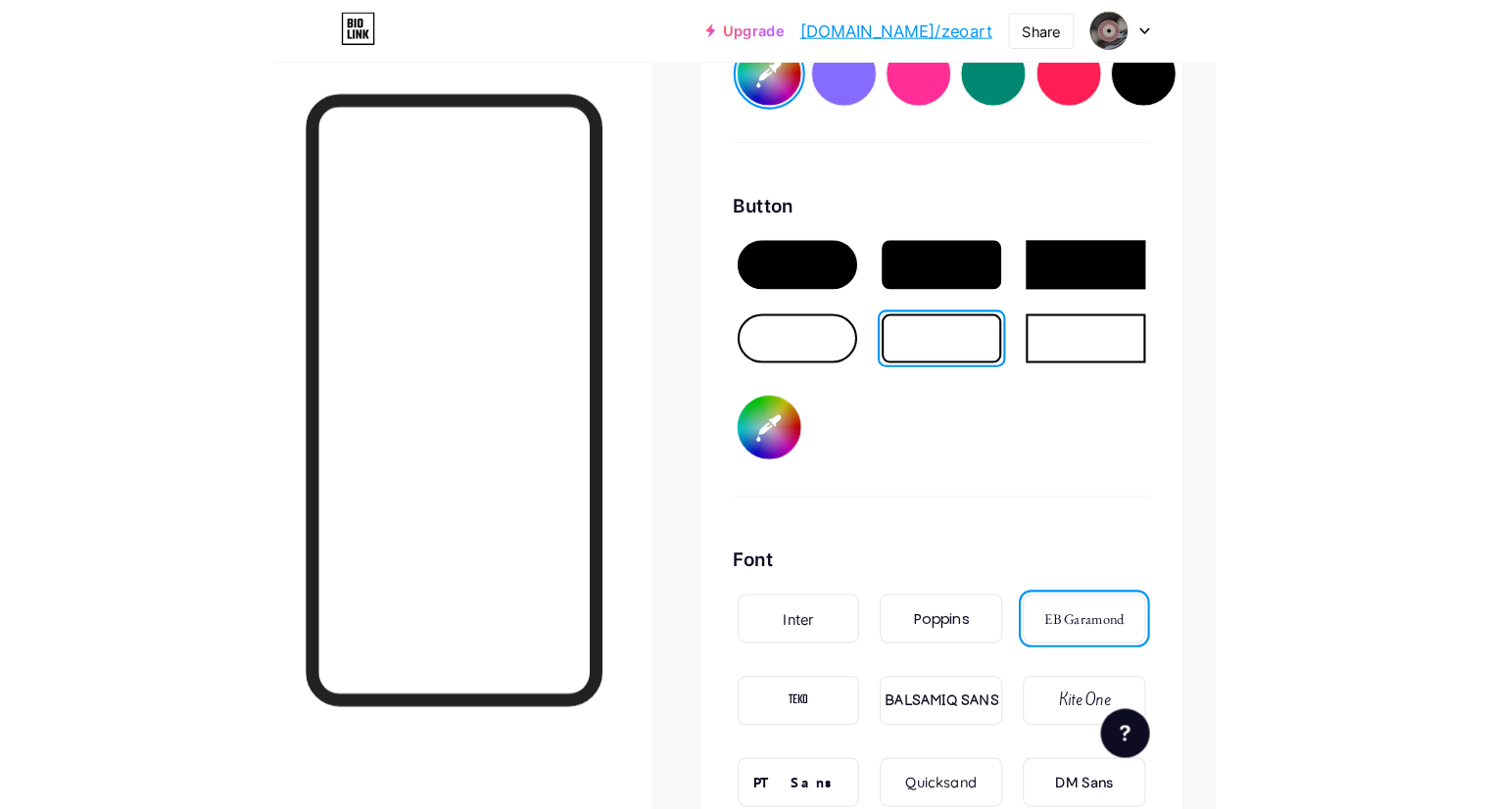
scroll to position [2871, 0]
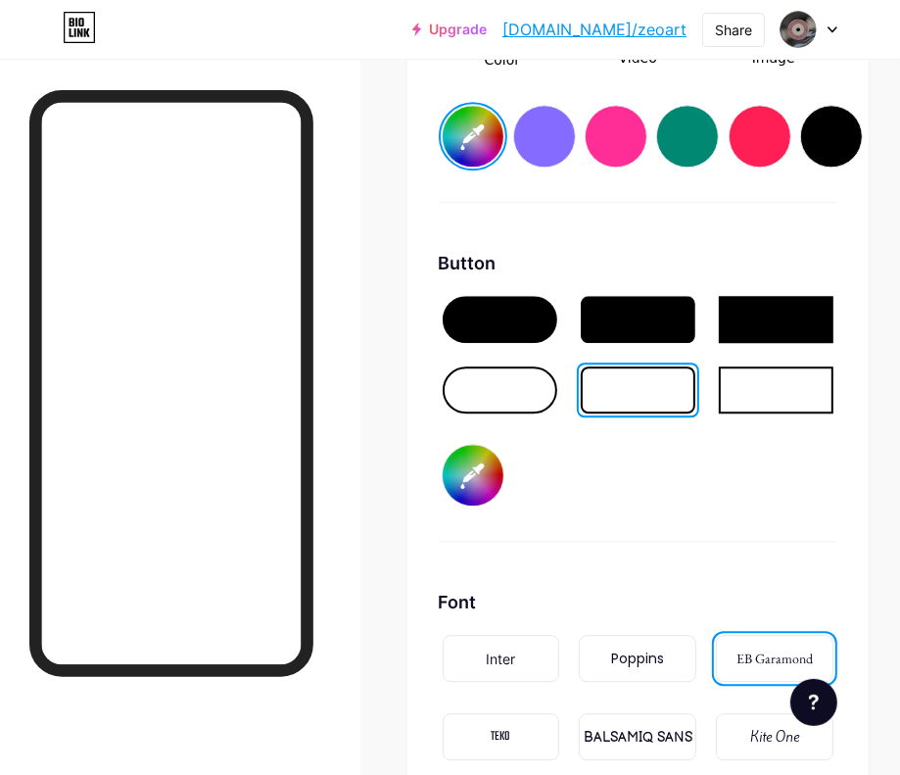
click at [489, 445] on input "#b10b0b" at bounding box center [473, 475] width 61 height 61
type input "#ffffff"
type input "#050b0b"
type input "#ffffff"
type input "#340b0b"
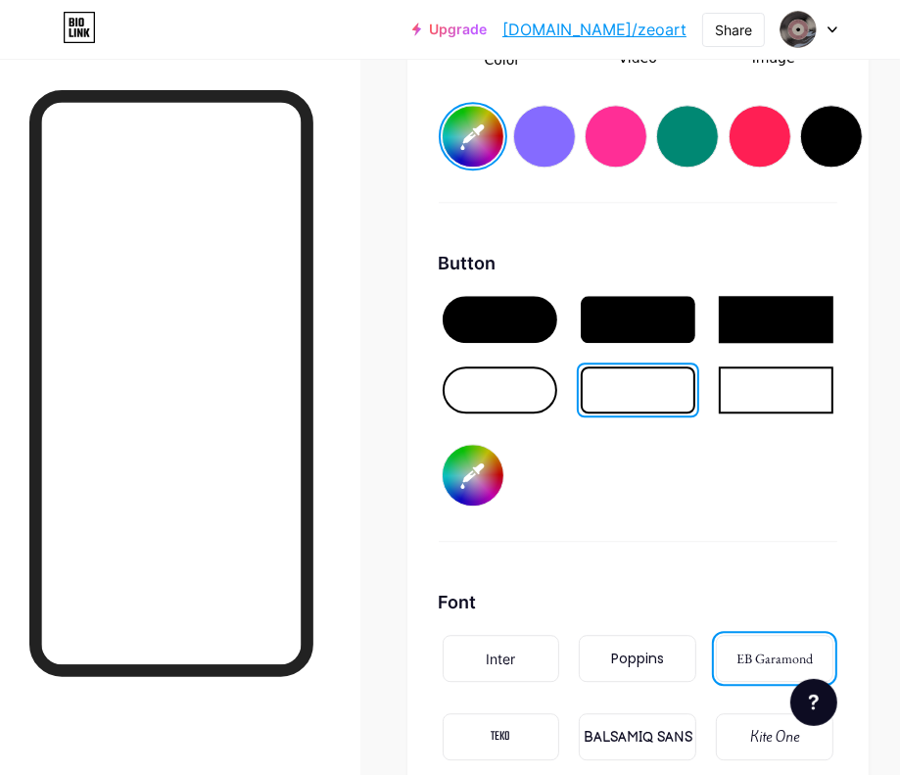
type input "#ffffff"
type input "#34050b"
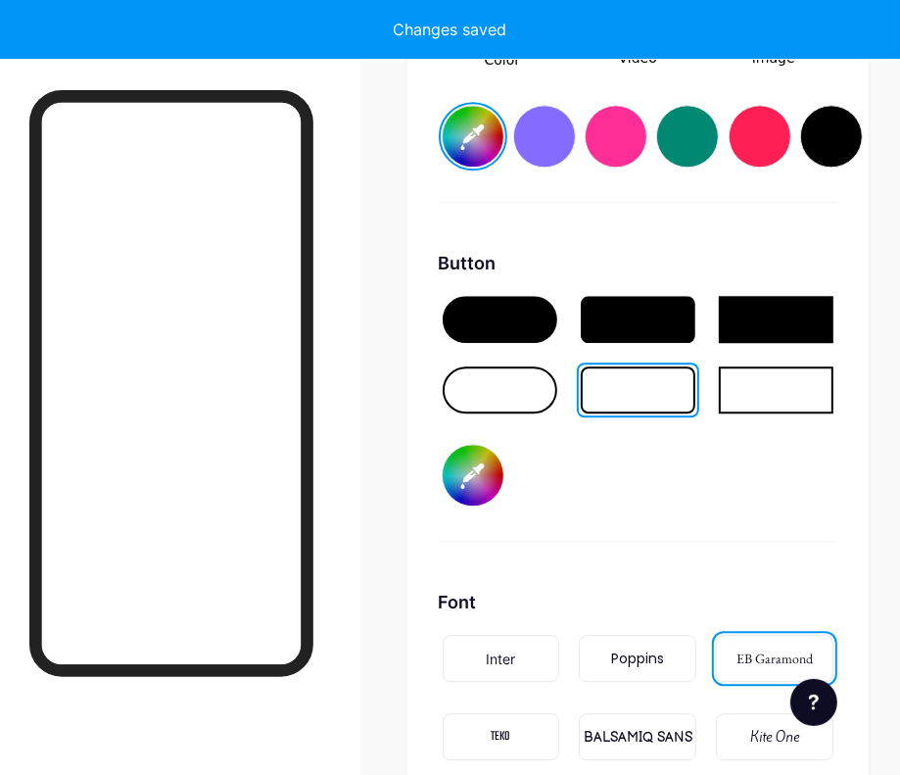
type input "#ffffff"
type input "#340505"
type input "#ffffff"
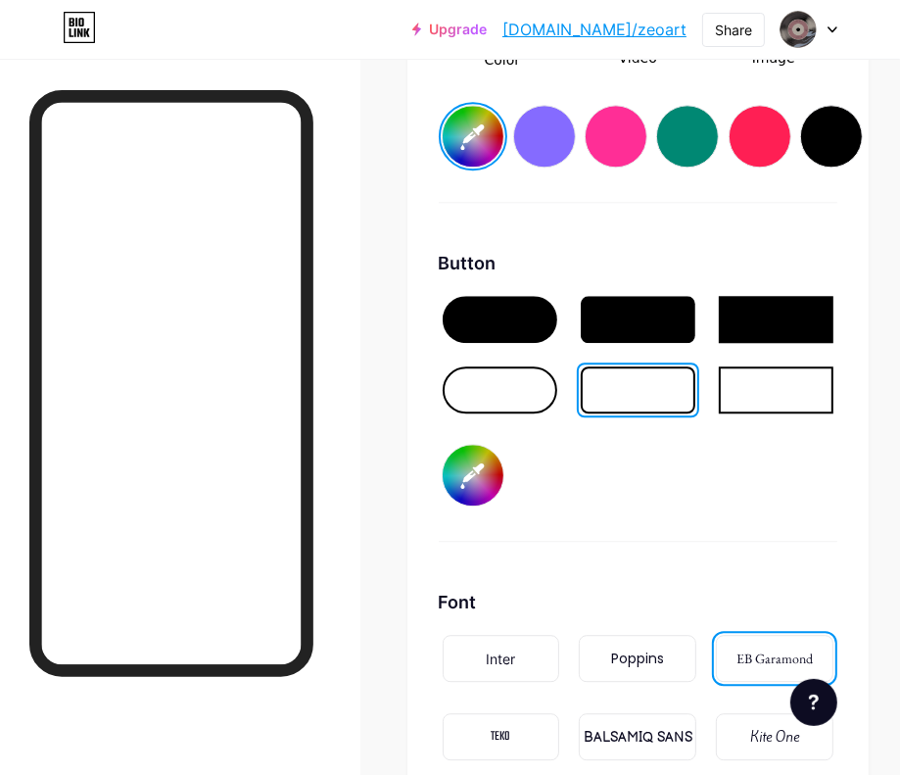
type input "#340505"
click at [494, 457] on input "#340505" at bounding box center [473, 475] width 61 height 61
type input "#ffffff"
type input "#520a0a"
type input "#ffffff"
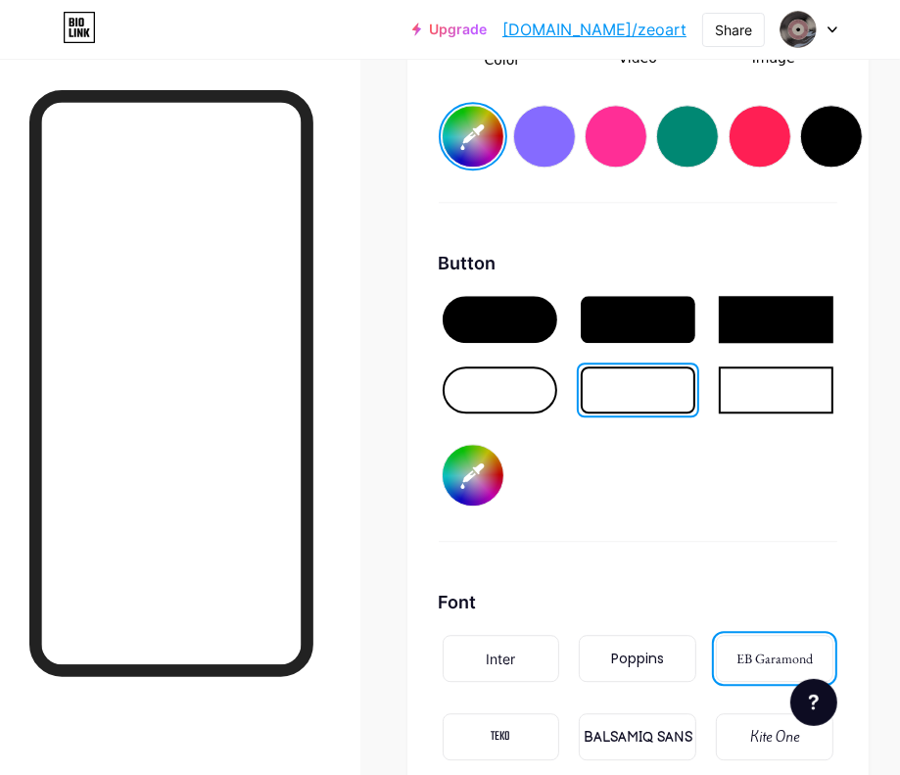
type input "#530909"
type input "#ffffff"
type input "#540808"
type input "#ffffff"
type input "#530909"
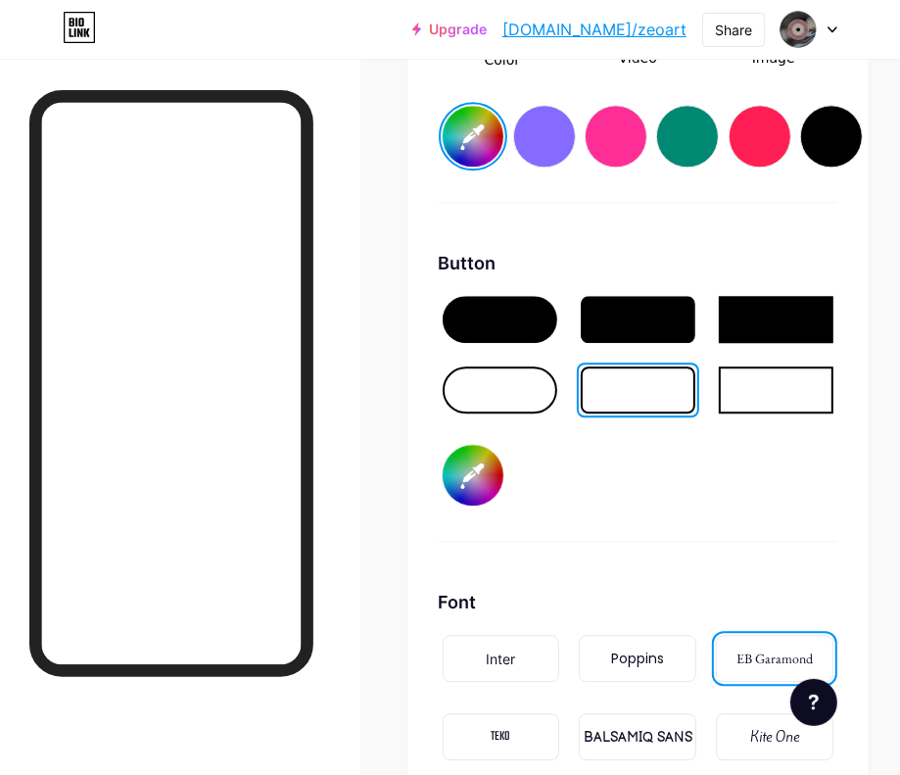
type input "#ffffff"
type input "#540808"
type input "#ffffff"
type input "#590808"
type input "#ffffff"
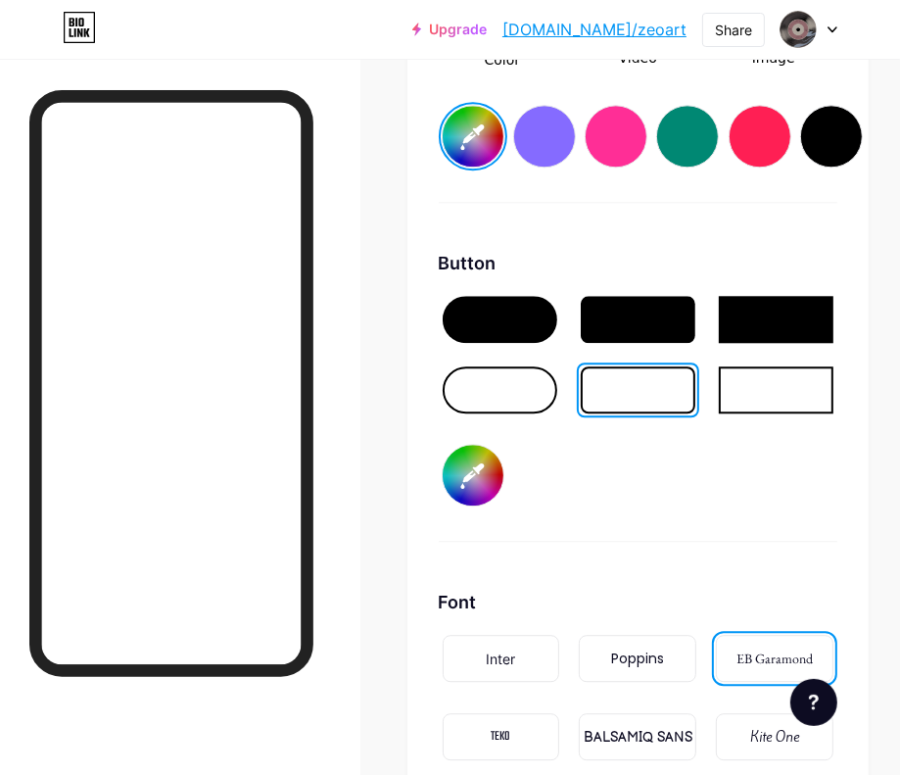
type input "#5e0808"
type input "#ffffff"
type input "#5d0909"
type input "#ffffff"
type input "#620909"
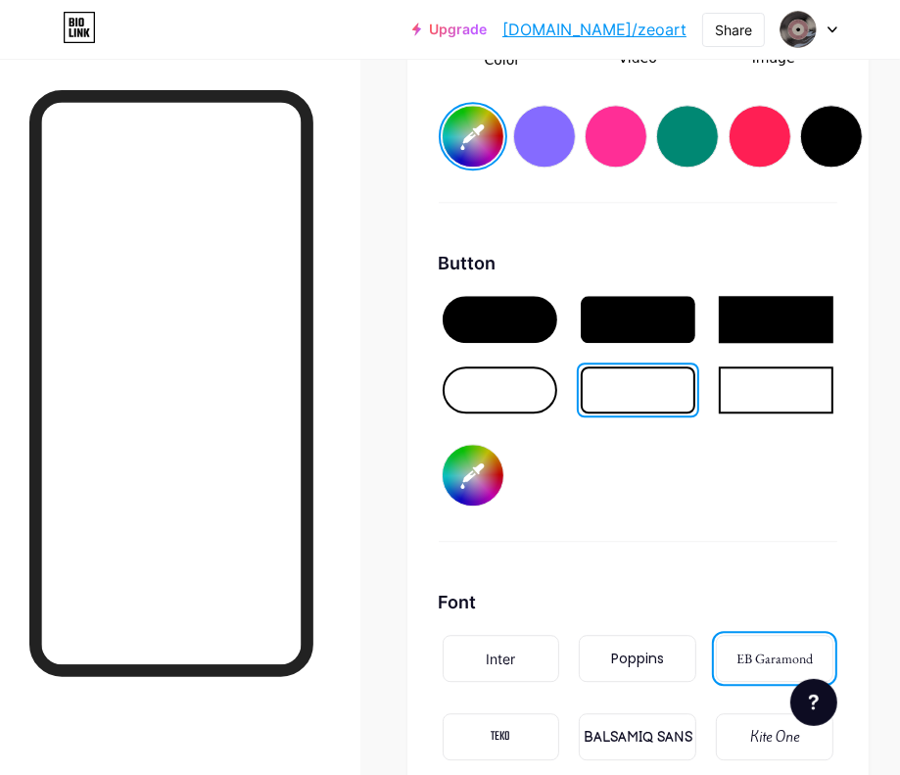
type input "#ffffff"
type input "#670909"
type input "#ffffff"
type input "#6f0b0b"
type input "#ffffff"
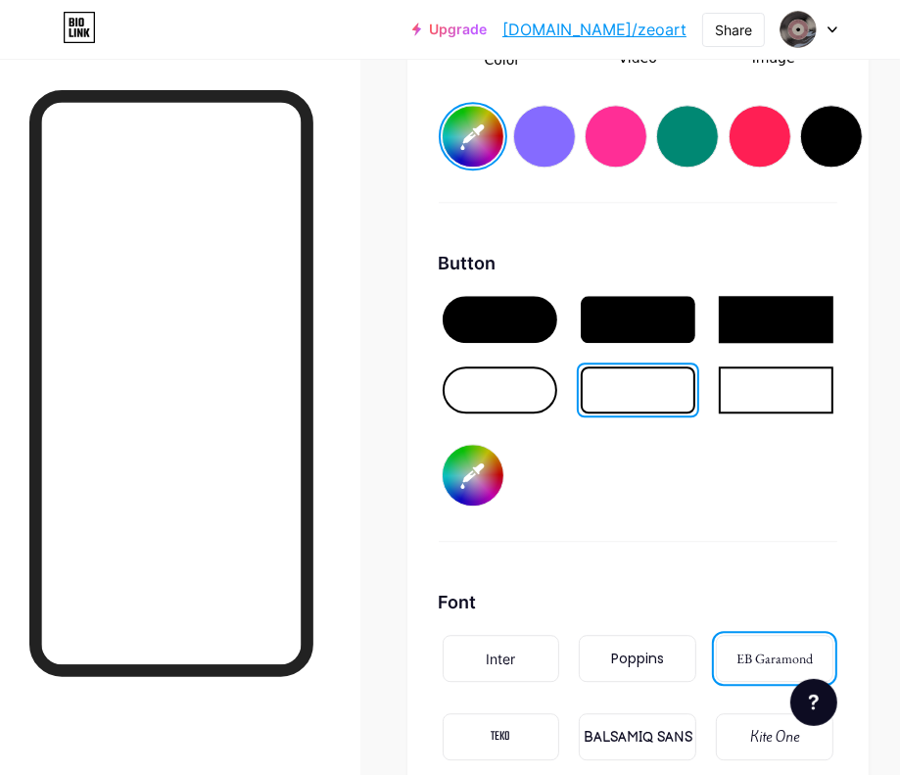
type input "#730d0d"
type input "#ffffff"
type input "#770e0e"
type input "#ffffff"
type input "#7e1111"
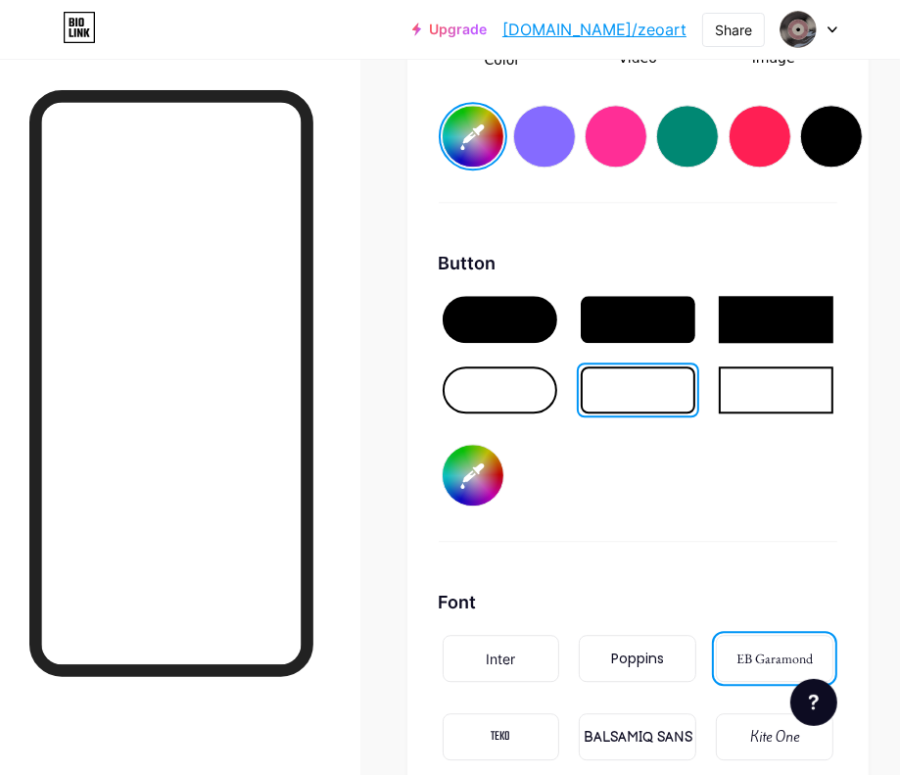
type input "#ffffff"
type input "#7d1212"
type input "#ffffff"
type input "#851414"
type input "#ffffff"
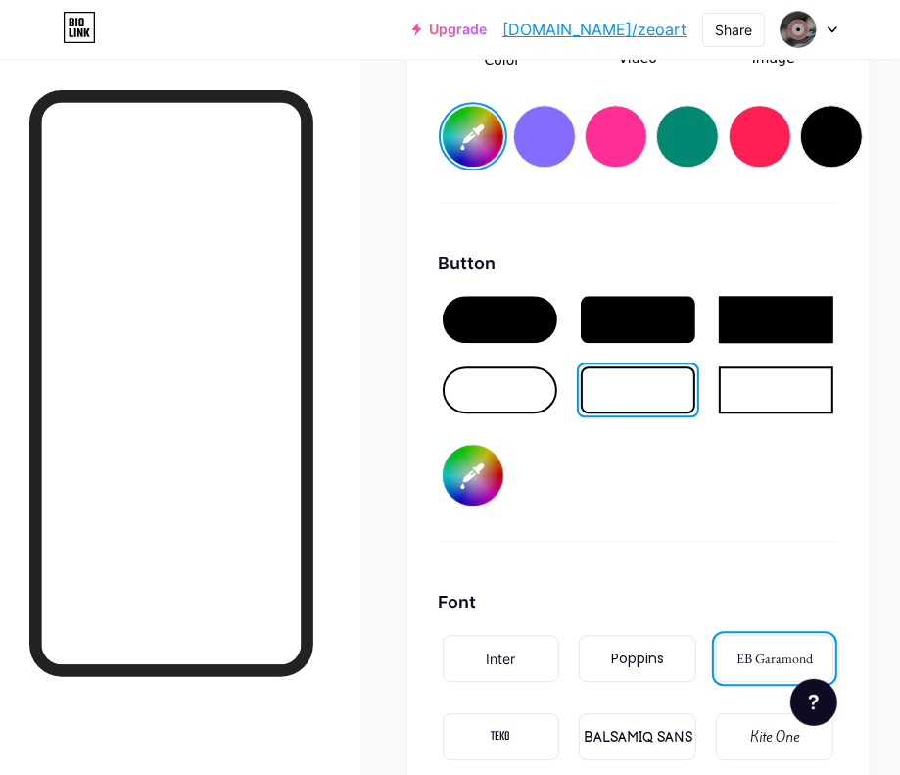
type input "#8b1818"
type input "#ffffff"
type input "#8e1a1a"
type input "#ffffff"
type input "#8d1b1b"
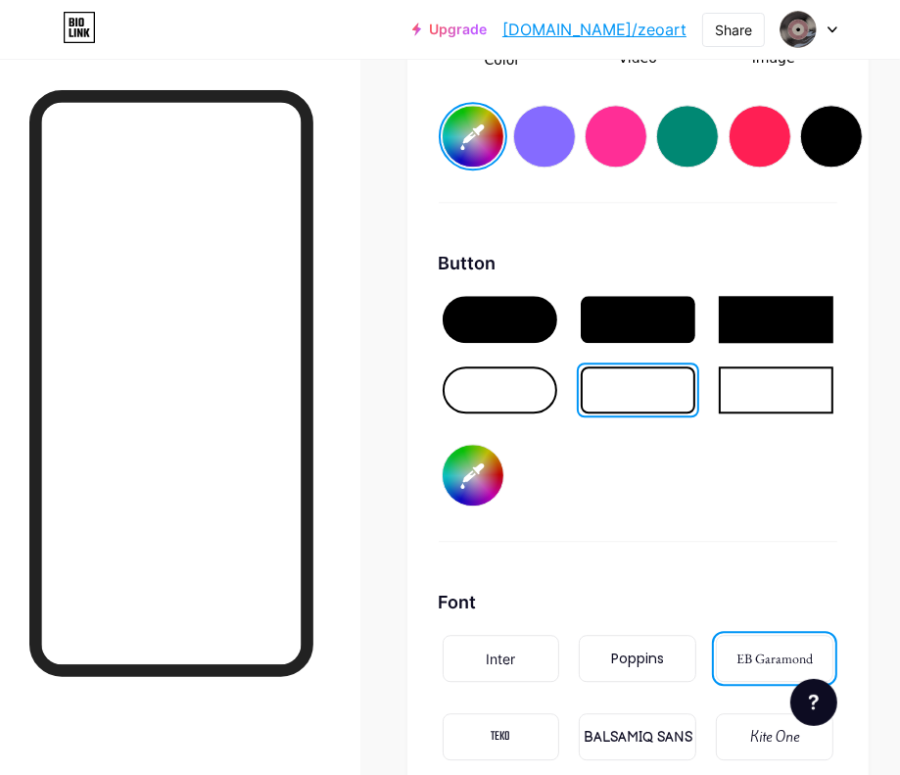
type input "#ffffff"
type input "#8d1c1c"
type input "#ffffff"
type input "#911d1d"
type input "#ffffff"
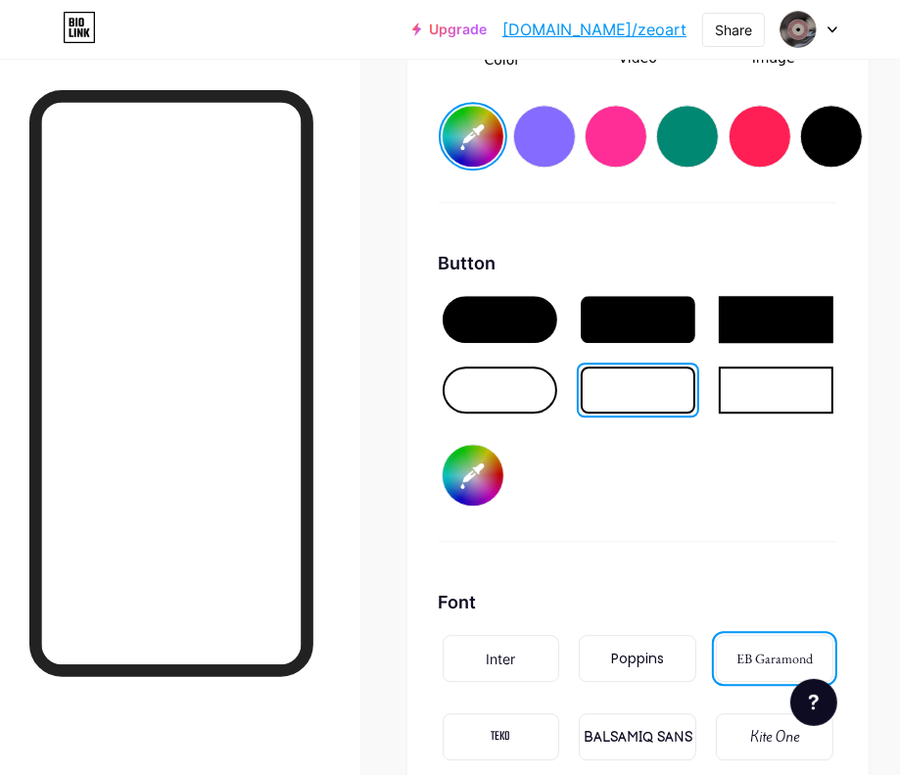
type input "#8d1c1c"
type input "#ffffff"
type input "#8c1d1d"
type input "#ffffff"
type input "#851919"
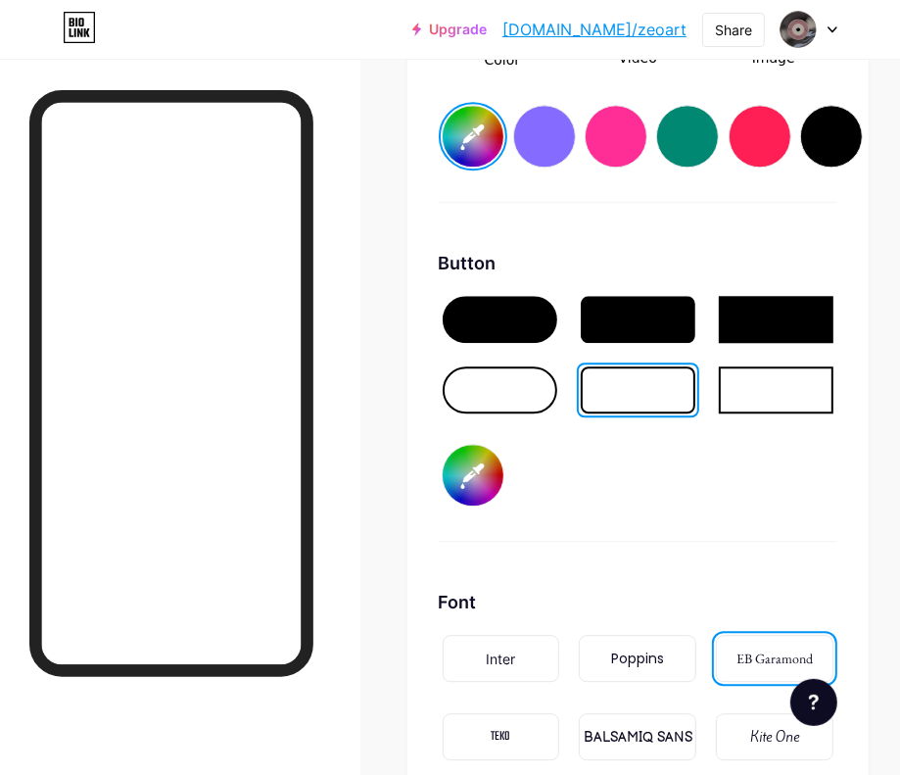
type input "#ffffff"
type input "#861919"
type input "#ffffff"
type input "#851919"
type input "#ffffff"
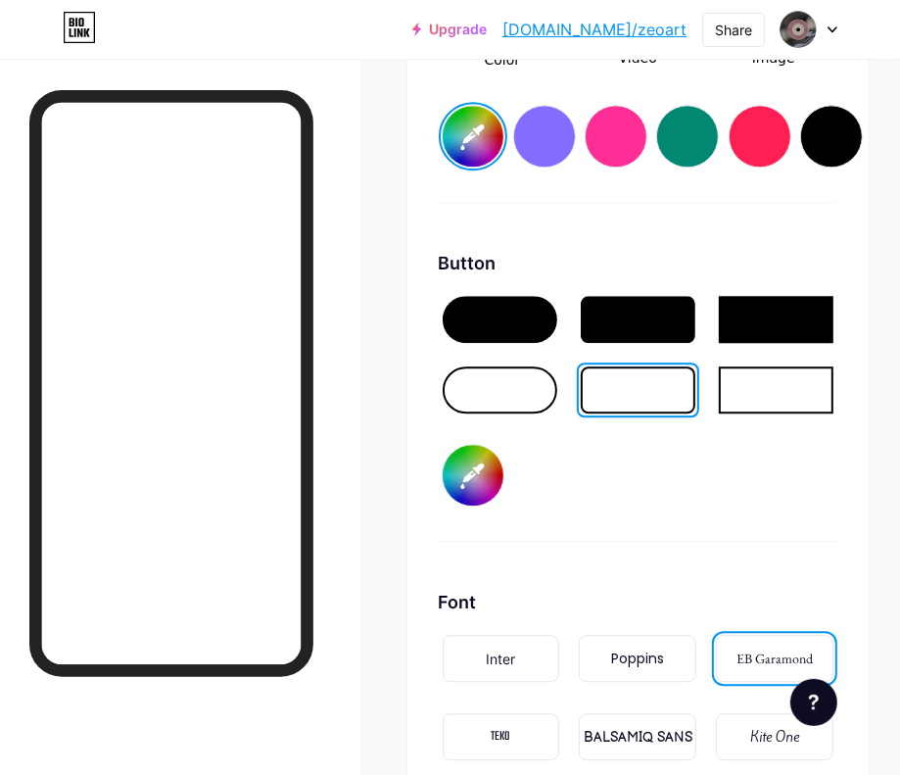
type input "#811818"
type input "#ffffff"
type input "#821717"
type input "#ffffff"
type input "#7e1616"
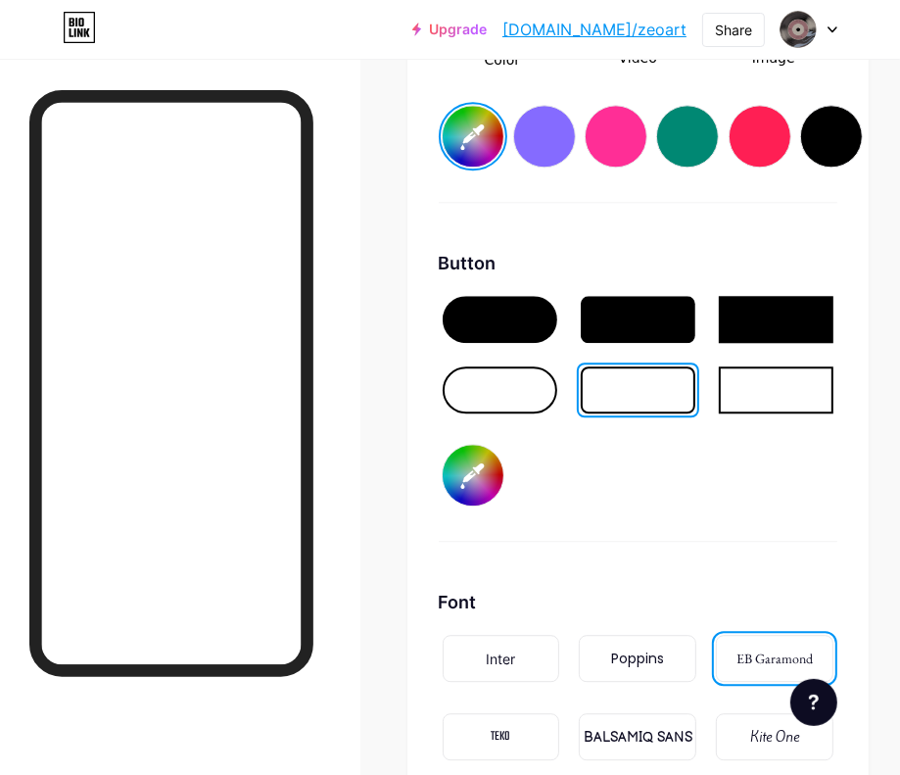
type input "#ffffff"
type input "#7f1515"
type input "#ffffff"
type input "#7e1616"
type input "#ffffff"
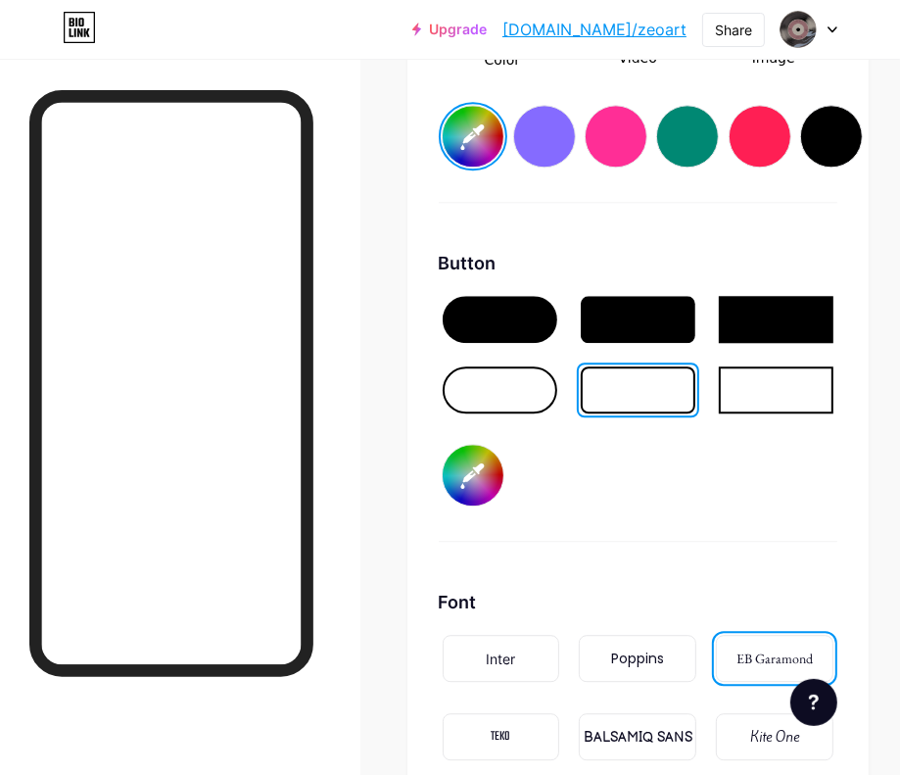
type input "#7d1717"
type input "#ffffff"
type input "#811818"
type input "#ffffff"
type input "#841a1a"
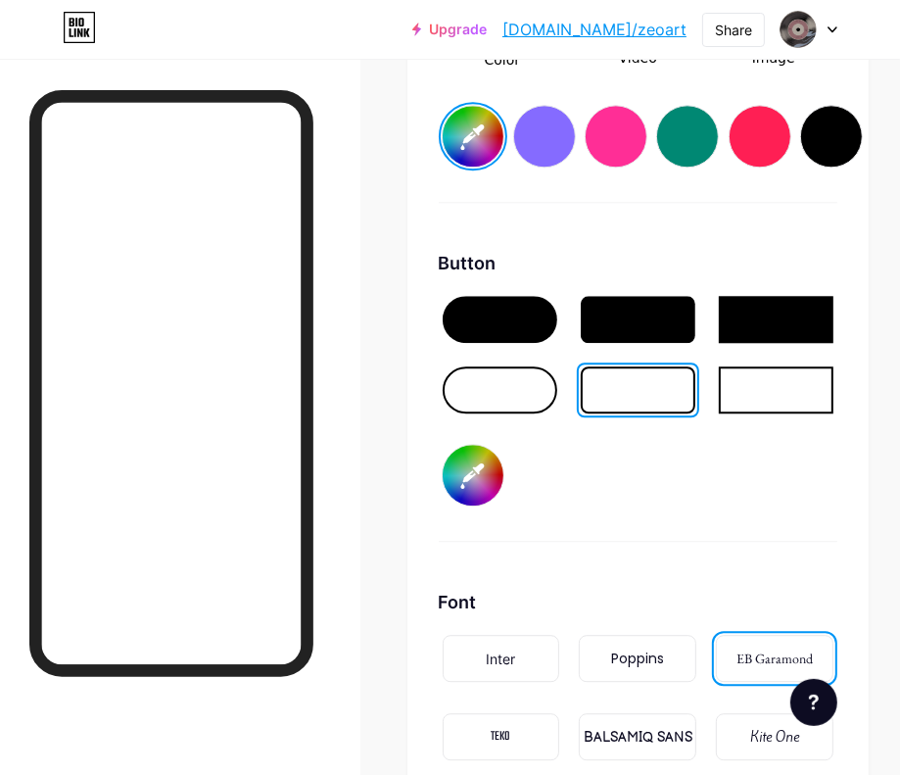
type input "#ffffff"
type input "#831b1b"
type input "#ffffff"
type input "#871d1d"
type input "#ffffff"
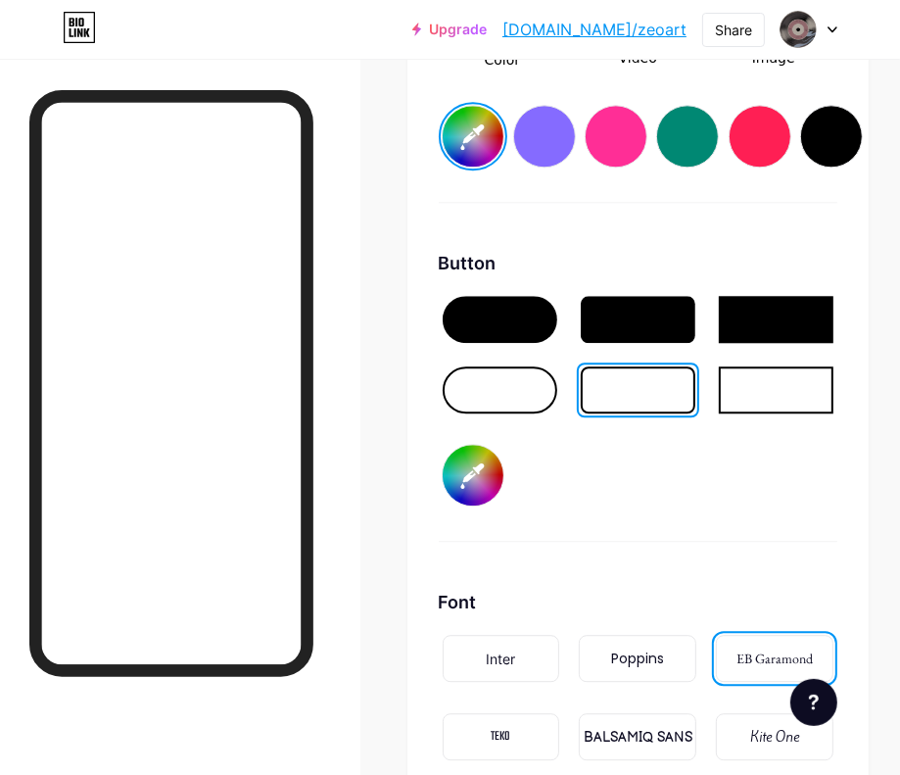
type input "#871c1c"
type input "#ffffff"
type input "#8b1d1d"
type input "#ffffff"
type input "#8c1d1d"
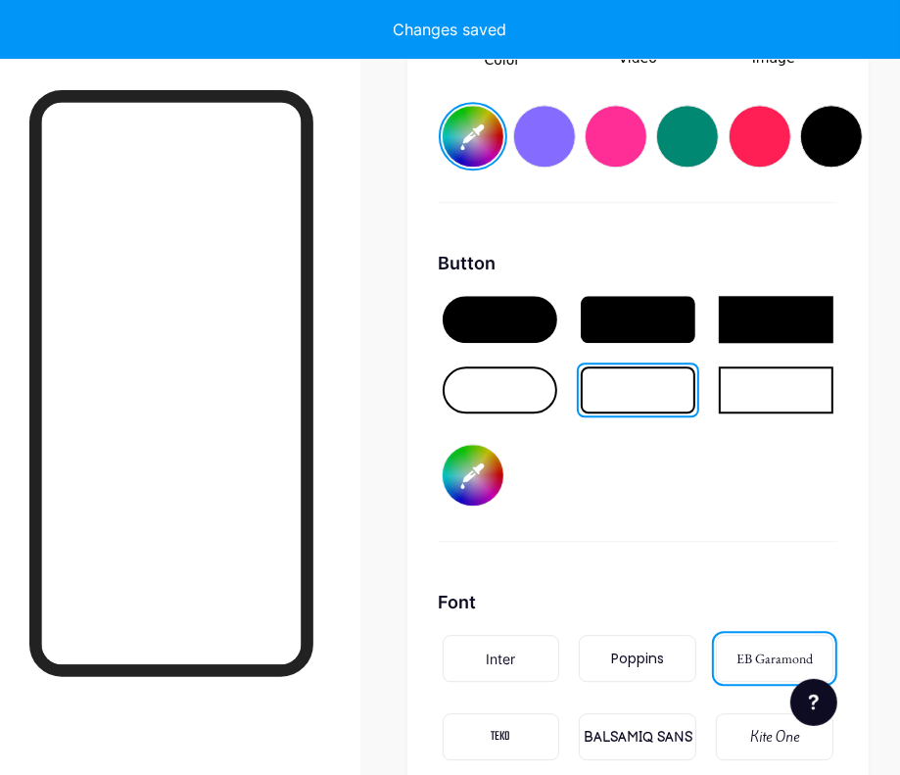
type input "#ffffff"
type input "#8f1e1e"
type input "#ffffff"
type input "#901d1d"
type input "#ffffff"
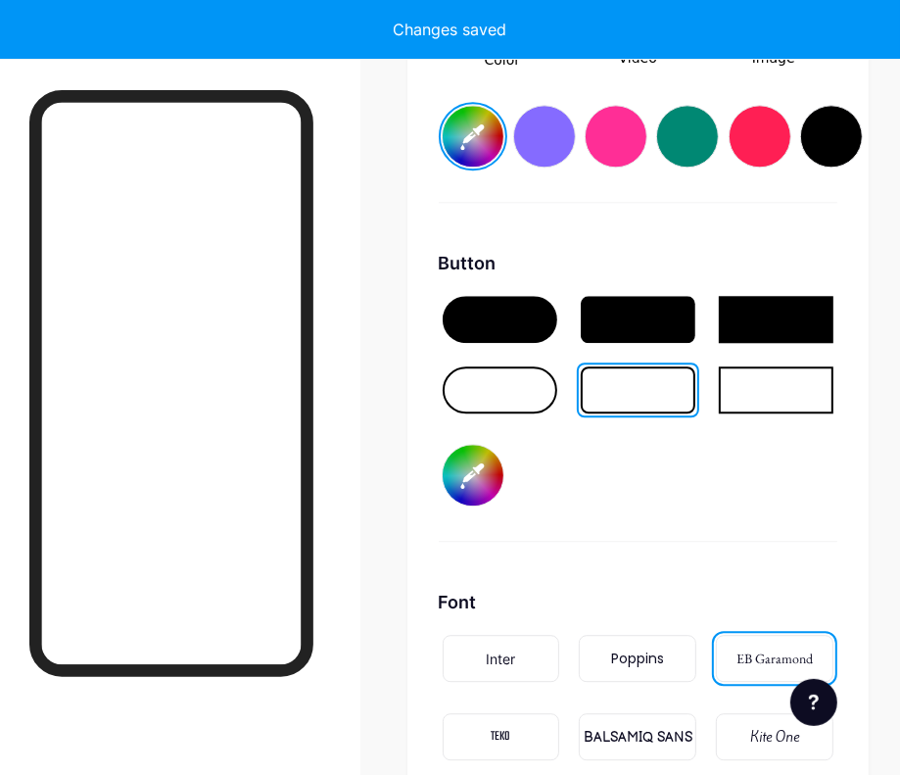
type input "#8d1c1c"
type input "#ffffff"
type input "#921c1c"
type input "#ffffff"
type input "#931b1b"
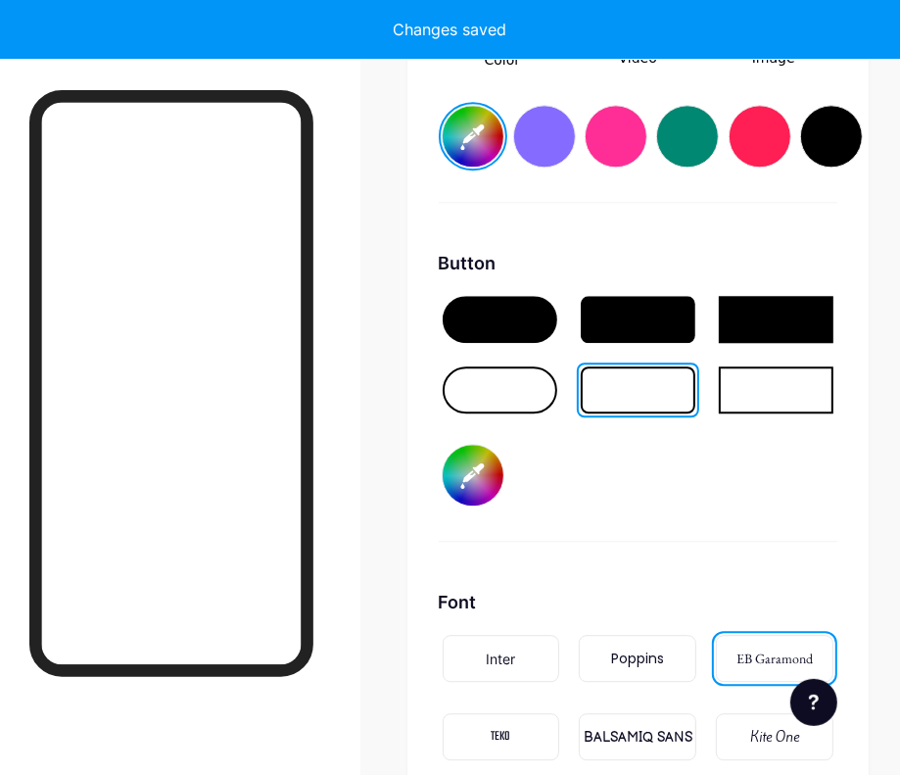
type input "#ffffff"
type input "#931a1a"
type input "#ffffff"
type input "#901818"
type input "#ffffff"
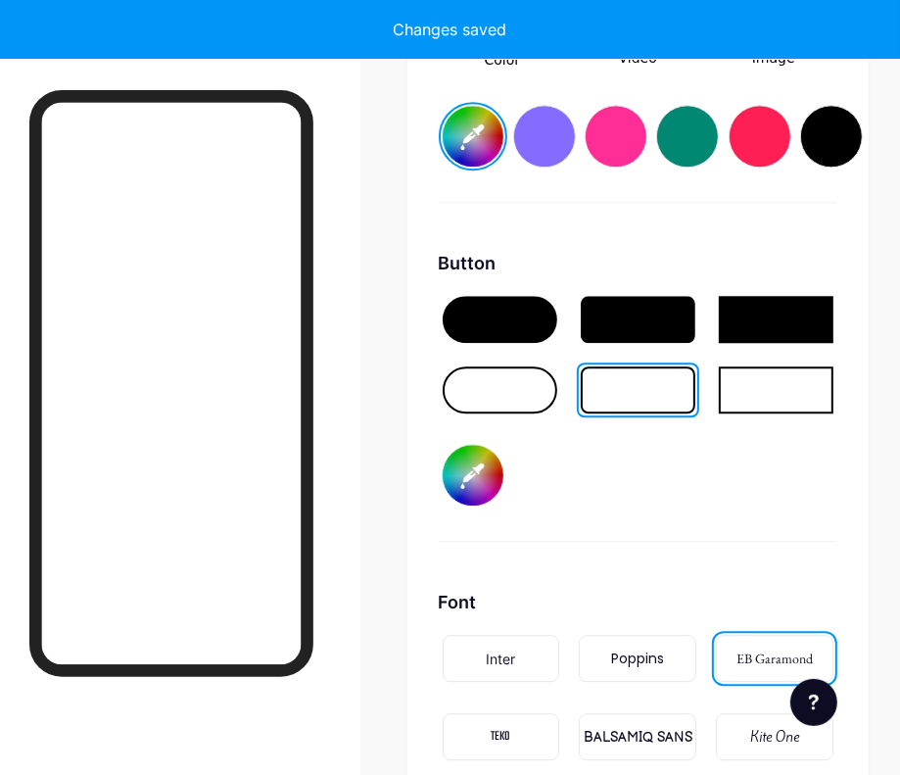
type input "#911818"
type input "#ffffff"
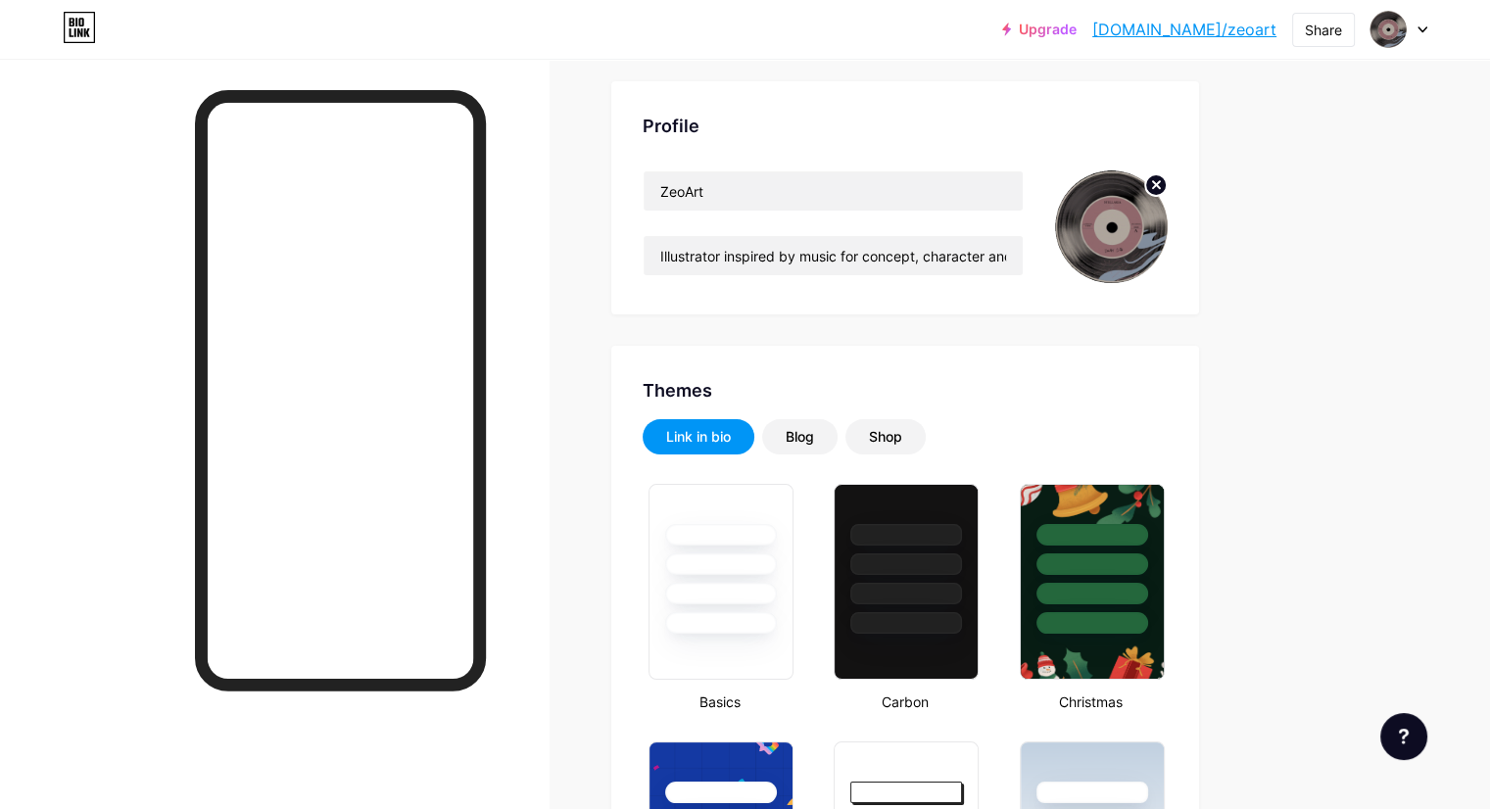
scroll to position [0, 0]
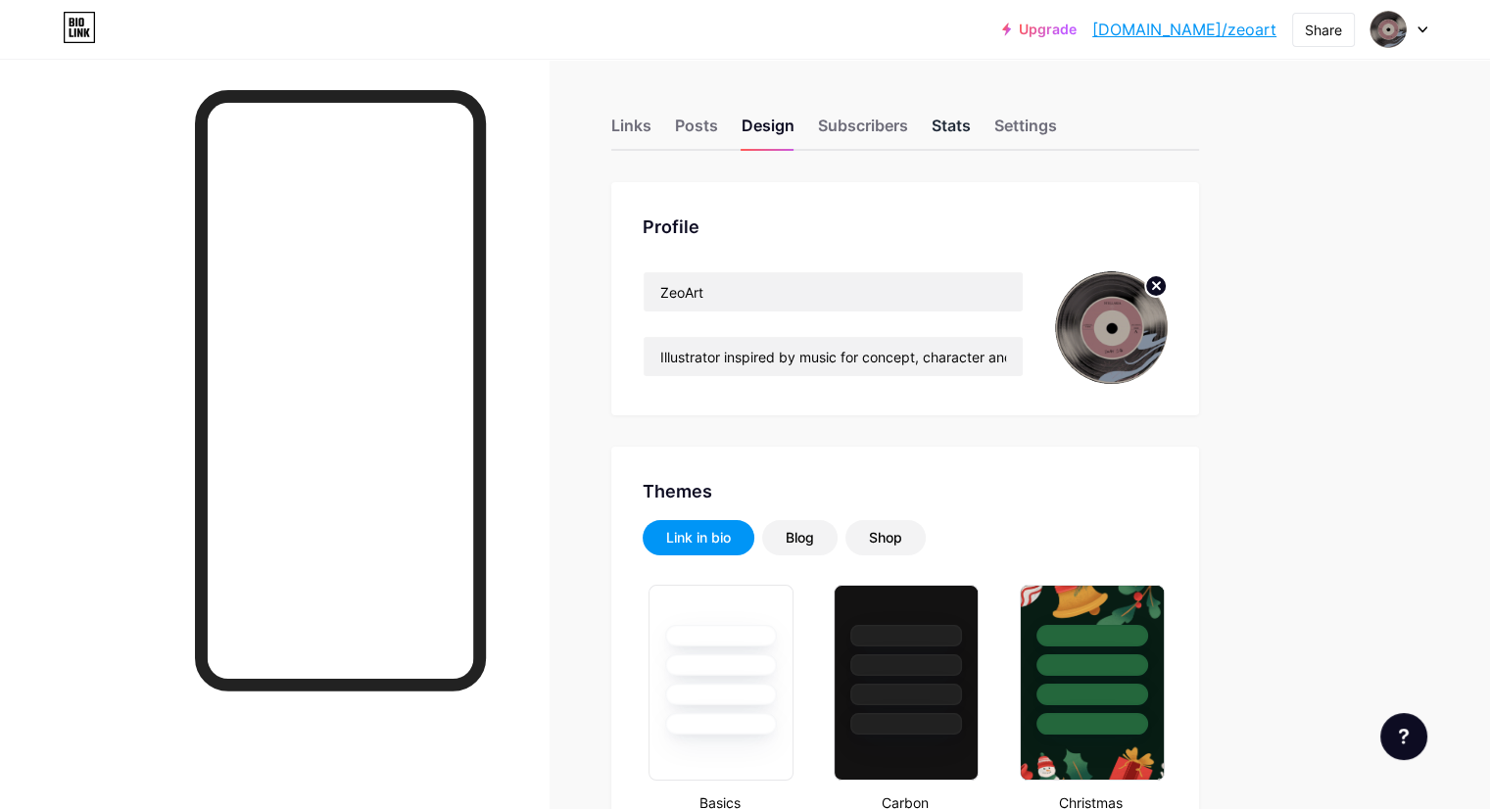
click at [971, 131] on div "Stats" at bounding box center [951, 131] width 39 height 35
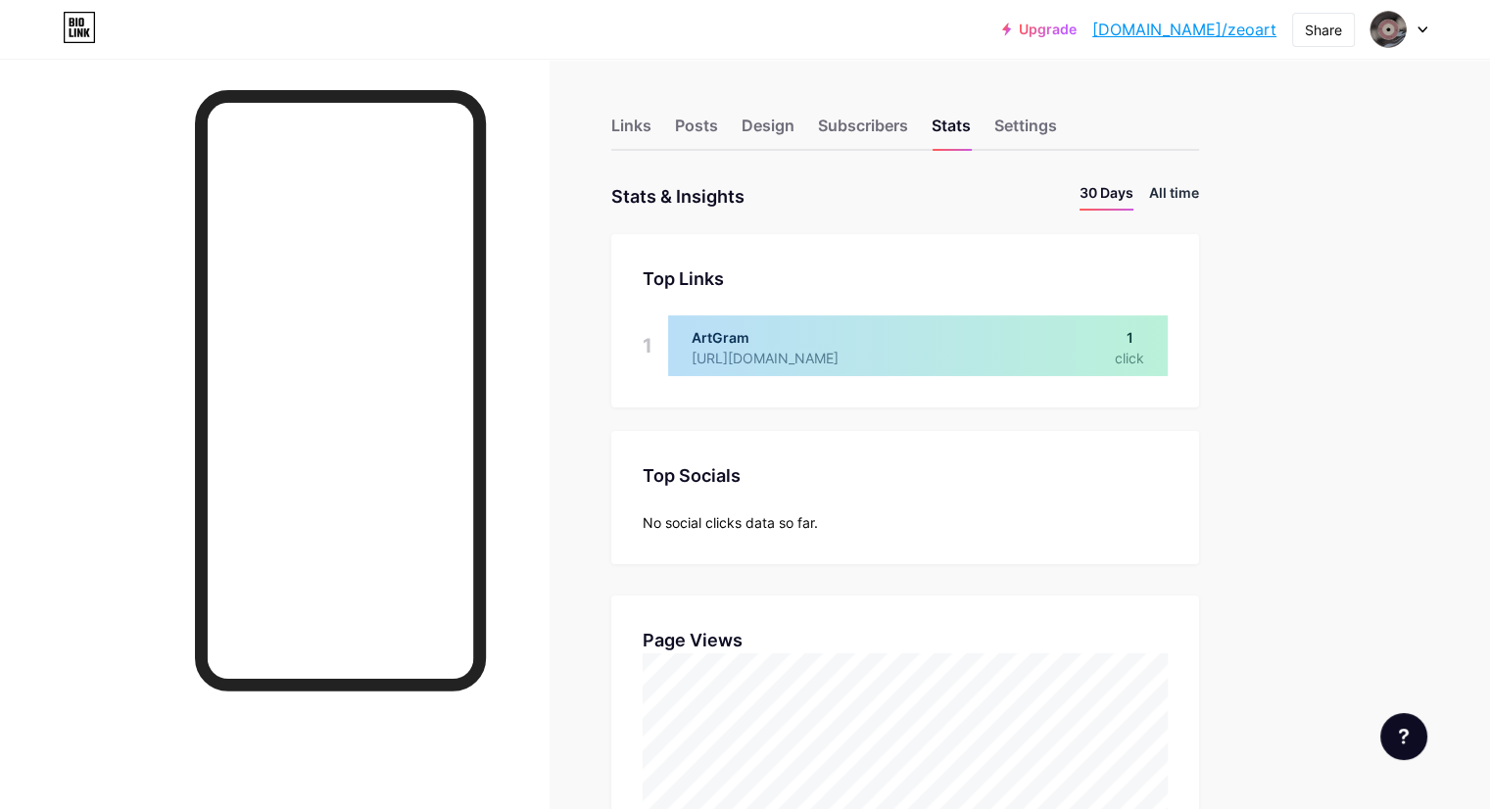
click at [1199, 189] on li "All time" at bounding box center [1174, 196] width 50 height 28
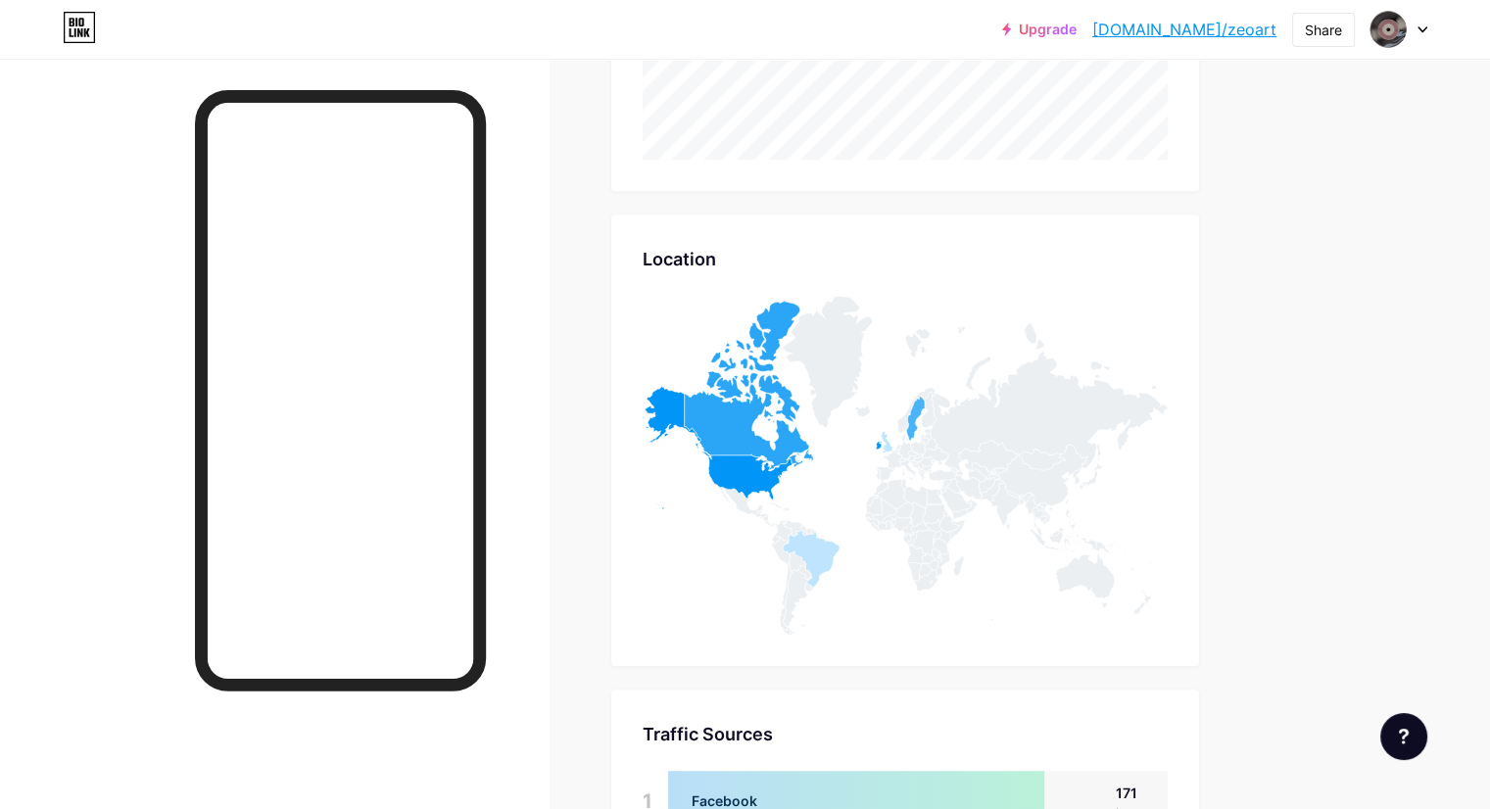
scroll to position [980, 0]
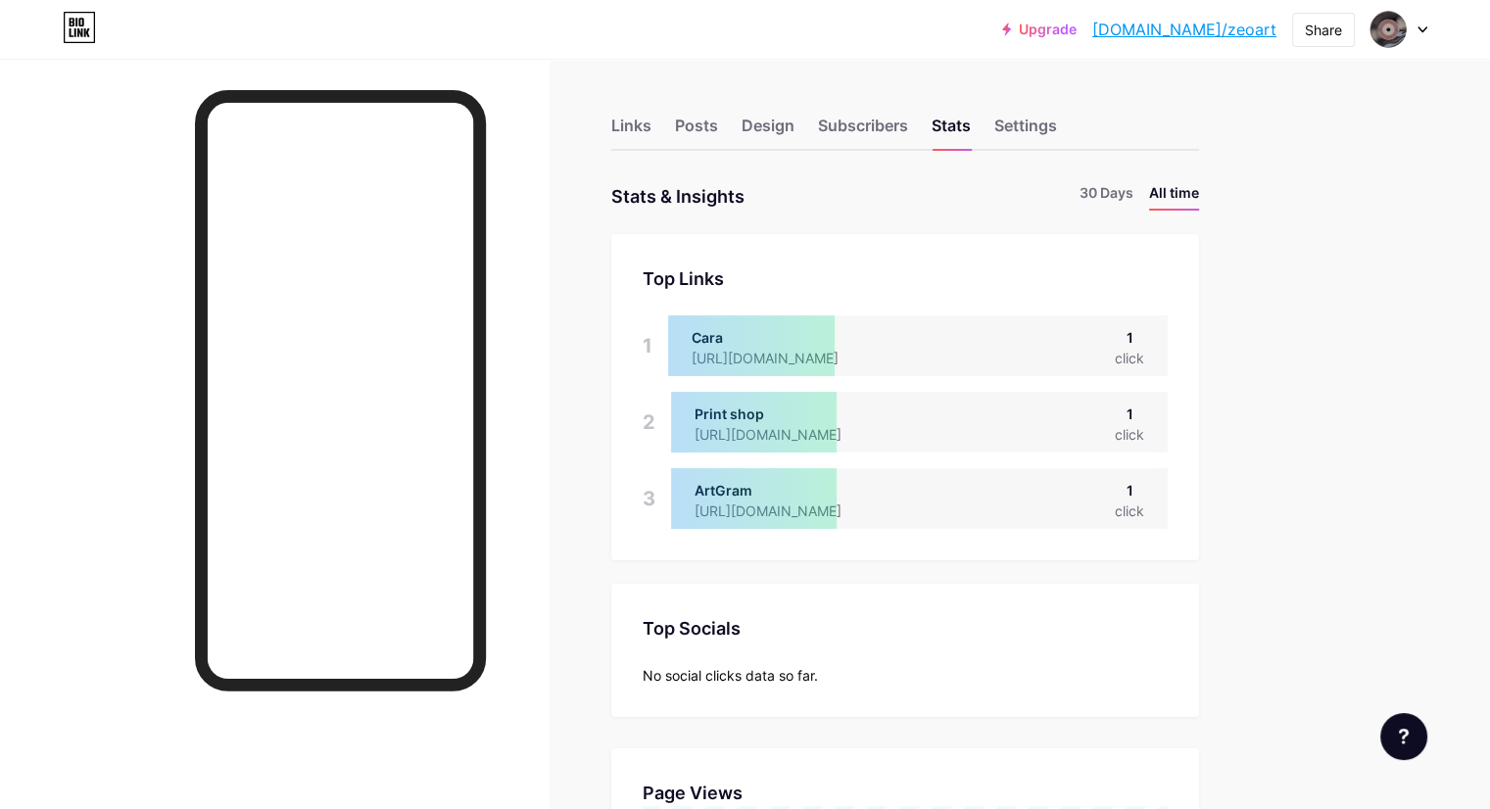
scroll to position [808, 1489]
